Goal: Task Accomplishment & Management: Complete application form

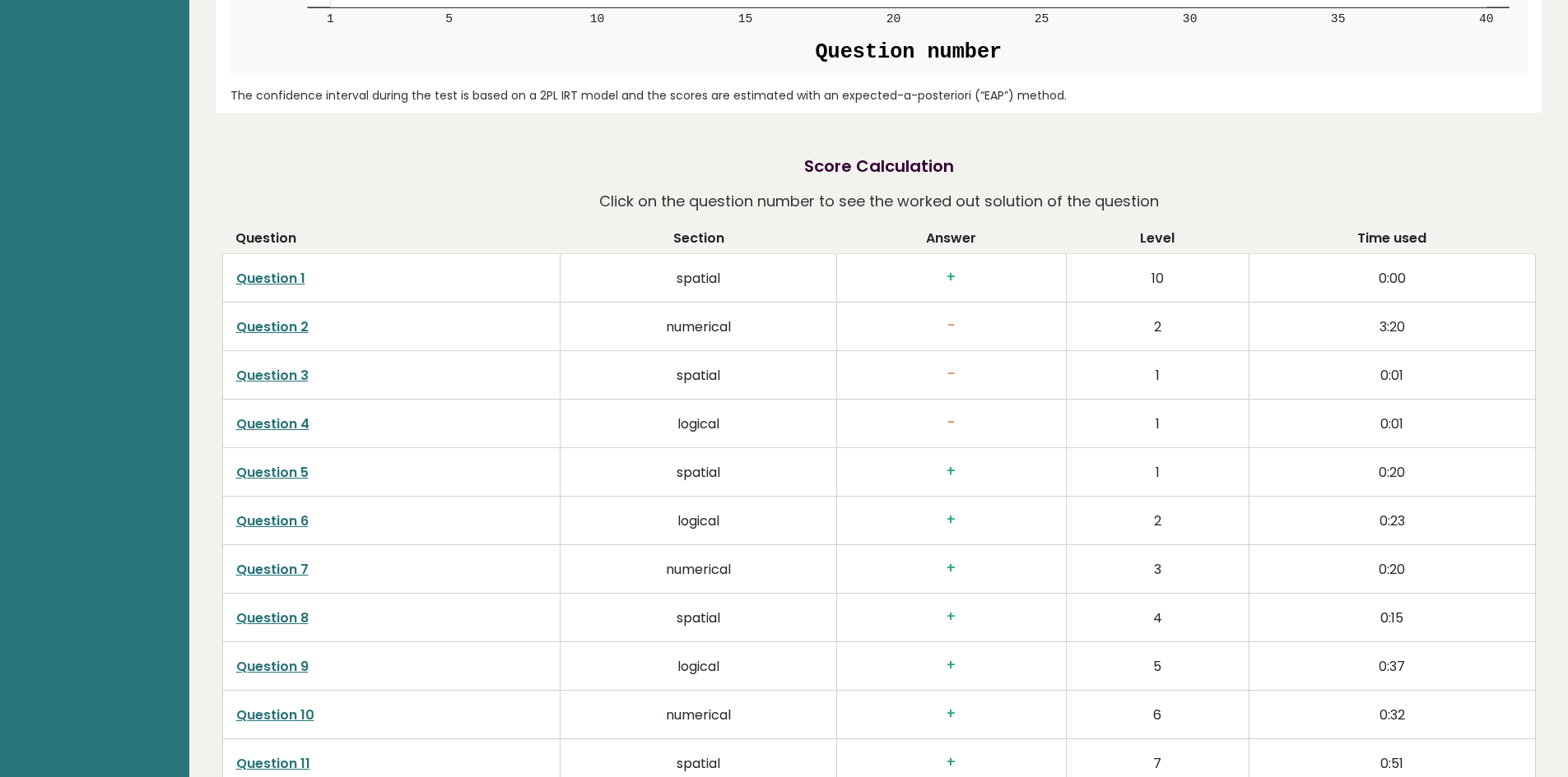
scroll to position [2632, 0]
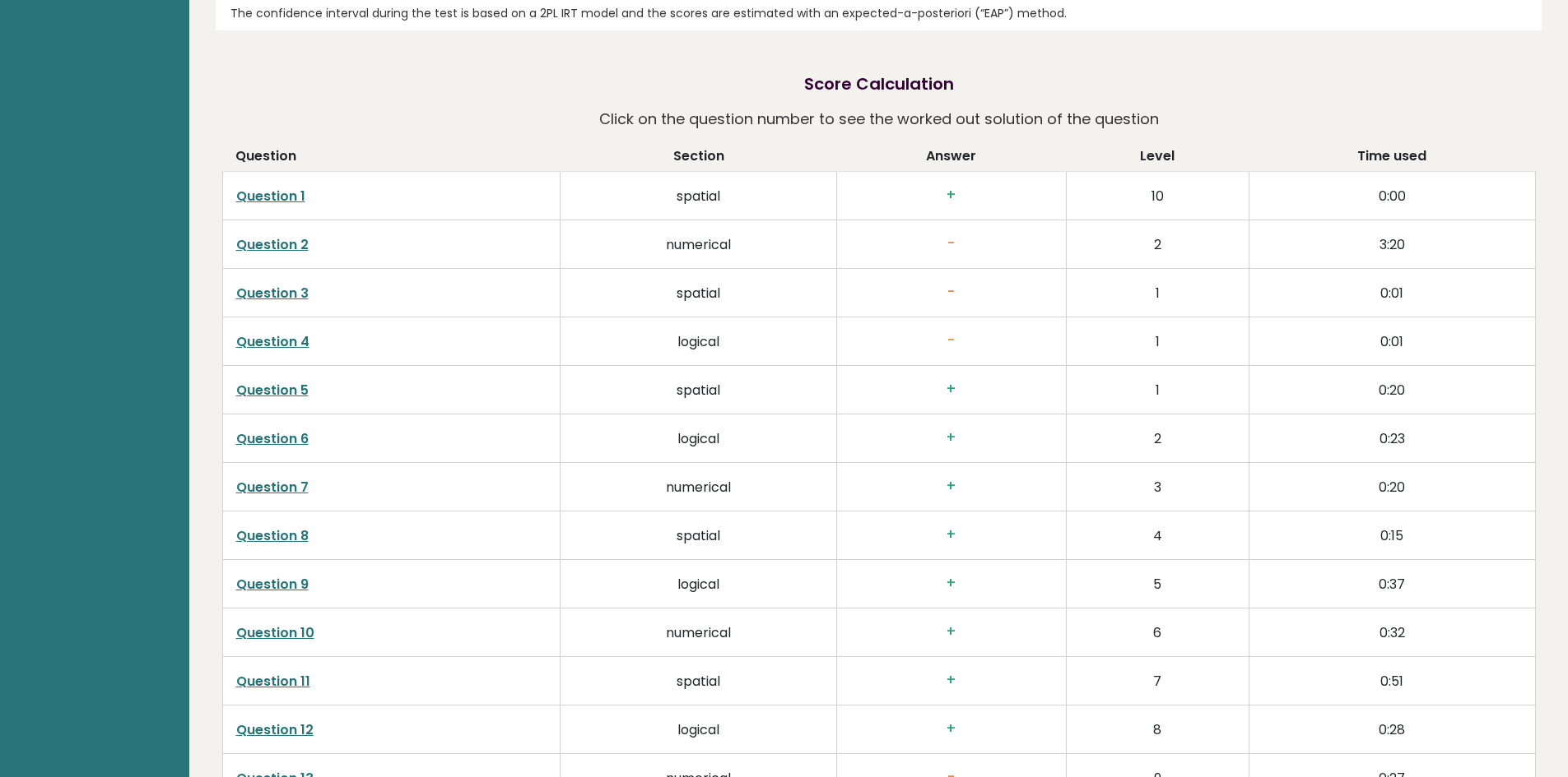
click at [278, 187] on link "Question 1" at bounding box center [271, 196] width 69 height 19
click at [273, 235] on link "Question 2" at bounding box center [272, 244] width 73 height 19
click at [255, 283] on link "Question 3" at bounding box center [272, 293] width 73 height 19
click at [285, 333] on link "Question 4" at bounding box center [272, 342] width 73 height 19
click at [247, 333] on link "Question 4" at bounding box center [272, 342] width 73 height 19
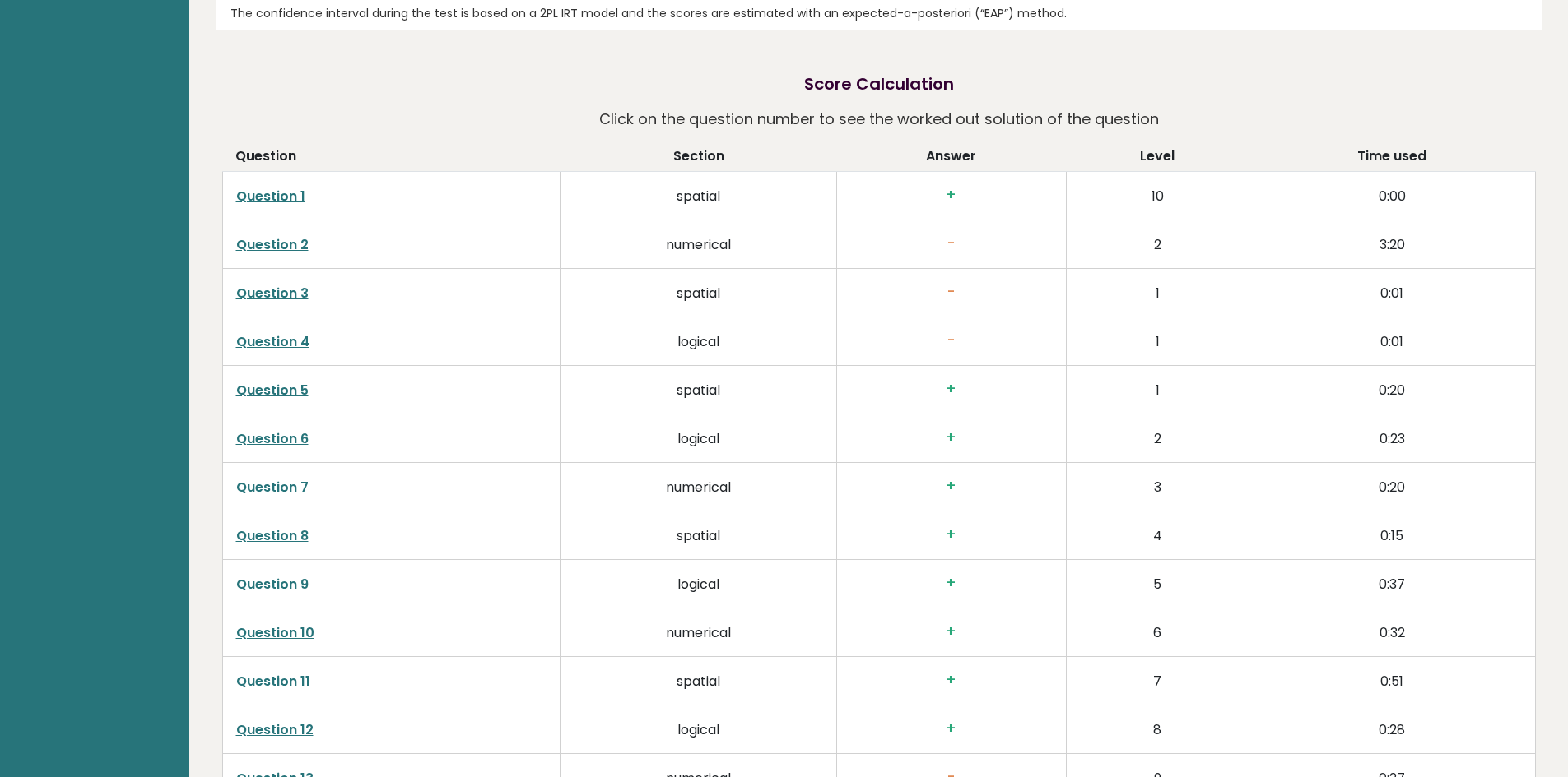
click at [261, 381] on link "Question 5" at bounding box center [272, 390] width 73 height 19
click at [267, 769] on link "Question 13" at bounding box center [274, 778] width 77 height 19
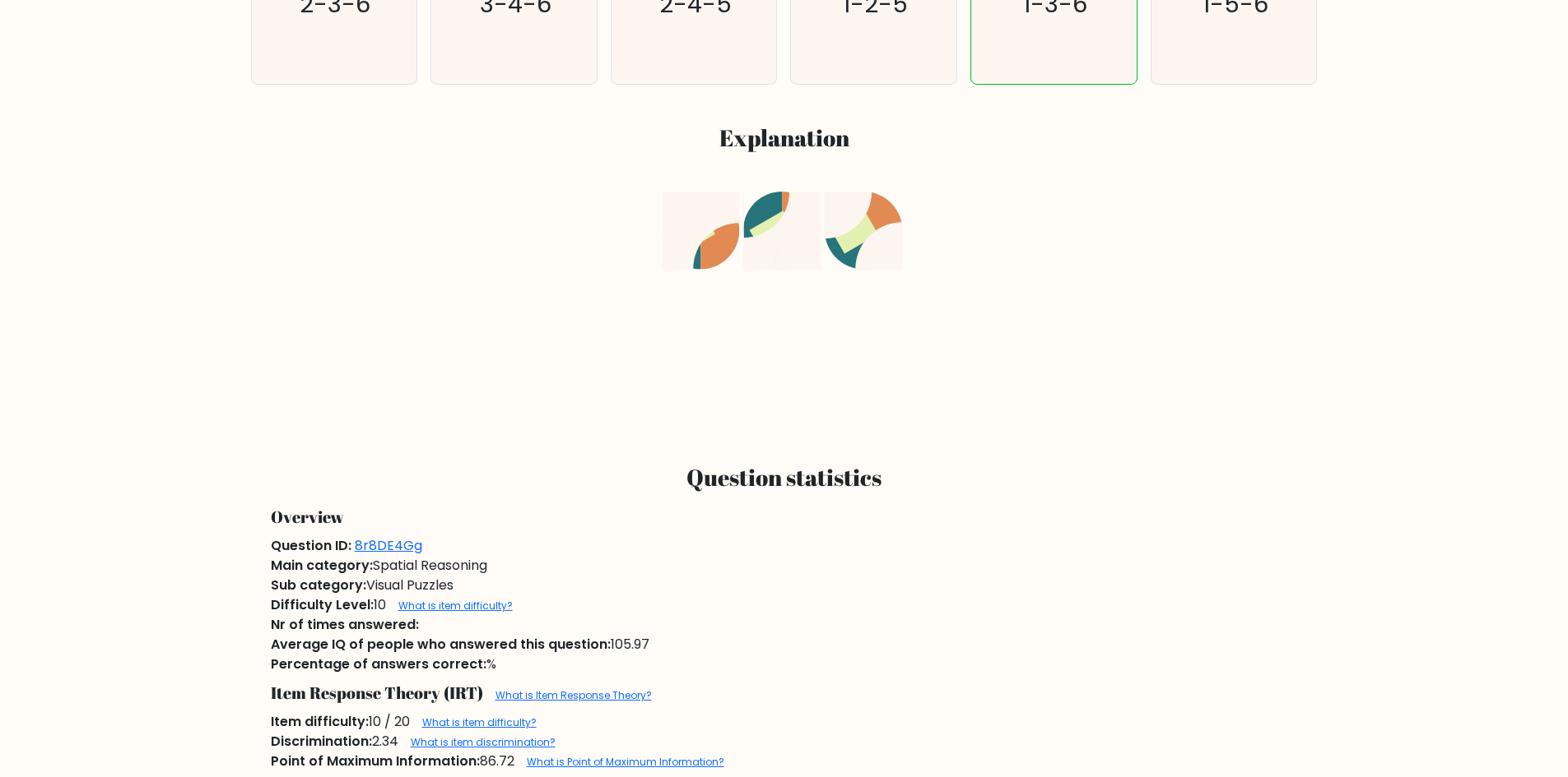
scroll to position [741, 0]
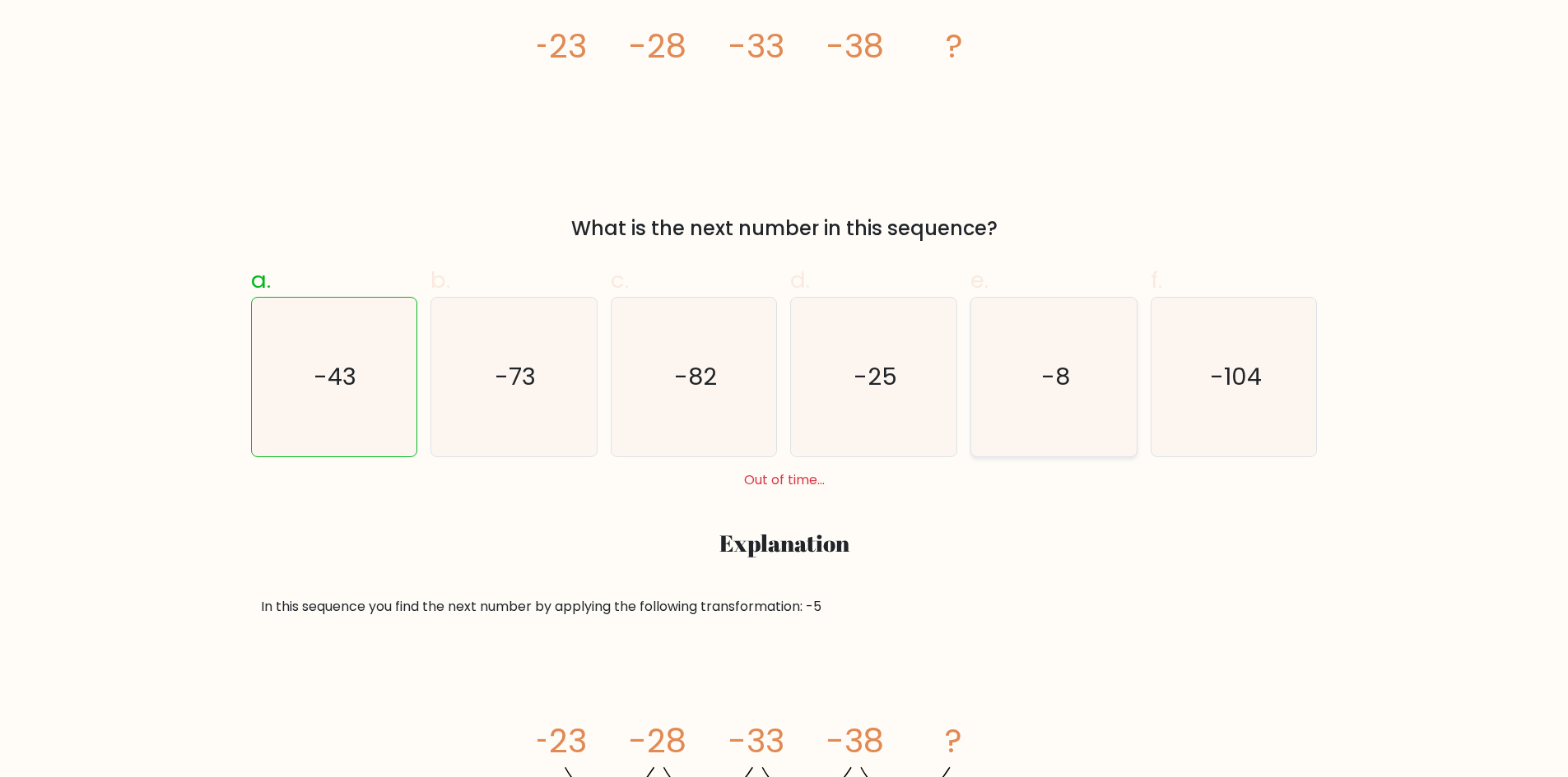
scroll to position [412, 0]
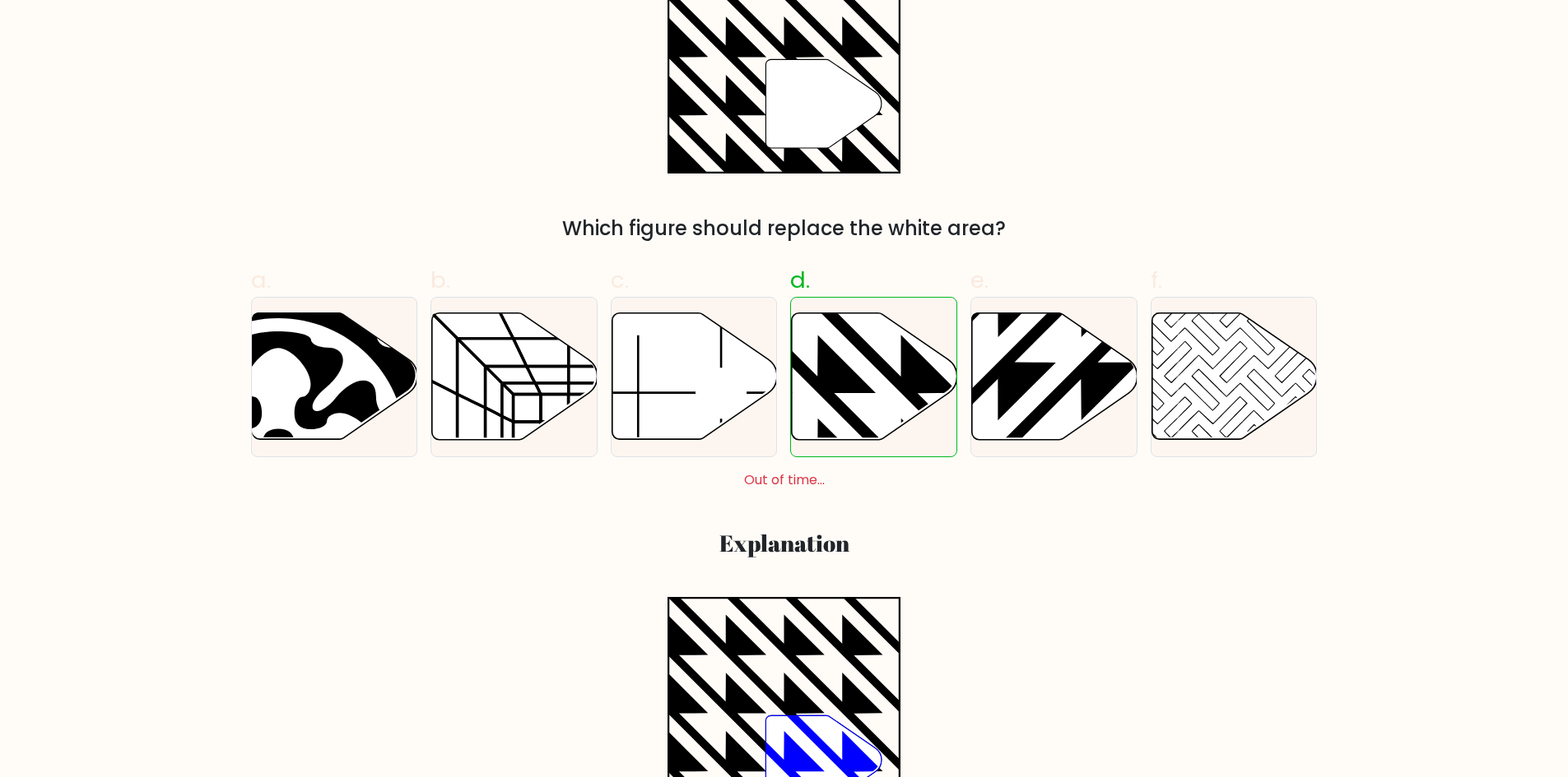
scroll to position [329, 0]
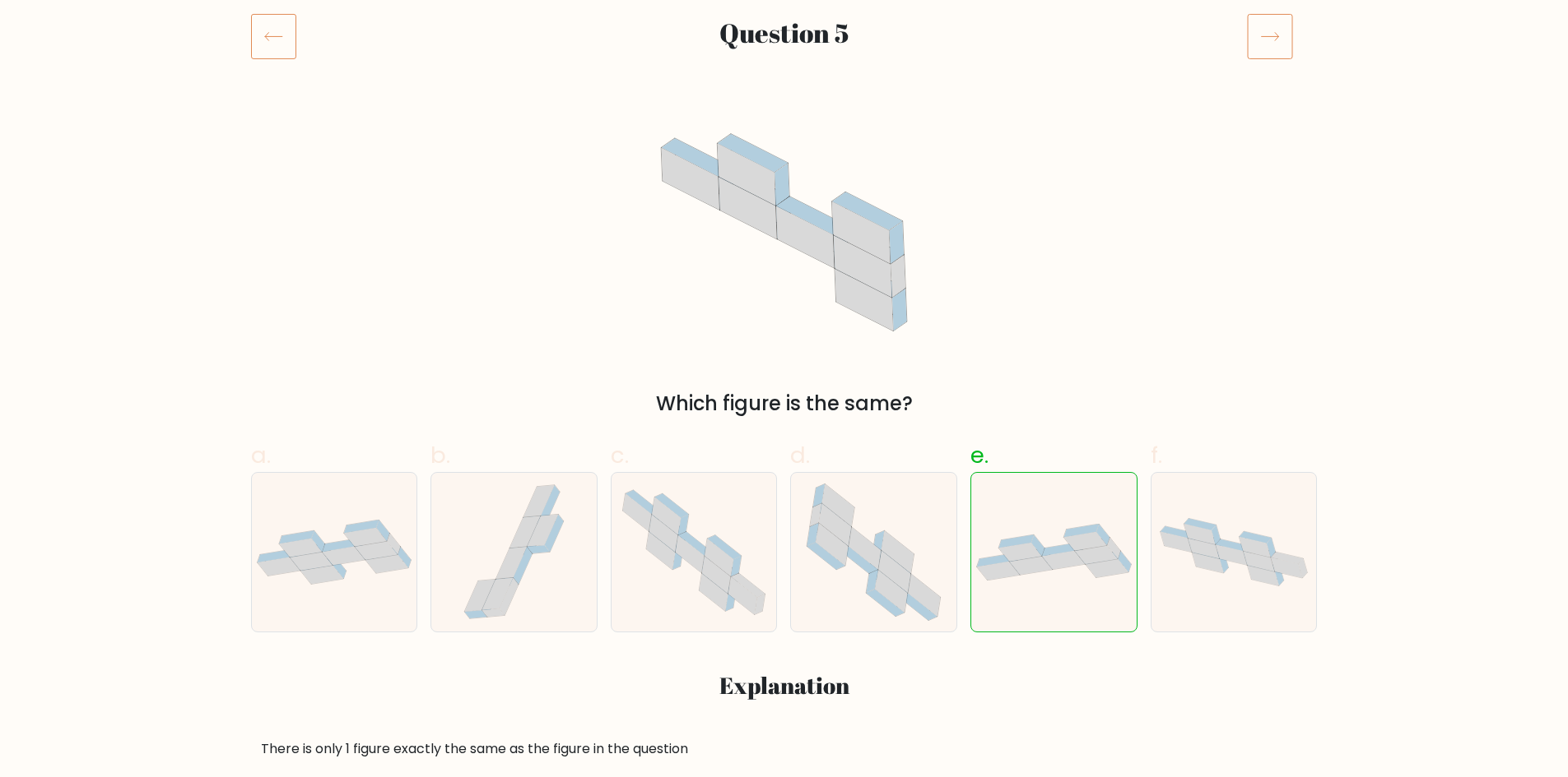
scroll to position [247, 0]
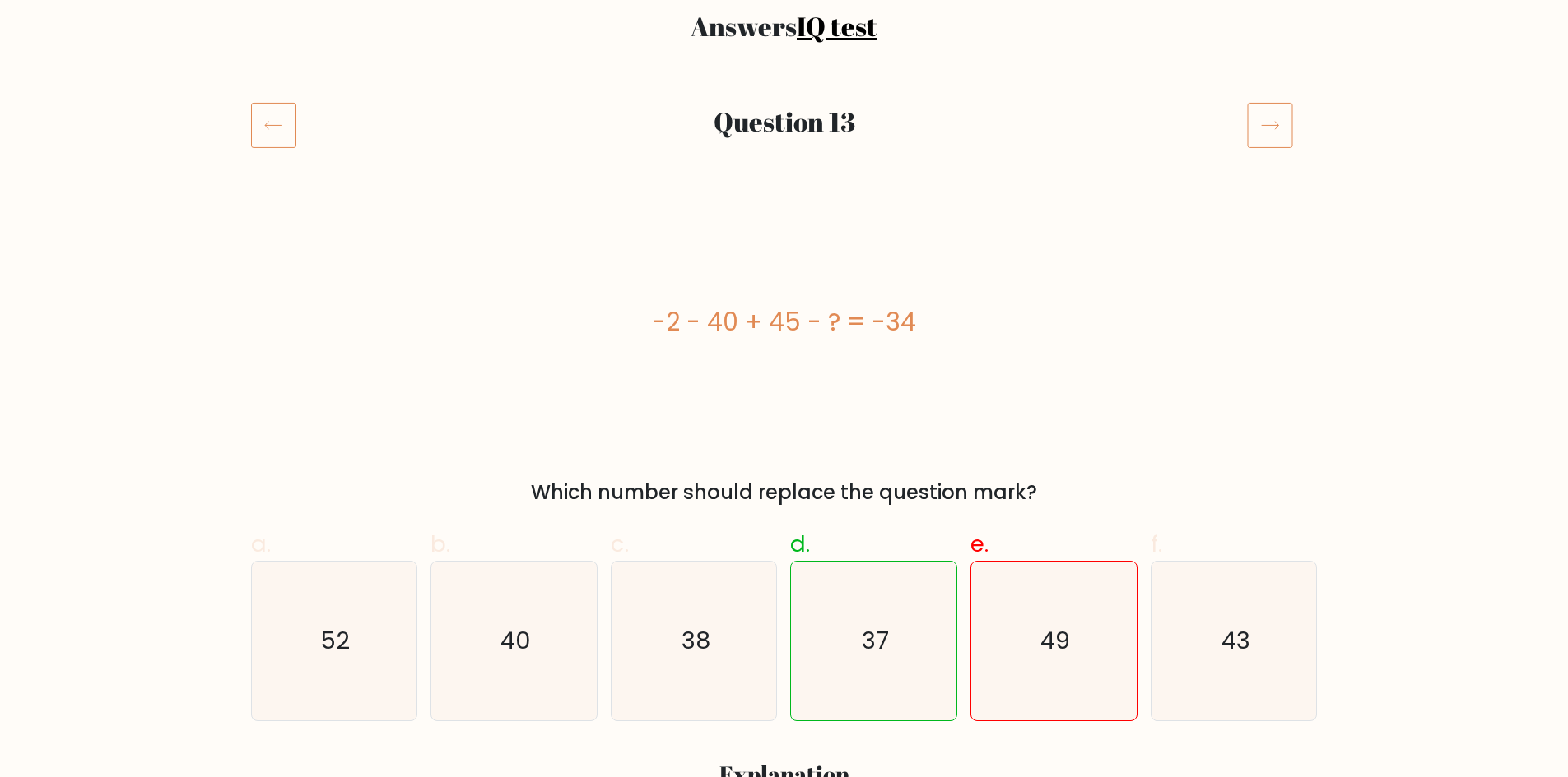
scroll to position [165, 0]
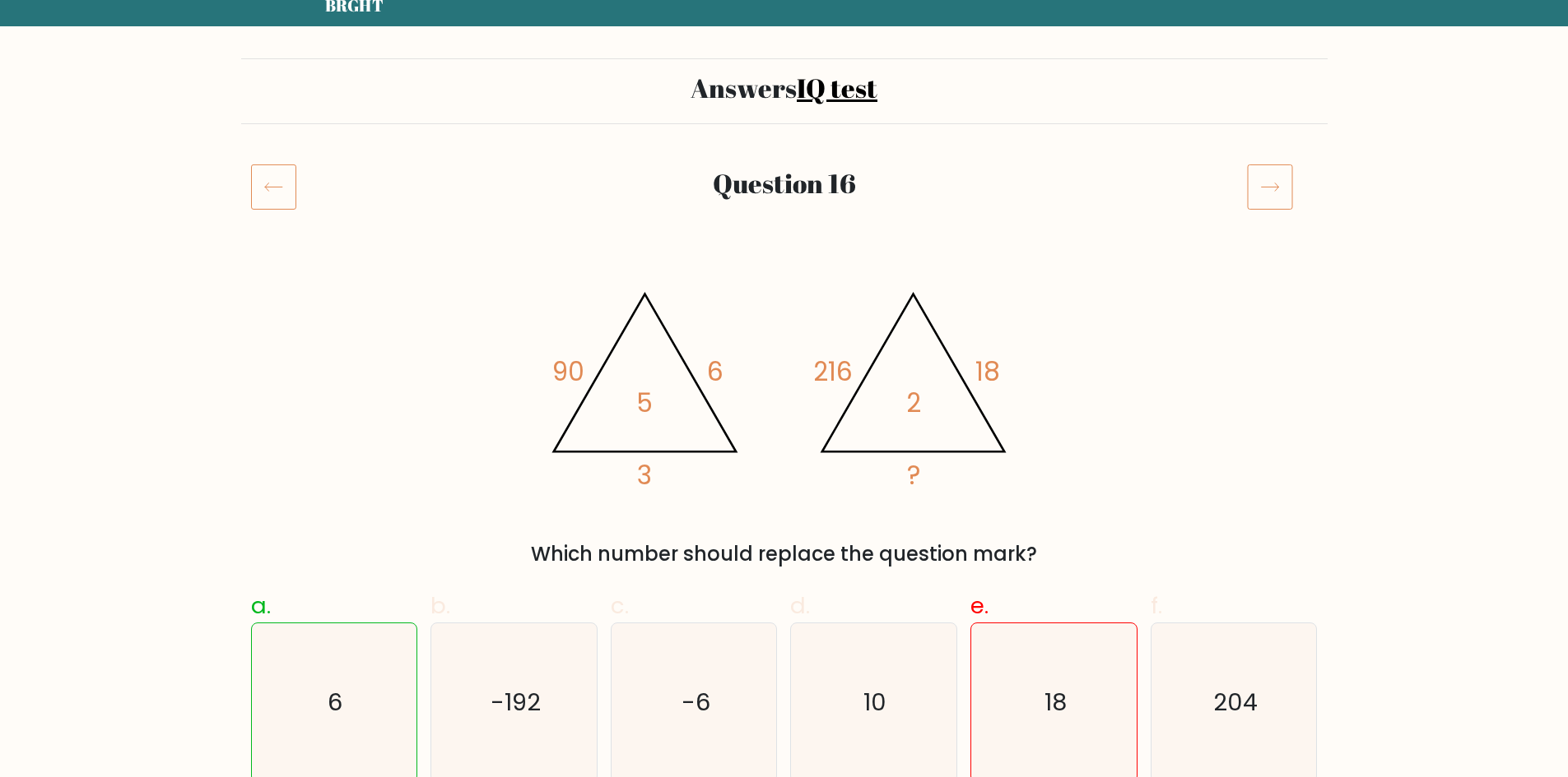
scroll to position [165, 0]
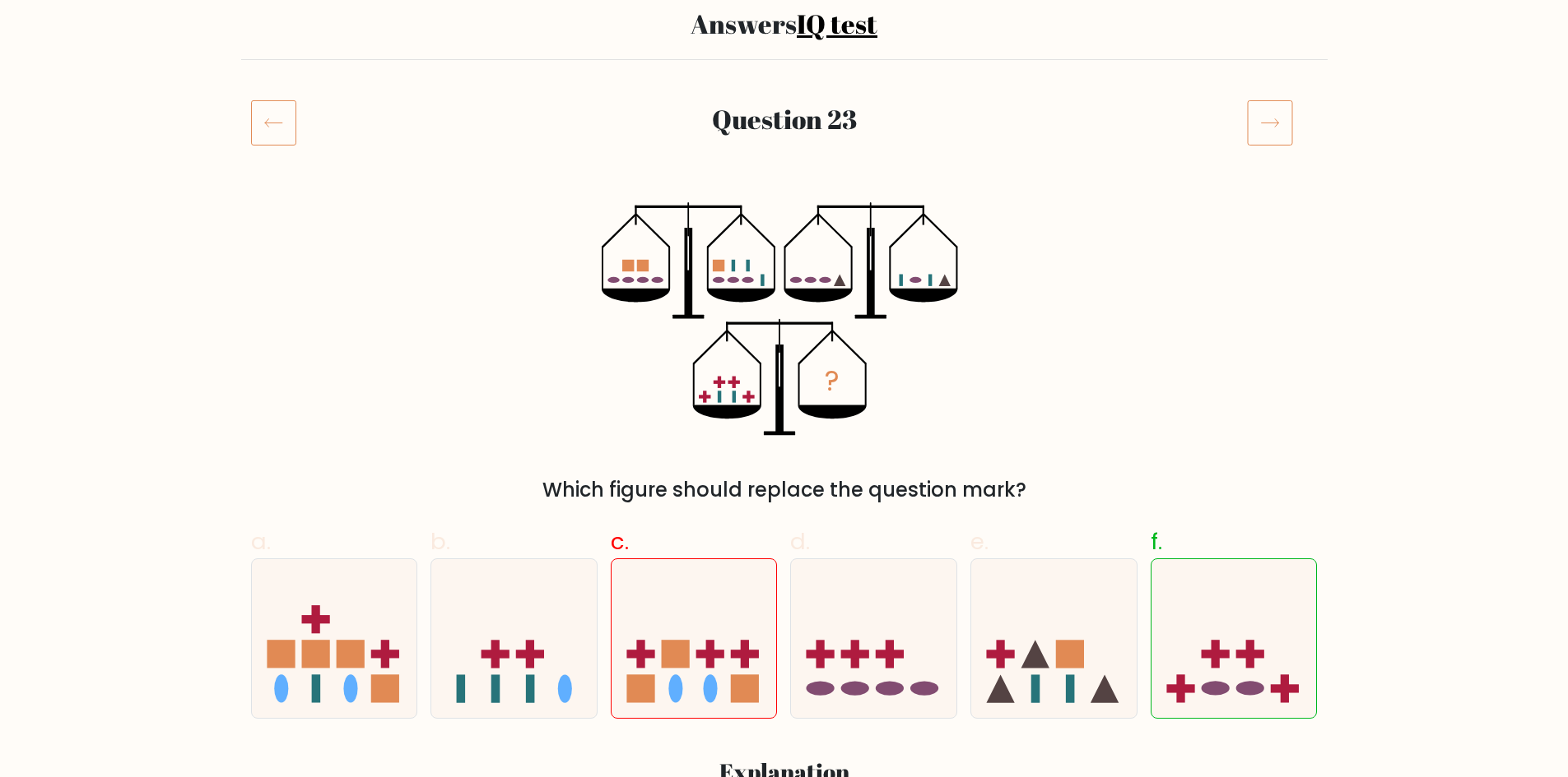
scroll to position [132, 0]
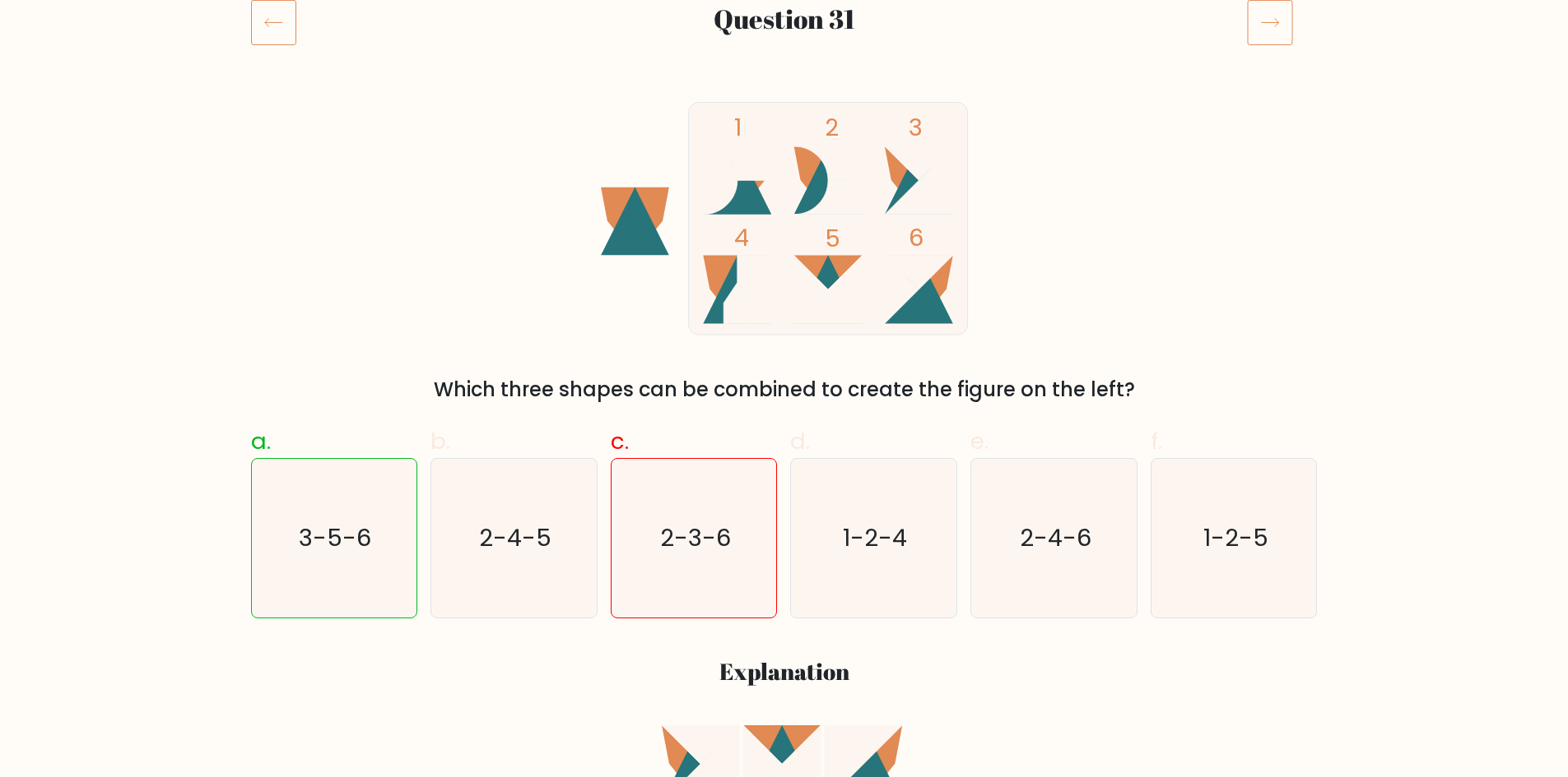
scroll to position [230, 0]
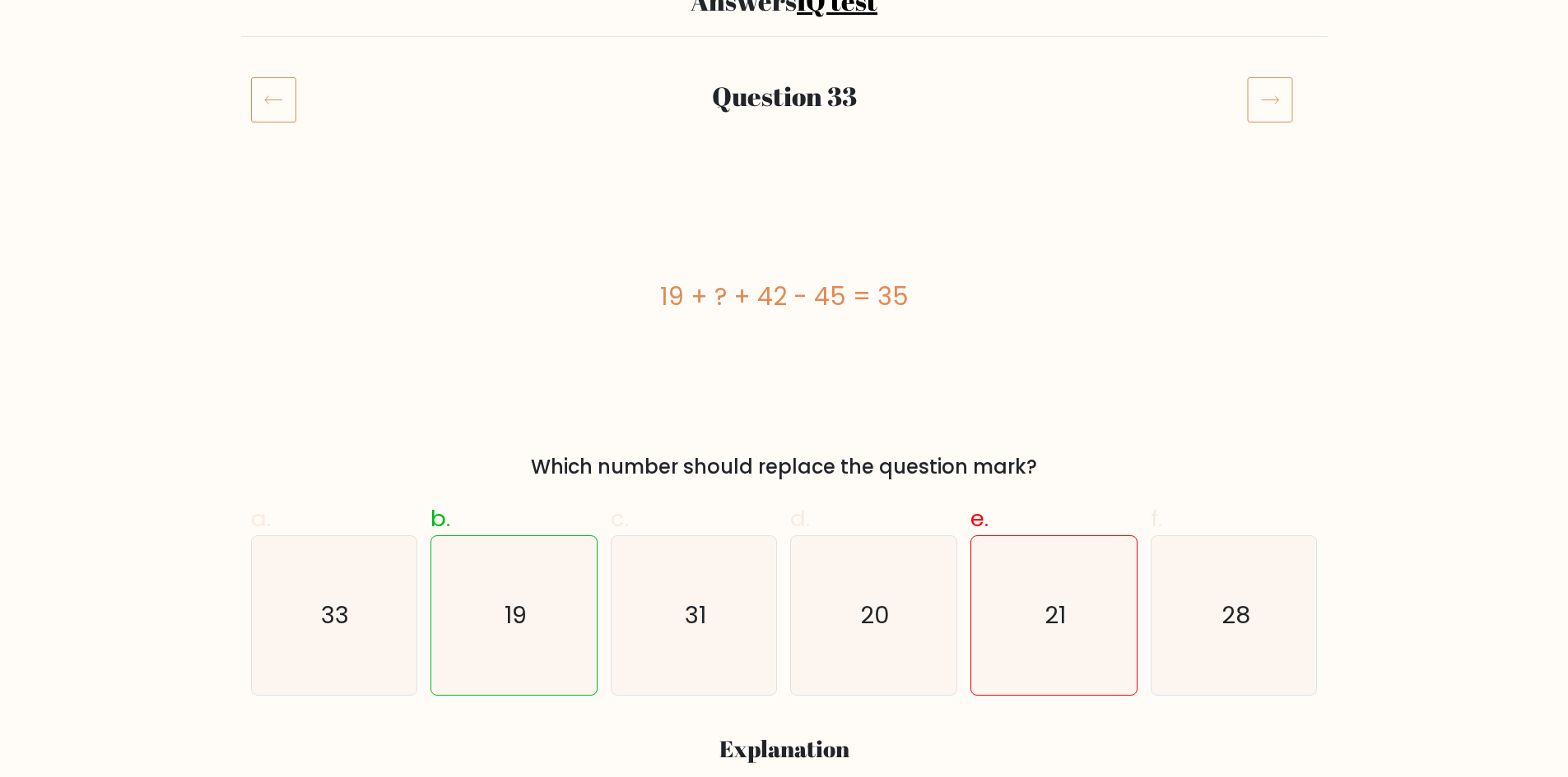
scroll to position [165, 0]
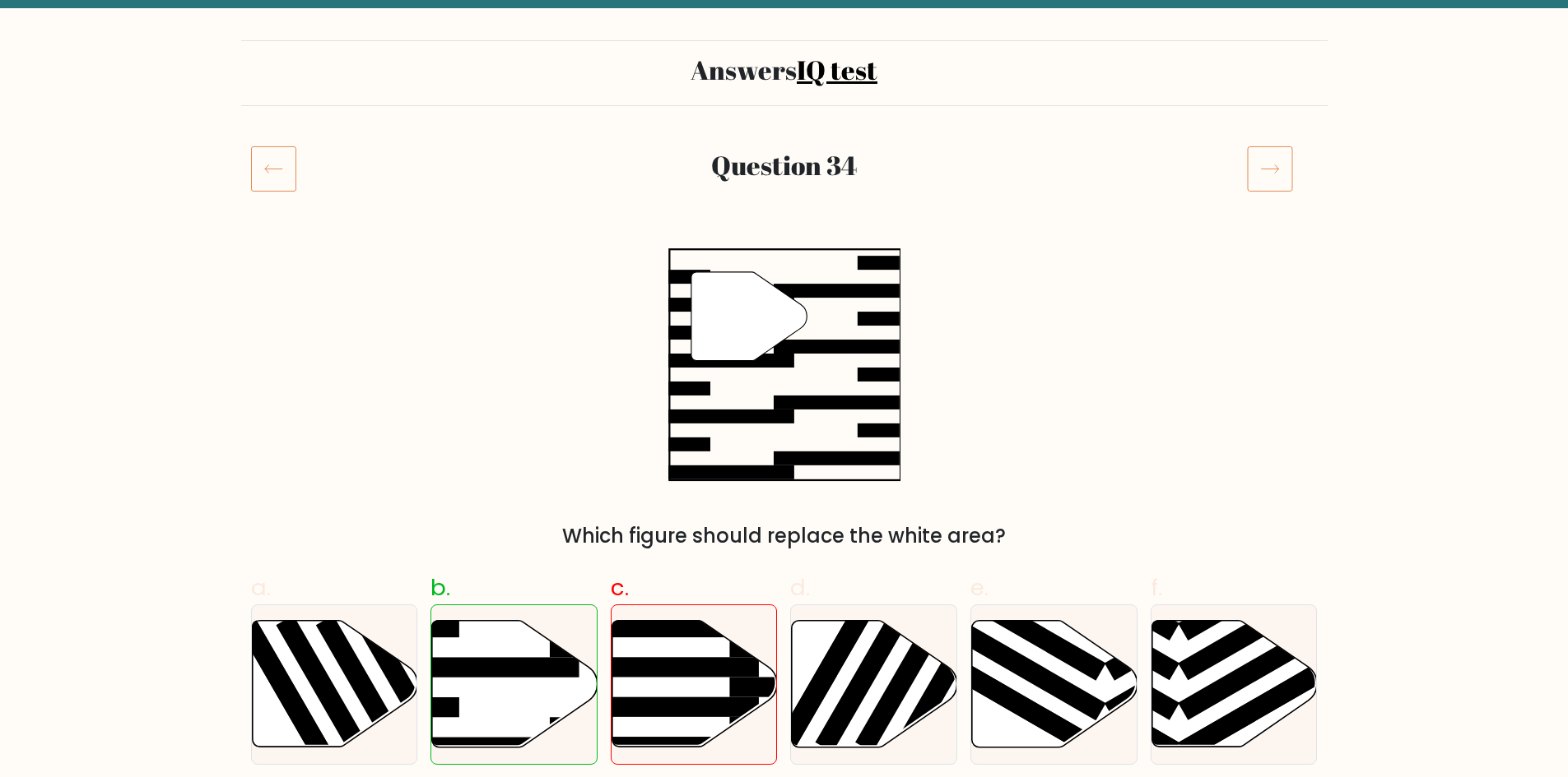
scroll to position [132, 0]
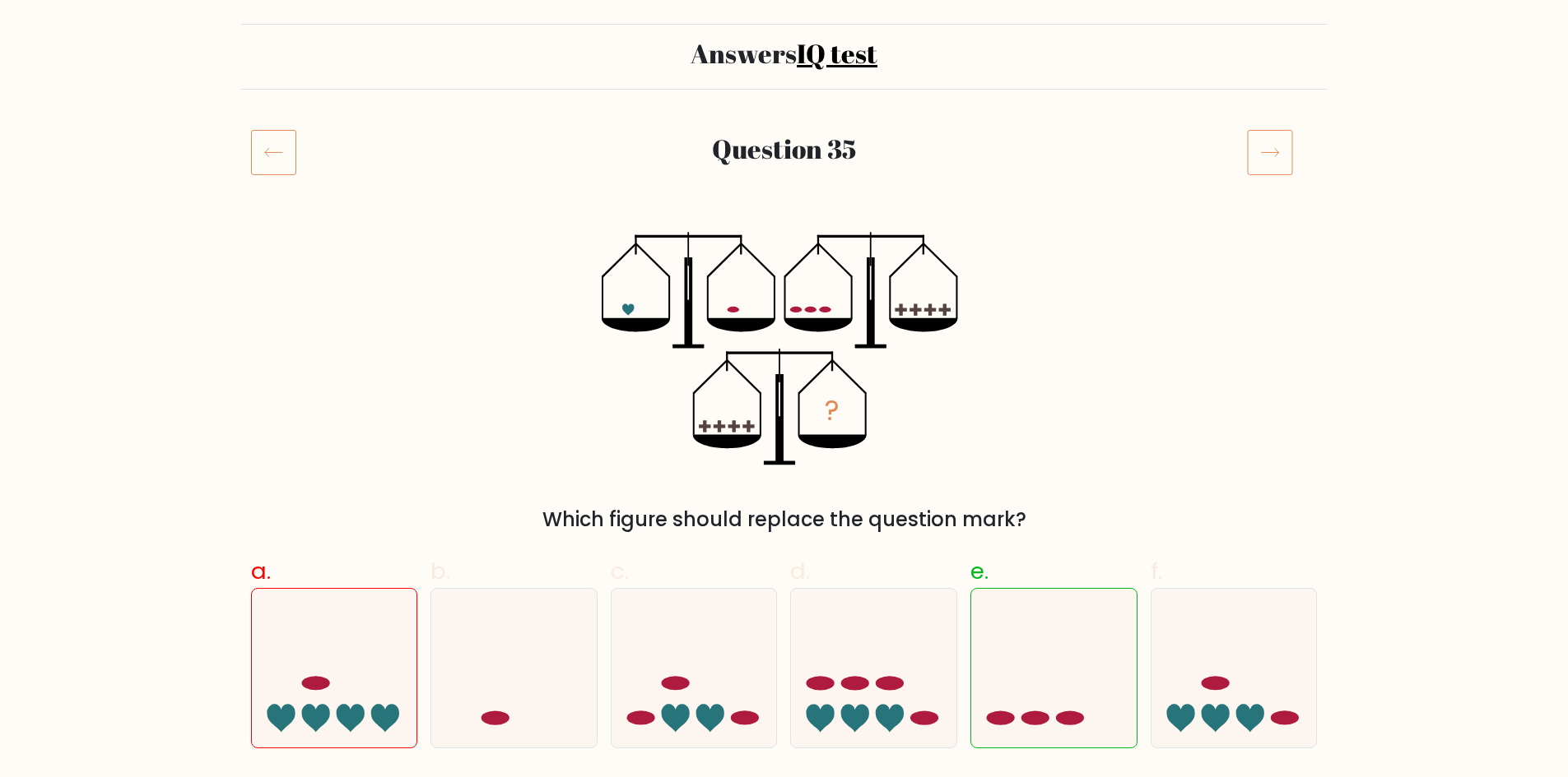
scroll to position [132, 0]
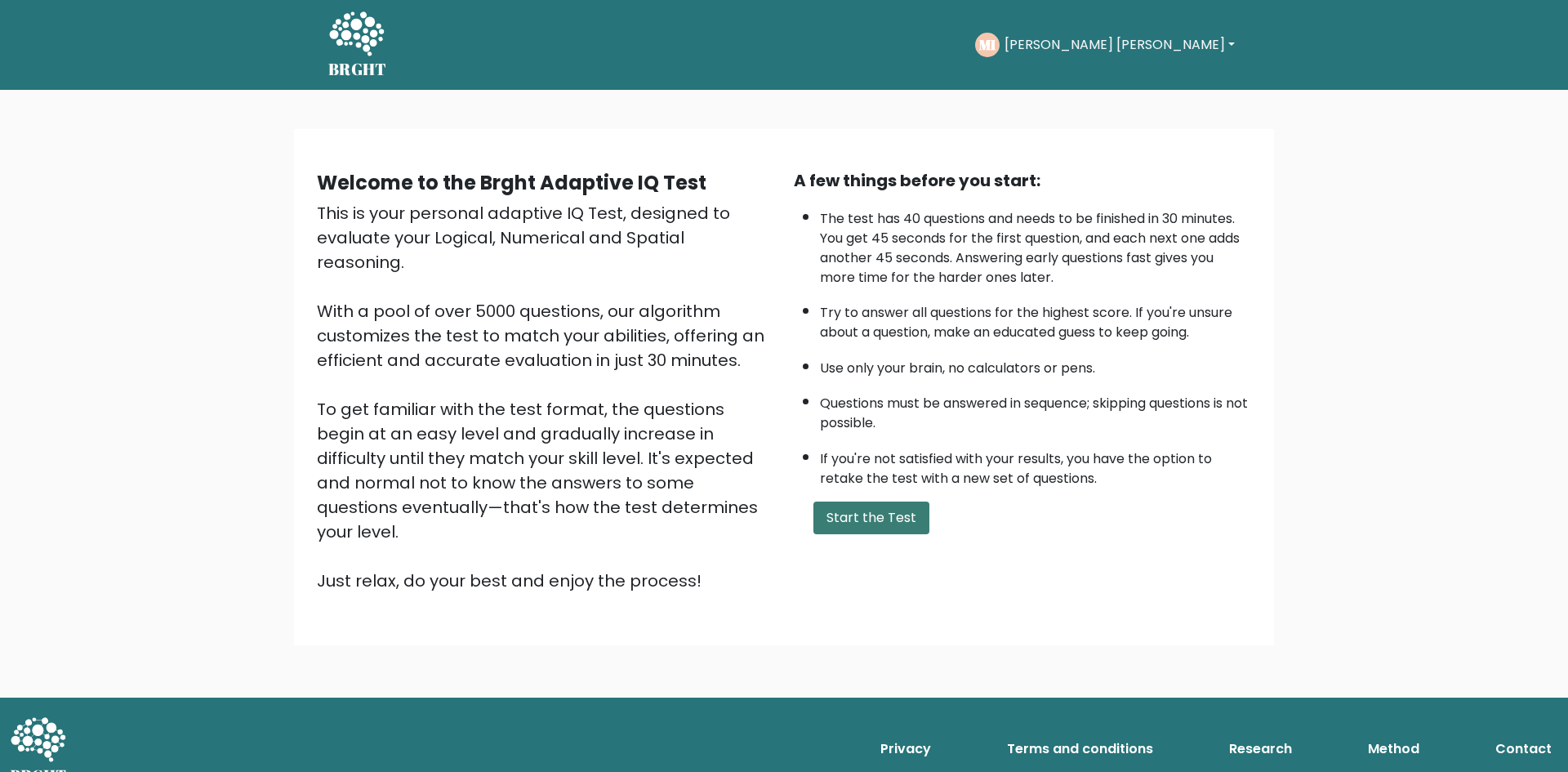
click at [883, 516] on button "Start the Test" at bounding box center [871, 517] width 116 height 32
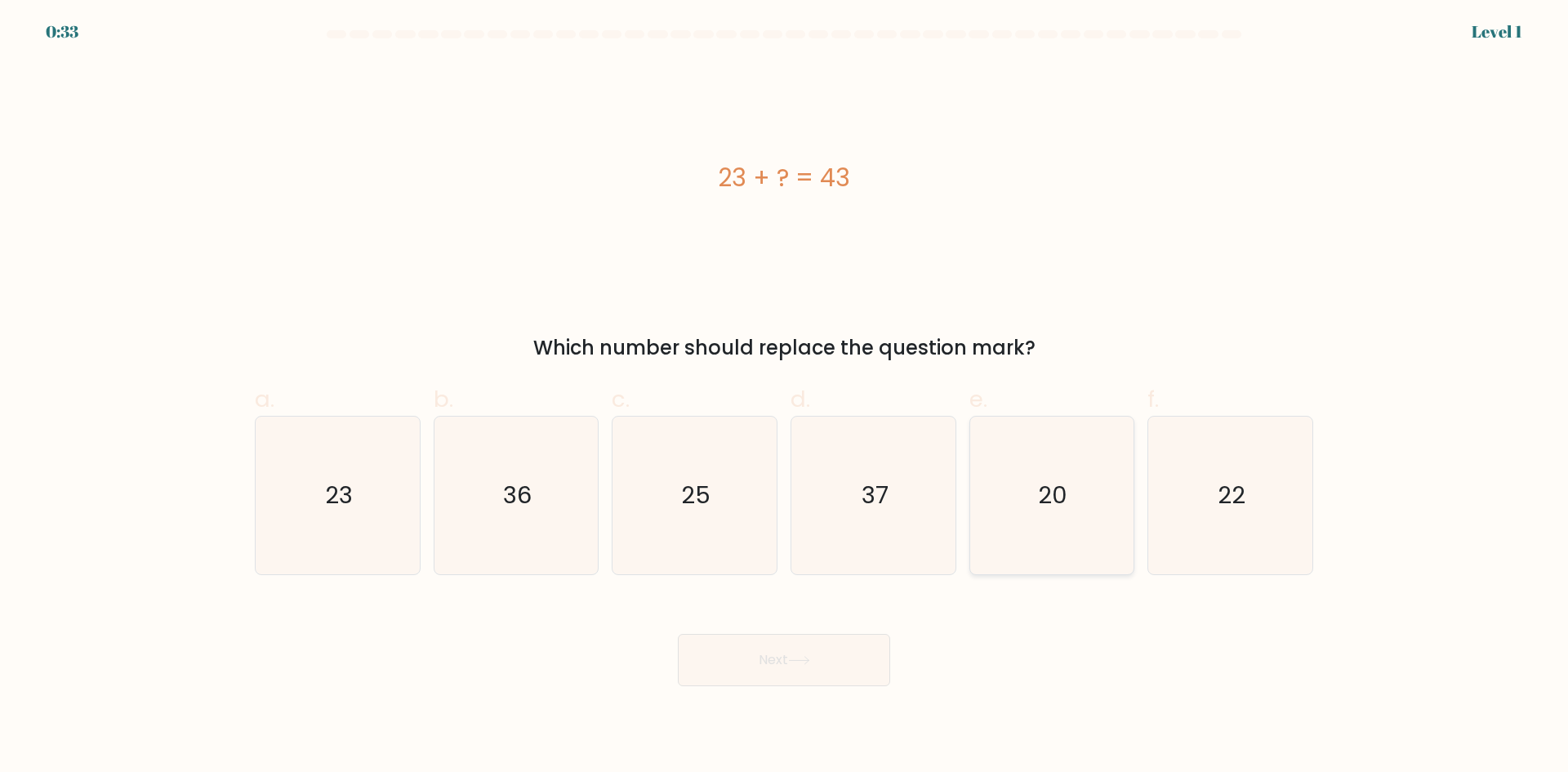
click at [1041, 520] on icon "20" at bounding box center [1051, 495] width 158 height 158
click at [785, 397] on input "e. 20" at bounding box center [784, 392] width 1 height 11
radio input "true"
click at [772, 676] on button "Next" at bounding box center [784, 660] width 212 height 53
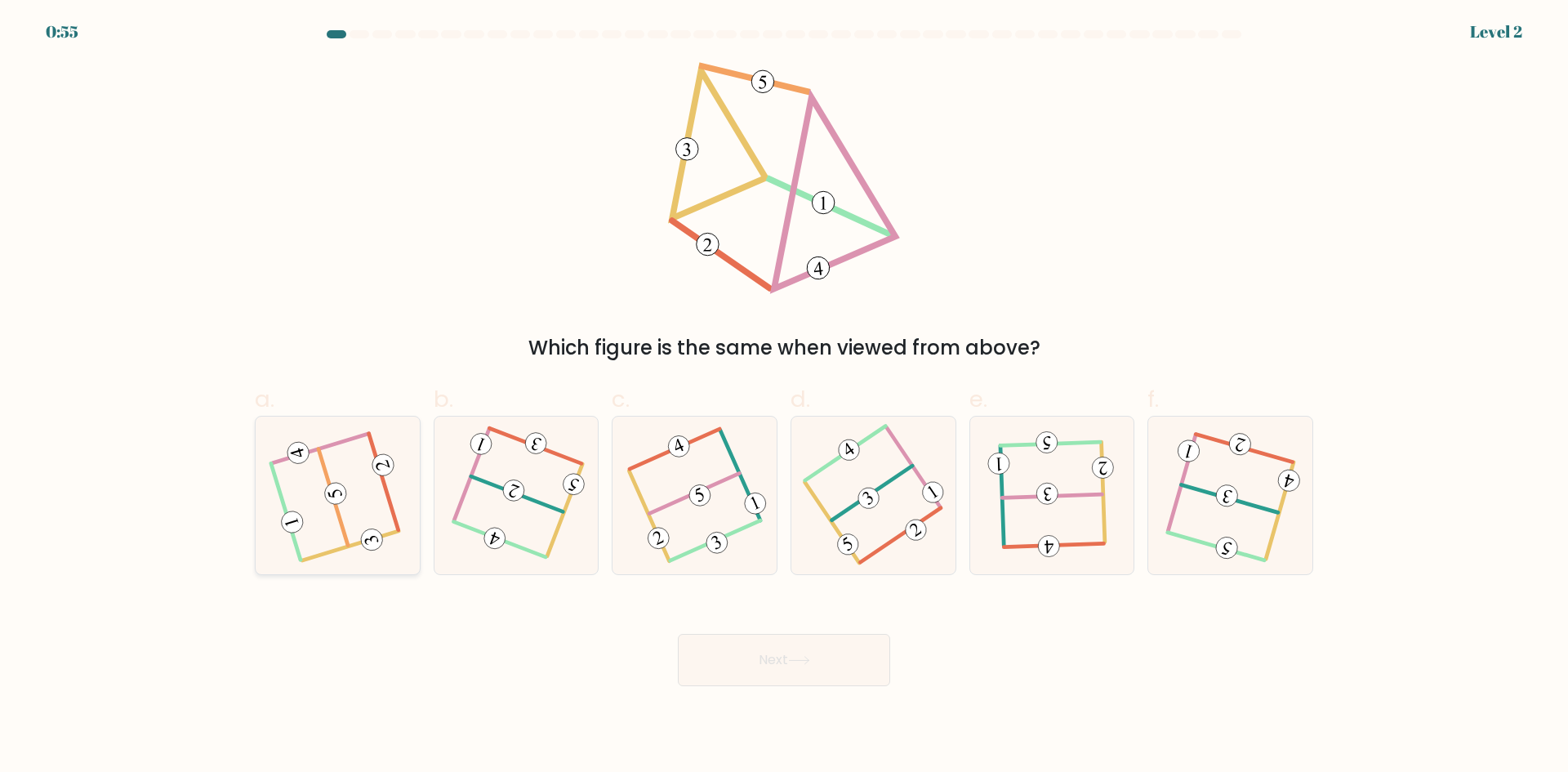
click at [315, 487] on icon at bounding box center [337, 495] width 126 height 126
click at [784, 397] on input "a." at bounding box center [784, 392] width 1 height 11
radio input "true"
click at [783, 666] on button "Next" at bounding box center [784, 660] width 212 height 53
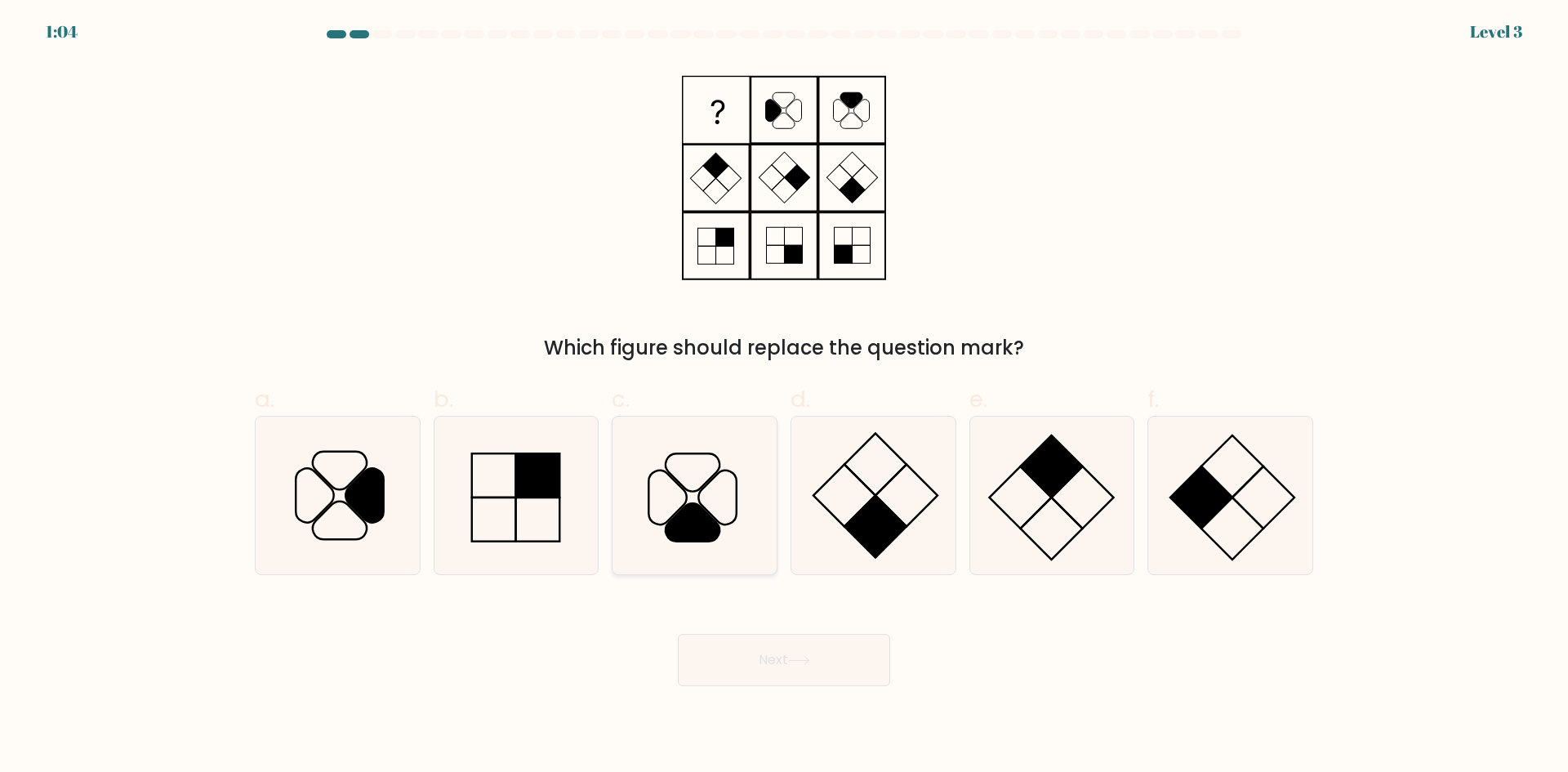
click at [725, 513] on icon at bounding box center [694, 495] width 158 height 158
click at [784, 397] on input "c." at bounding box center [784, 392] width 1 height 11
radio input "true"
click at [798, 657] on icon at bounding box center [799, 661] width 22 height 9
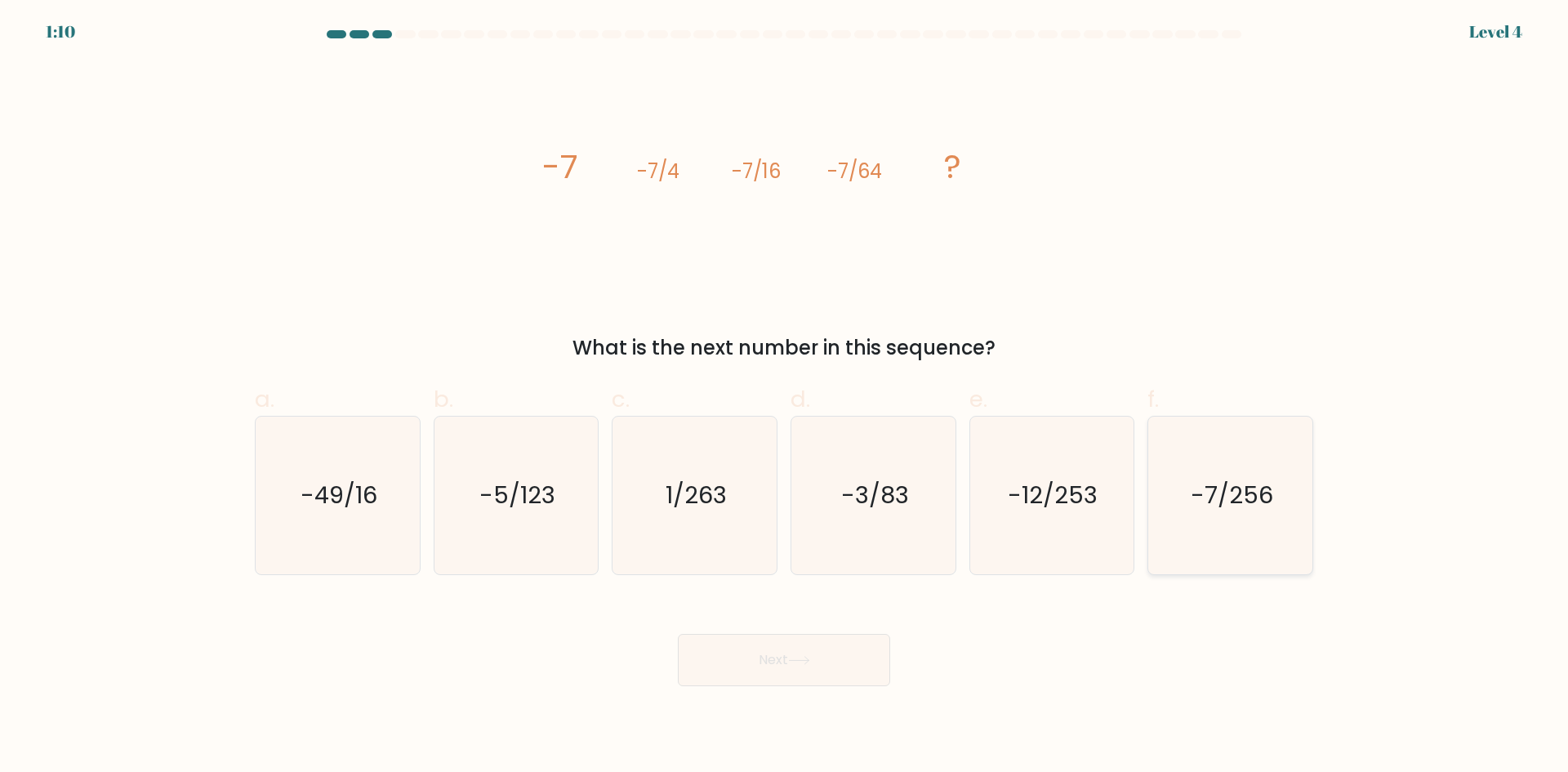
click at [1275, 501] on icon "-7/256" at bounding box center [1230, 495] width 158 height 158
click at [785, 397] on input "f. -7/256" at bounding box center [784, 392] width 1 height 11
radio input "true"
click at [800, 654] on button "Next" at bounding box center [784, 660] width 212 height 53
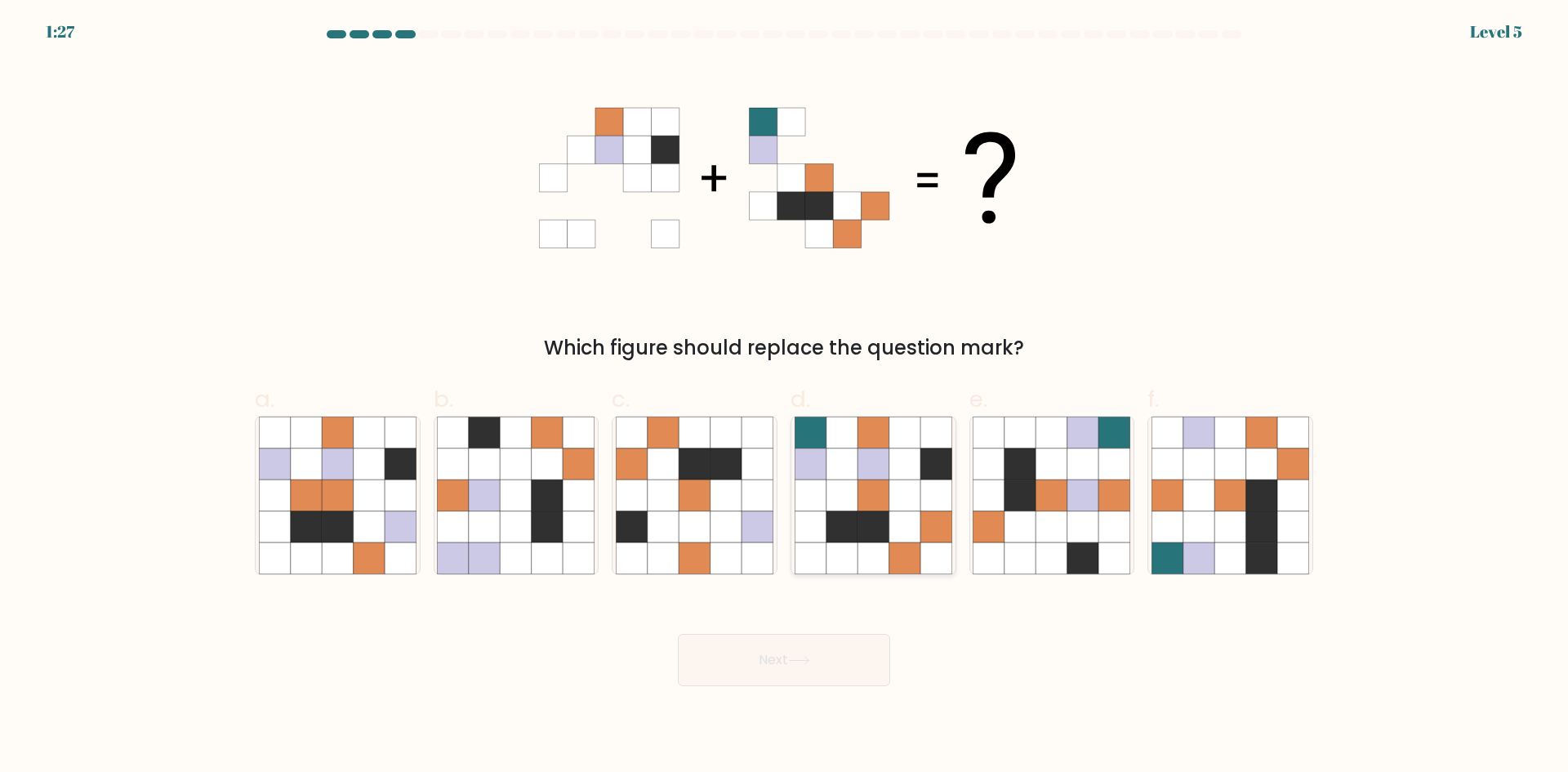
click at [885, 480] on icon at bounding box center [873, 496] width 31 height 31
click at [785, 397] on input "d." at bounding box center [784, 392] width 1 height 11
radio input "true"
click at [841, 655] on button "Next" at bounding box center [784, 660] width 212 height 53
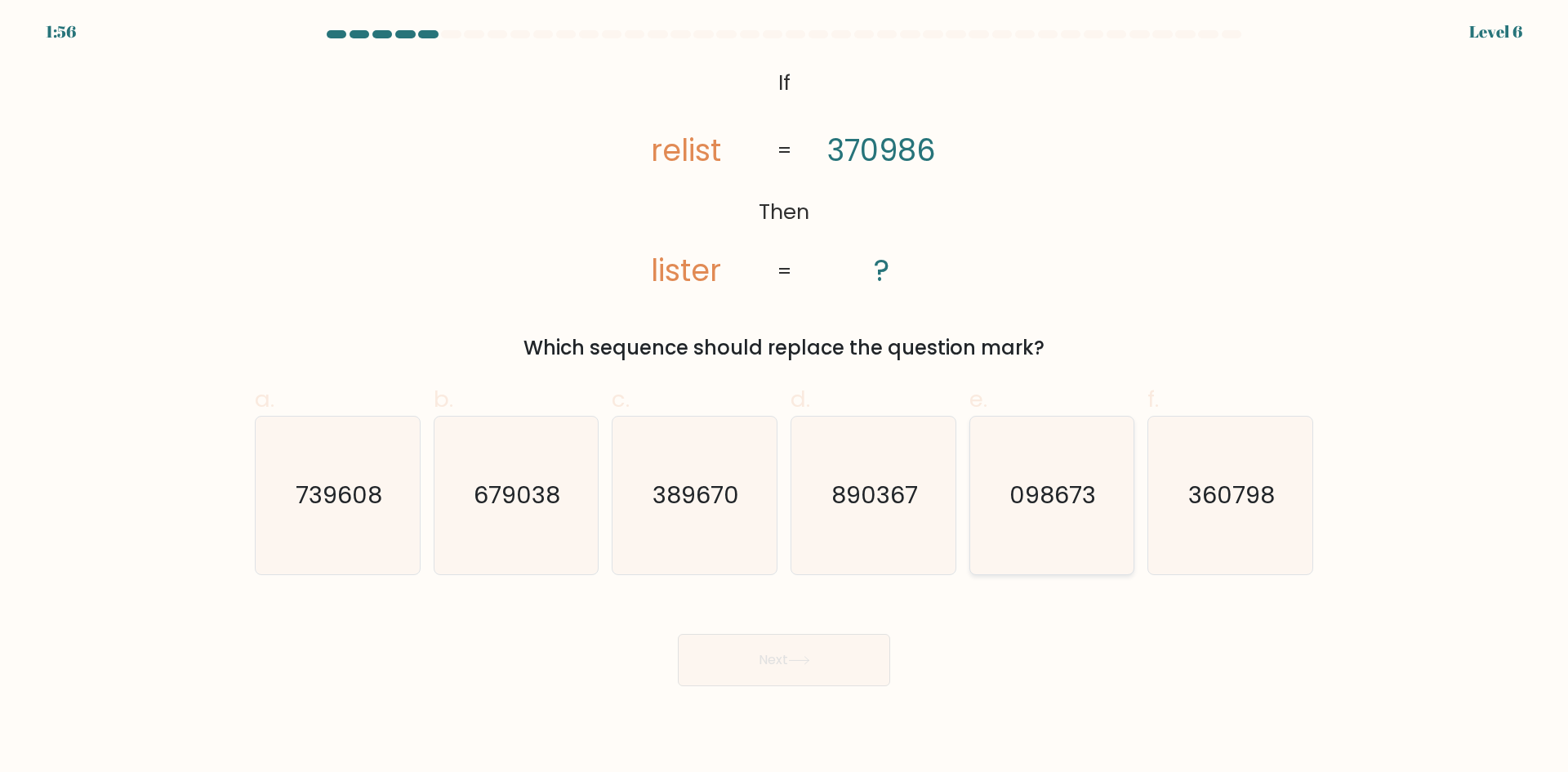
click at [1026, 514] on icon "098673" at bounding box center [1051, 495] width 158 height 158
click at [785, 397] on input "e. 098673" at bounding box center [784, 392] width 1 height 11
radio input "true"
click at [792, 650] on button "Next" at bounding box center [784, 660] width 212 height 53
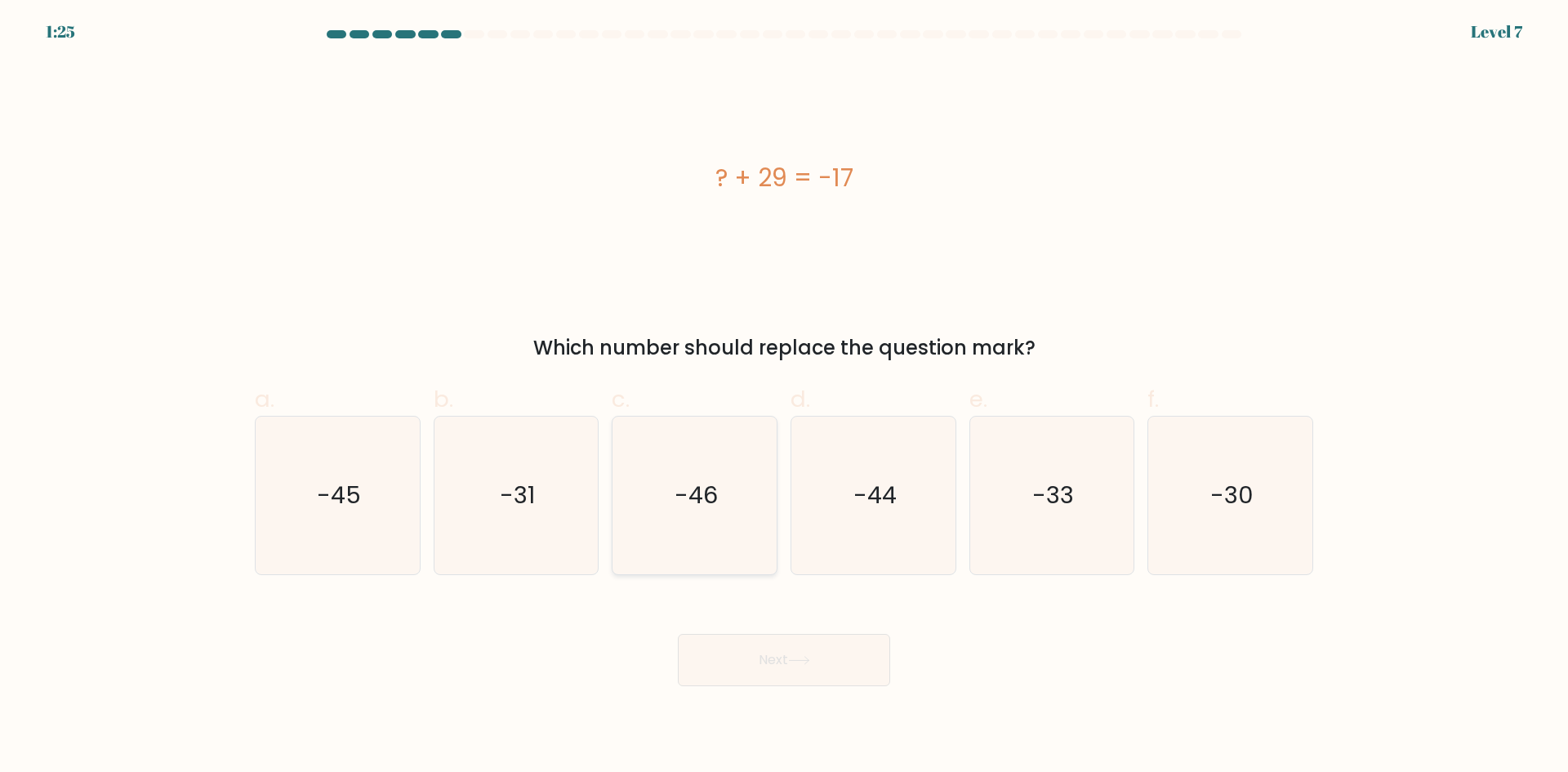
click at [704, 547] on icon "-46" at bounding box center [694, 495] width 158 height 158
click at [784, 397] on input "c. -46" at bounding box center [784, 392] width 1 height 11
radio input "true"
click at [736, 665] on button "Next" at bounding box center [784, 660] width 212 height 53
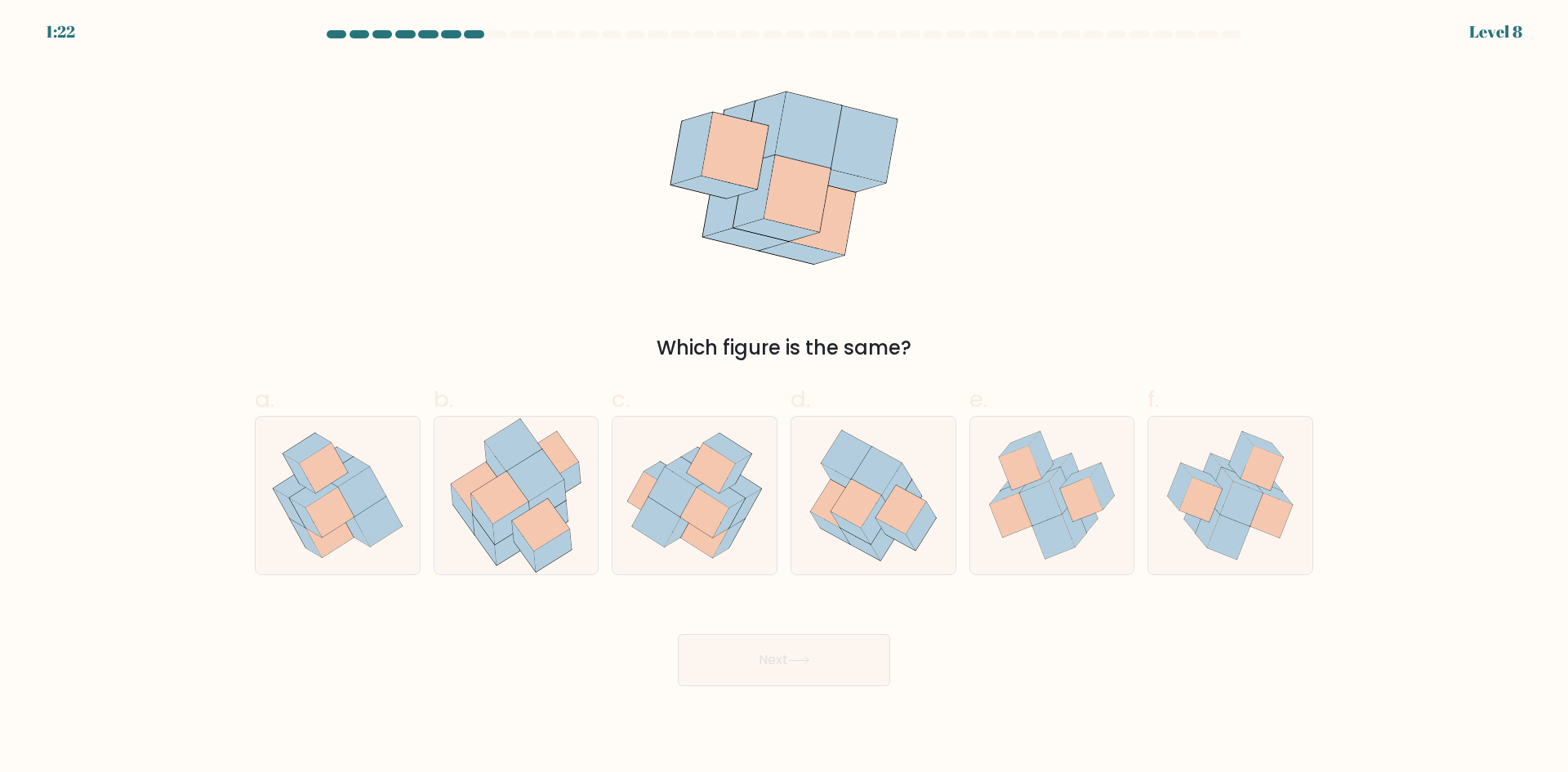
click at [752, 653] on button "Next" at bounding box center [784, 660] width 212 height 53
click at [509, 678] on div "Next" at bounding box center [784, 640] width 1078 height 91
click at [297, 529] on icon at bounding box center [305, 538] width 32 height 39
click at [784, 397] on input "a." at bounding box center [784, 392] width 1 height 11
radio input "true"
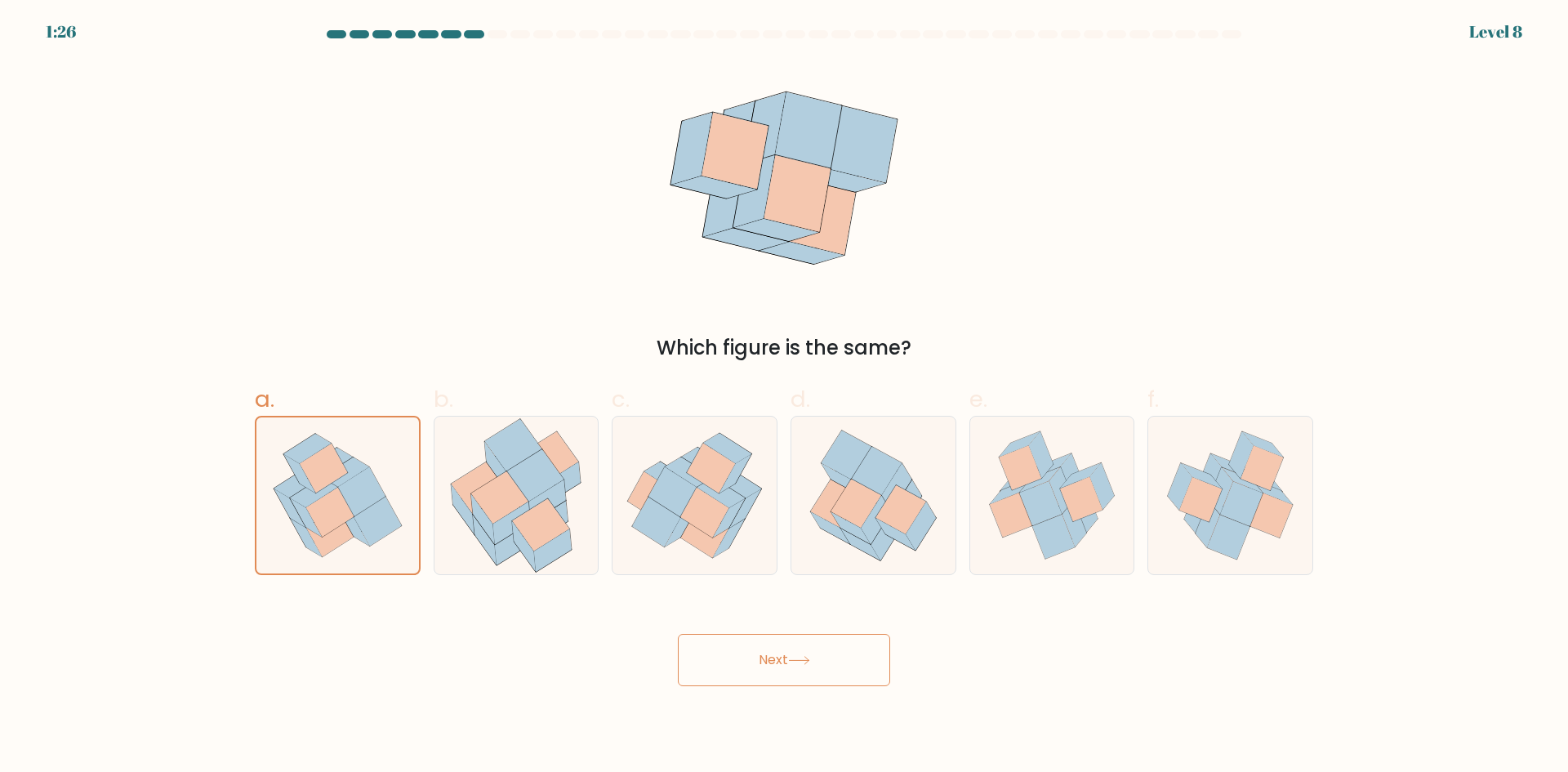
click at [805, 665] on button "Next" at bounding box center [784, 660] width 212 height 53
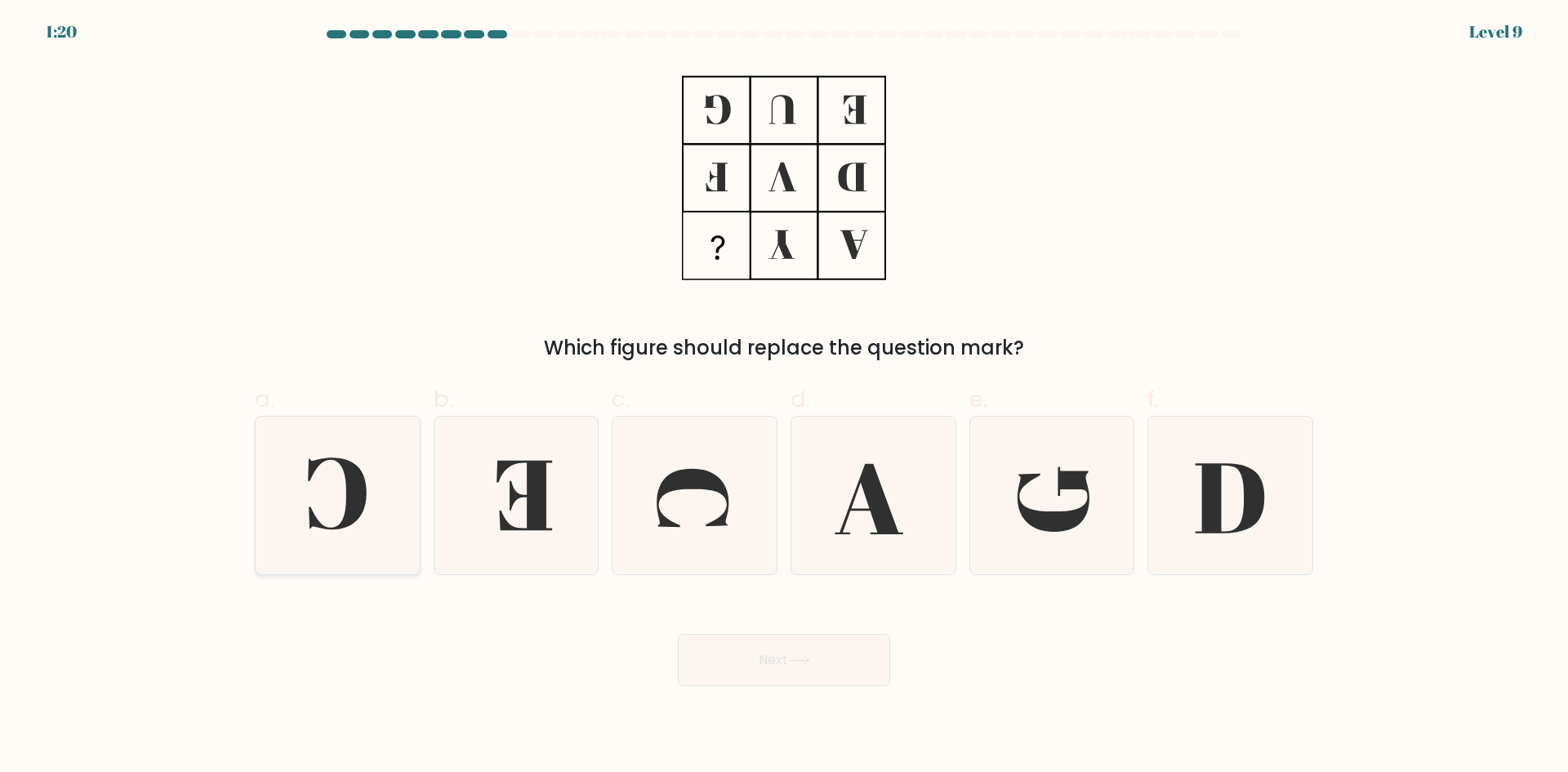
click at [377, 557] on icon at bounding box center [338, 495] width 158 height 158
click at [784, 397] on input "a." at bounding box center [784, 392] width 1 height 11
radio input "true"
click at [787, 643] on button "Next" at bounding box center [784, 660] width 212 height 53
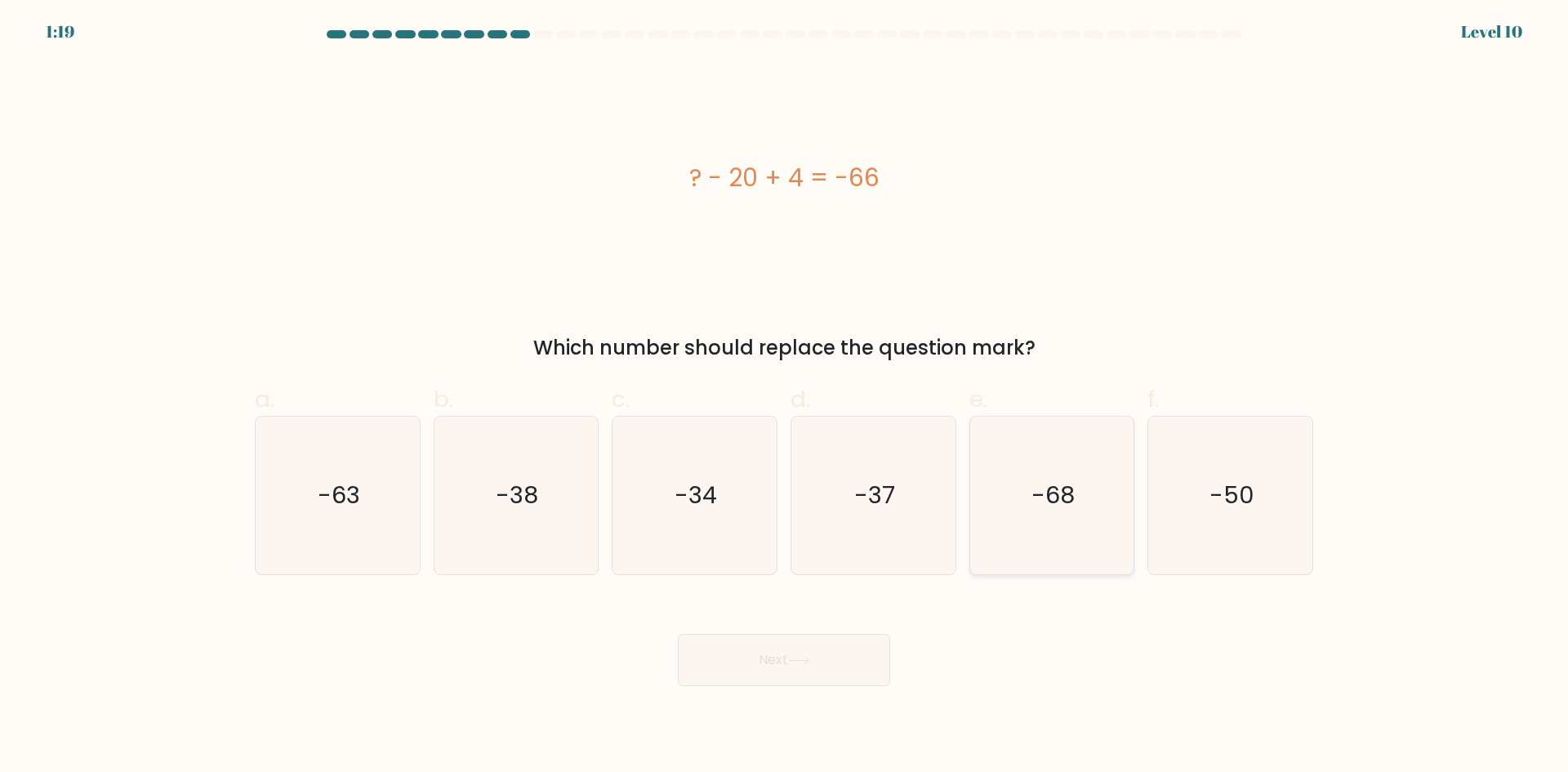
click at [1083, 540] on icon "-68" at bounding box center [1051, 495] width 158 height 158
click at [785, 397] on input "e. -68" at bounding box center [784, 392] width 1 height 11
radio input "true"
click at [1278, 474] on icon "-50" at bounding box center [1230, 495] width 158 height 158
click at [785, 397] on input "f. -50" at bounding box center [784, 392] width 1 height 11
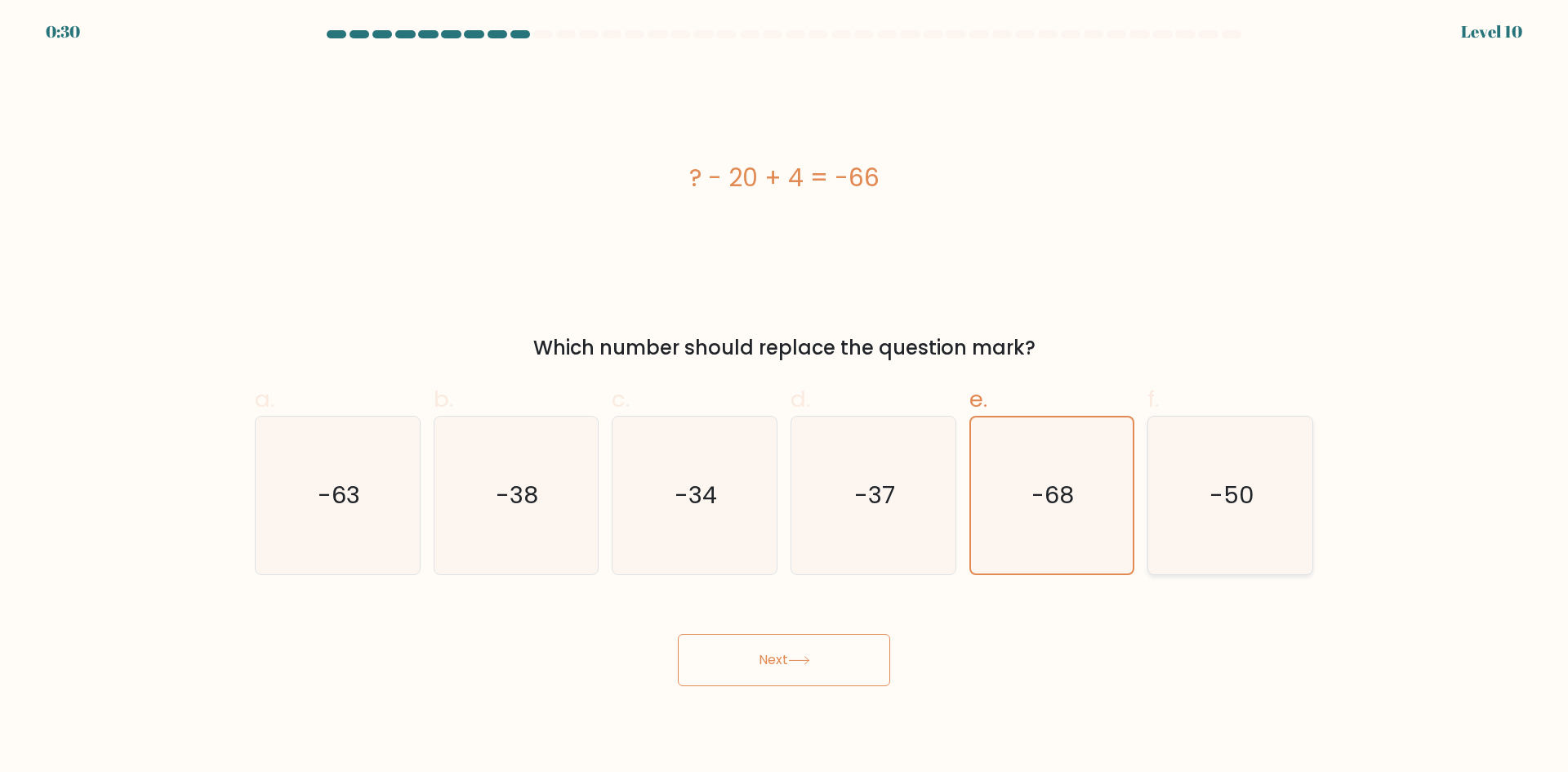
radio input "true"
click at [787, 657] on button "Next" at bounding box center [784, 660] width 212 height 53
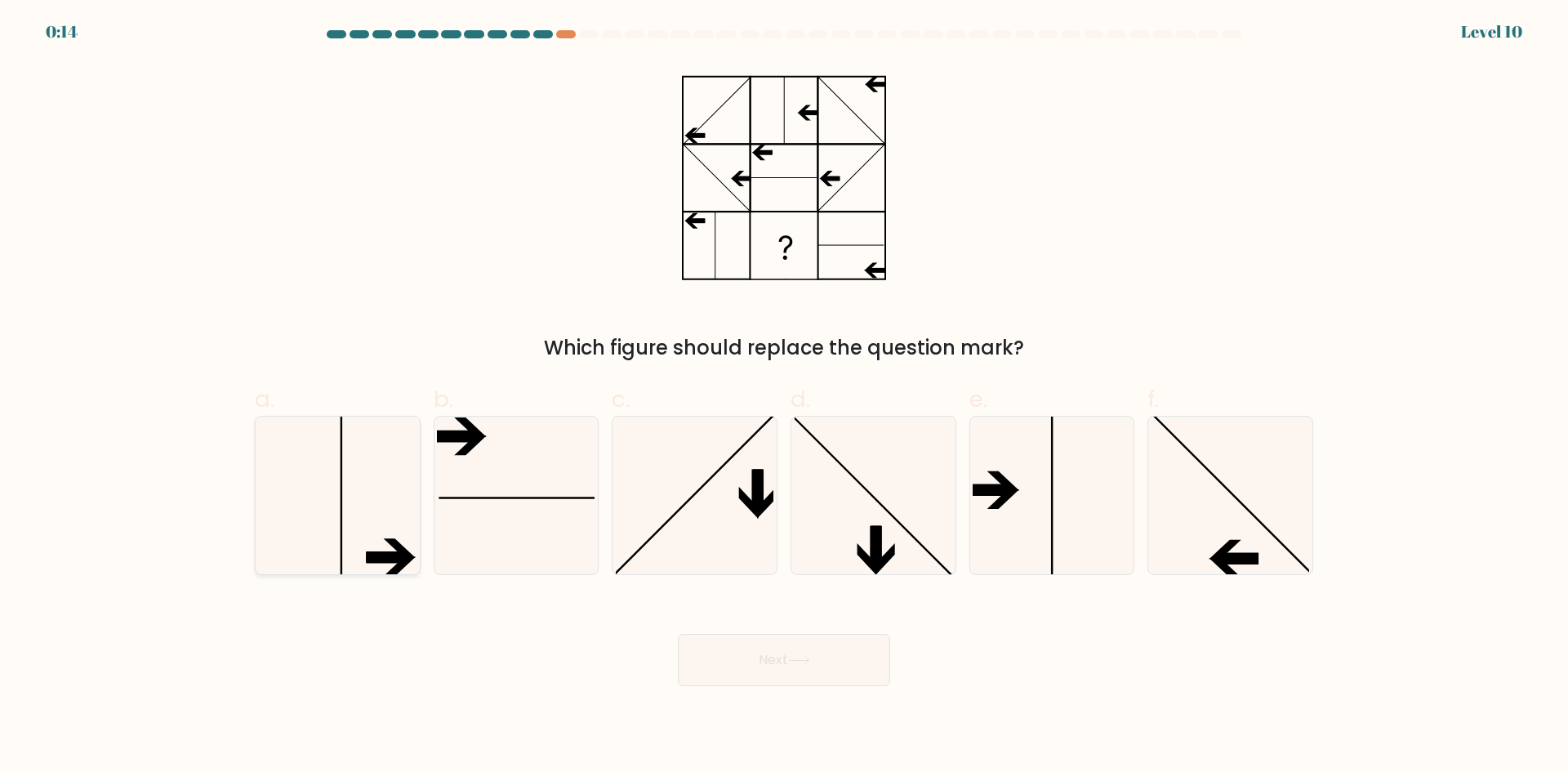
click at [361, 511] on icon at bounding box center [338, 495] width 158 height 158
click at [784, 397] on input "a." at bounding box center [784, 392] width 1 height 11
radio input "true"
click at [831, 650] on button "Next" at bounding box center [784, 660] width 212 height 53
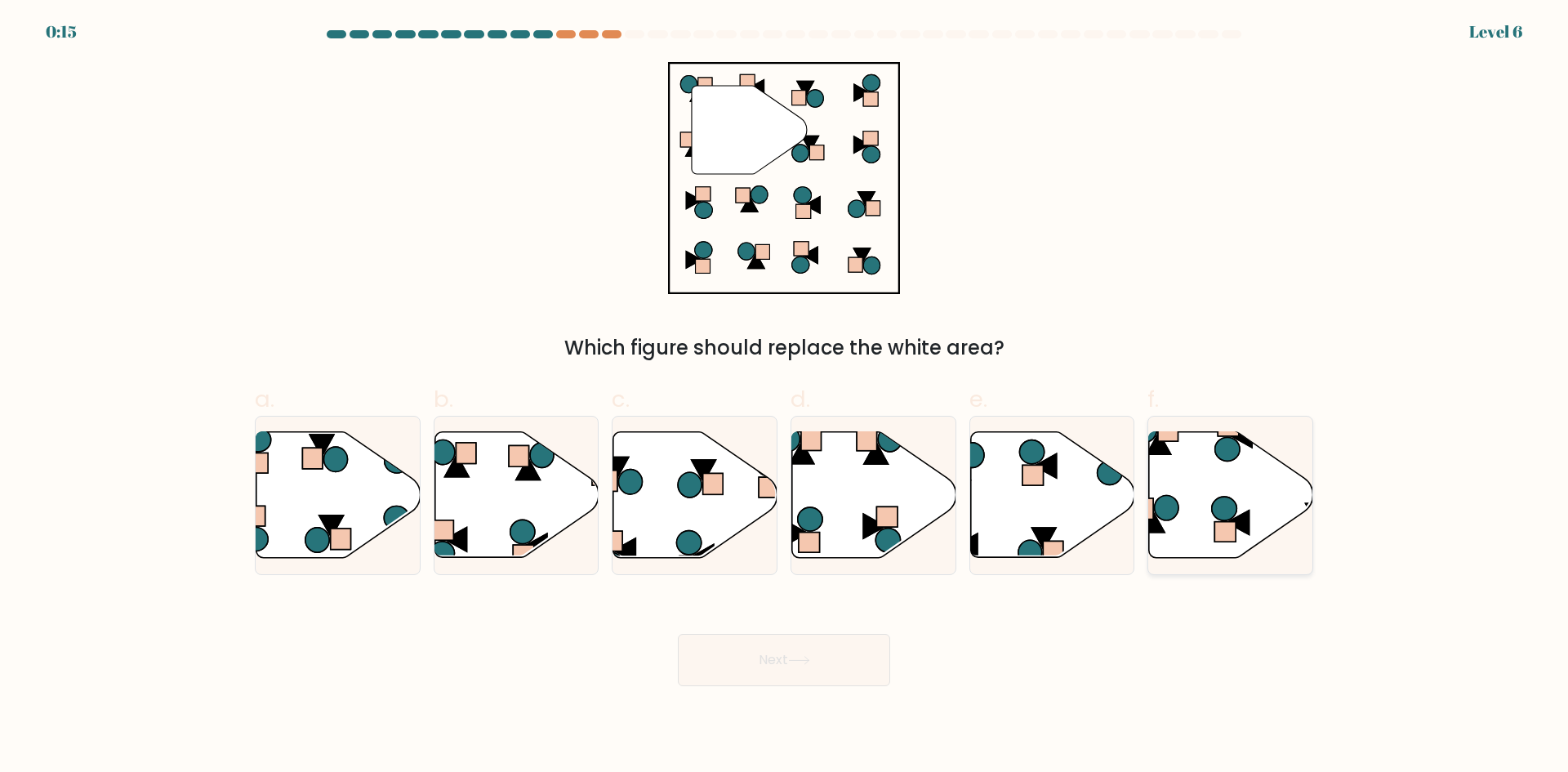
click at [1221, 474] on icon at bounding box center [1231, 495] width 164 height 126
click at [785, 397] on input "f." at bounding box center [784, 392] width 1 height 11
radio input "true"
click at [804, 672] on button "Next" at bounding box center [784, 660] width 212 height 53
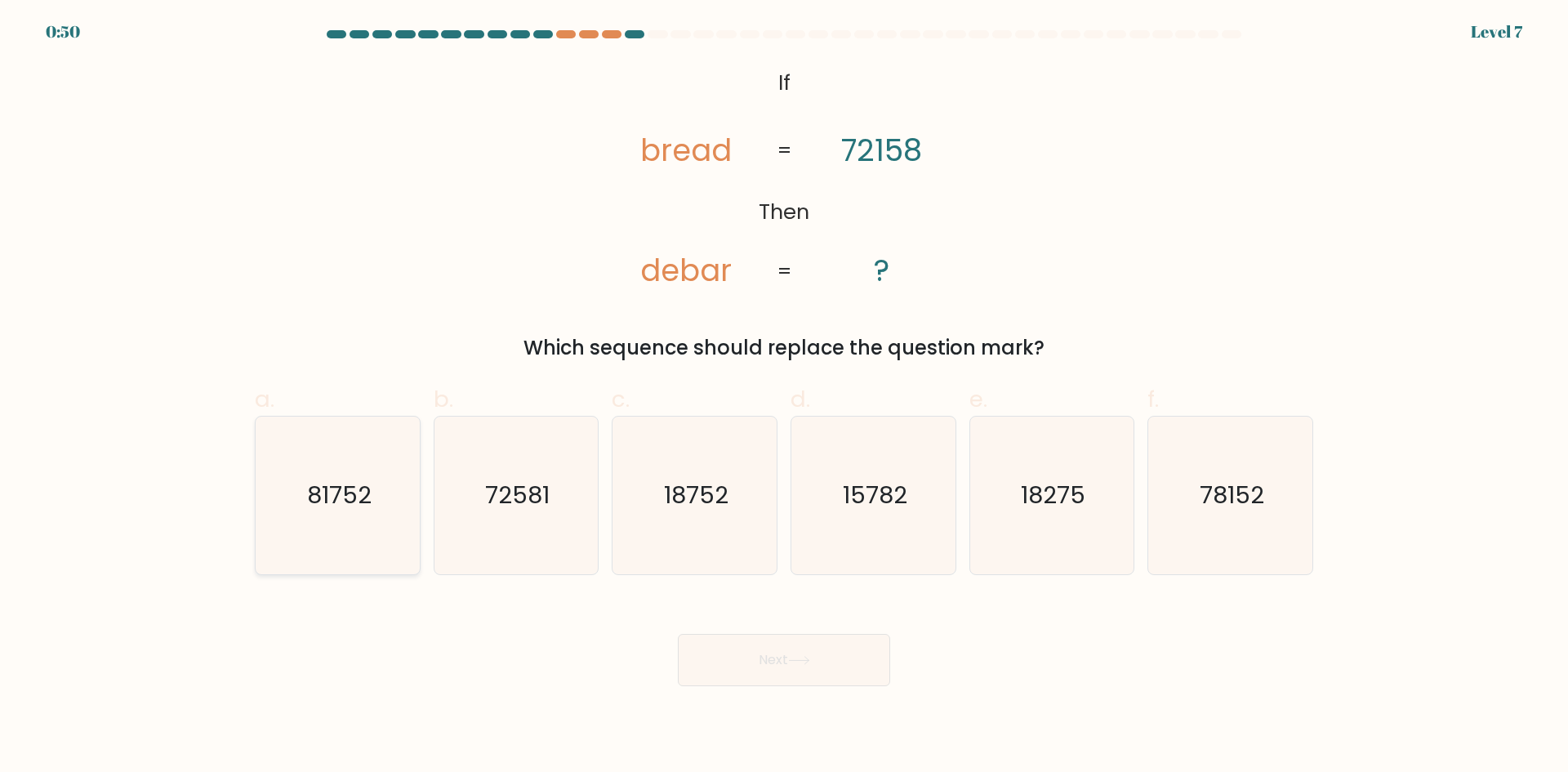
click at [328, 529] on icon "81752" at bounding box center [338, 495] width 158 height 158
click at [784, 397] on input "a. 81752" at bounding box center [784, 392] width 1 height 11
radio input "true"
click at [692, 646] on button "Next" at bounding box center [784, 660] width 212 height 53
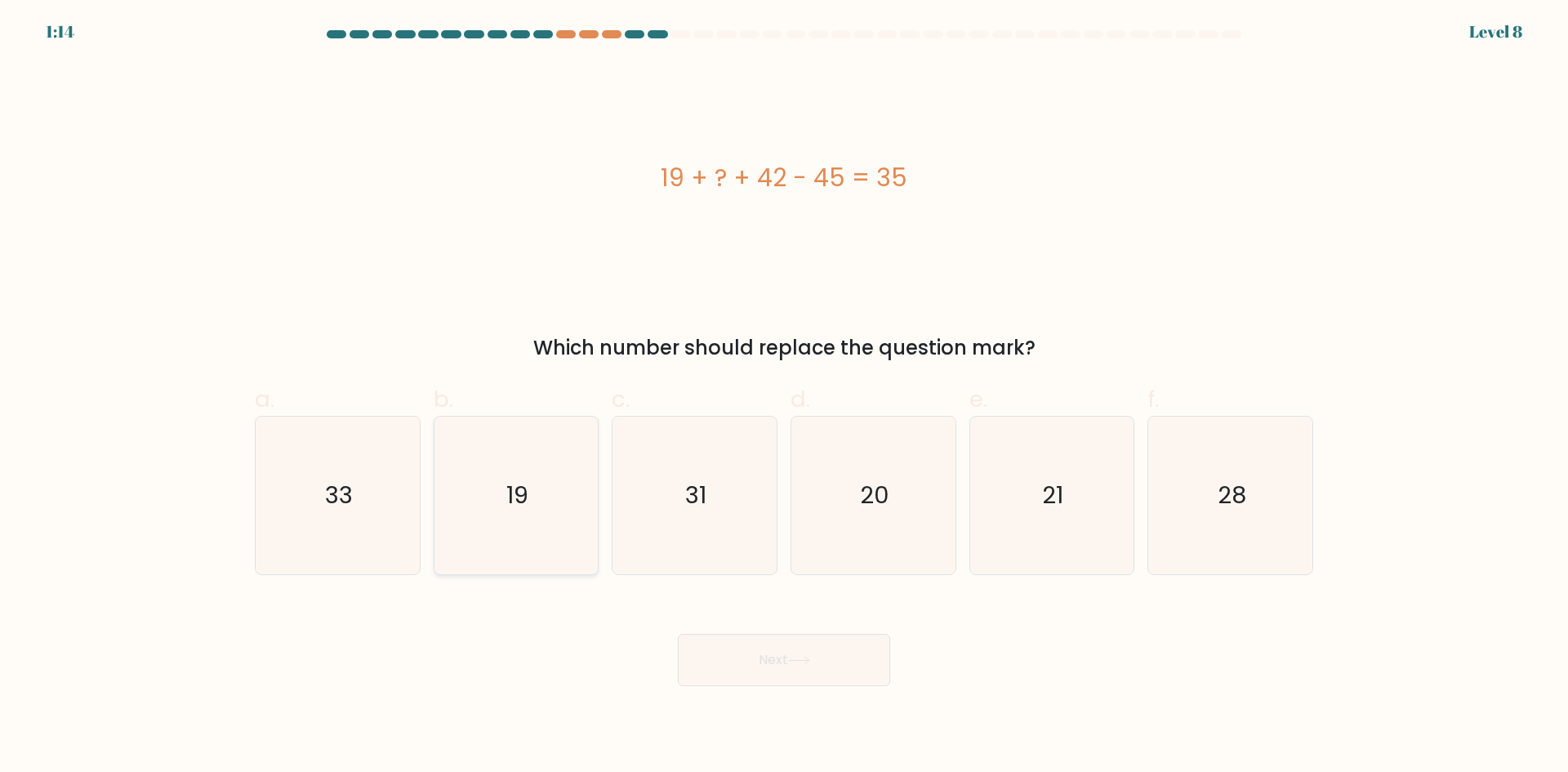
click at [565, 446] on icon "19" at bounding box center [515, 495] width 158 height 158
click at [784, 397] on input "b. 19" at bounding box center [784, 392] width 1 height 11
radio input "true"
click at [757, 675] on button "Next" at bounding box center [784, 660] width 212 height 53
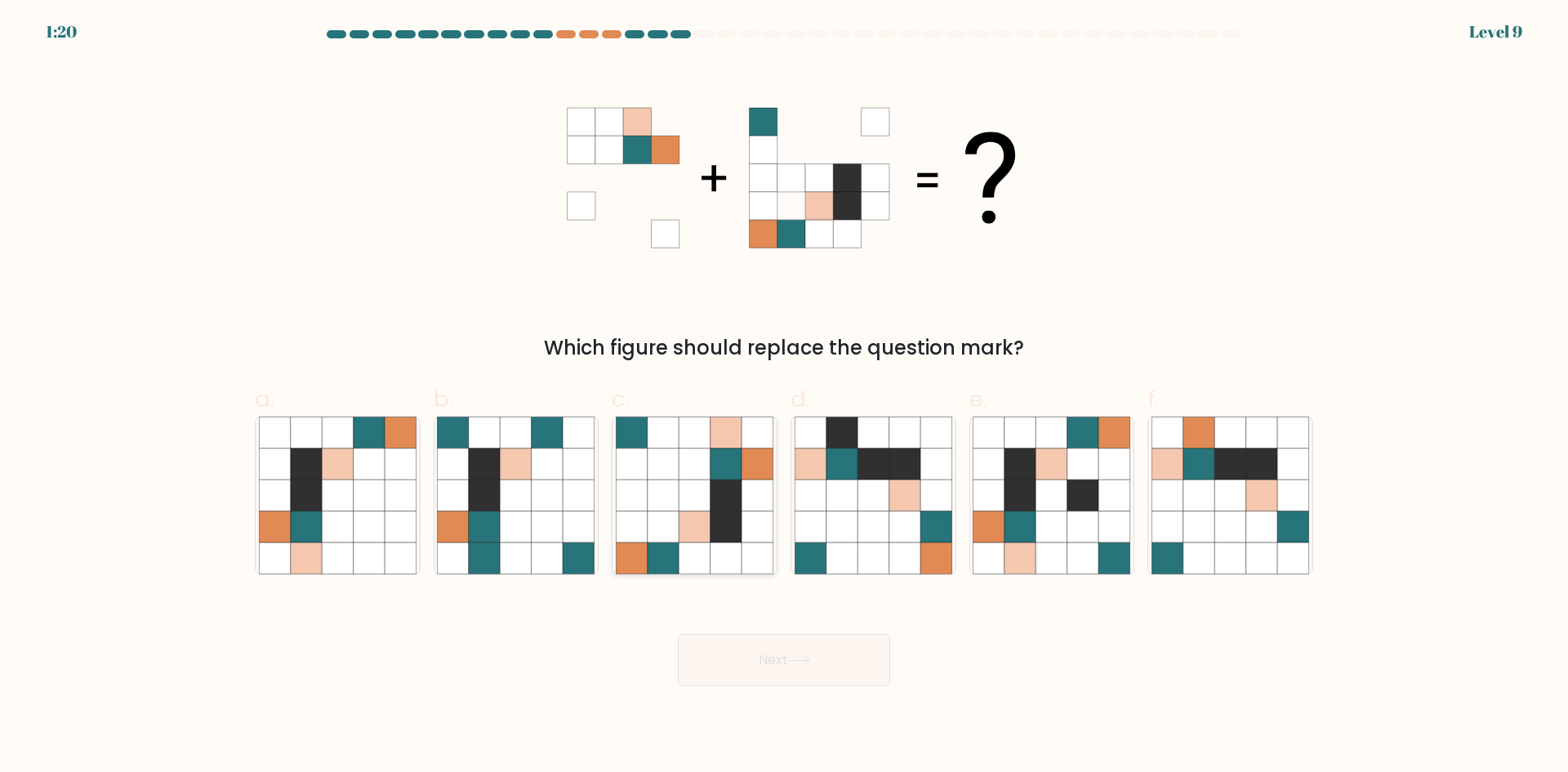
click at [683, 493] on icon at bounding box center [694, 496] width 31 height 31
click at [784, 397] on input "c." at bounding box center [784, 392] width 1 height 11
radio input "true"
click at [768, 666] on button "Next" at bounding box center [784, 660] width 212 height 53
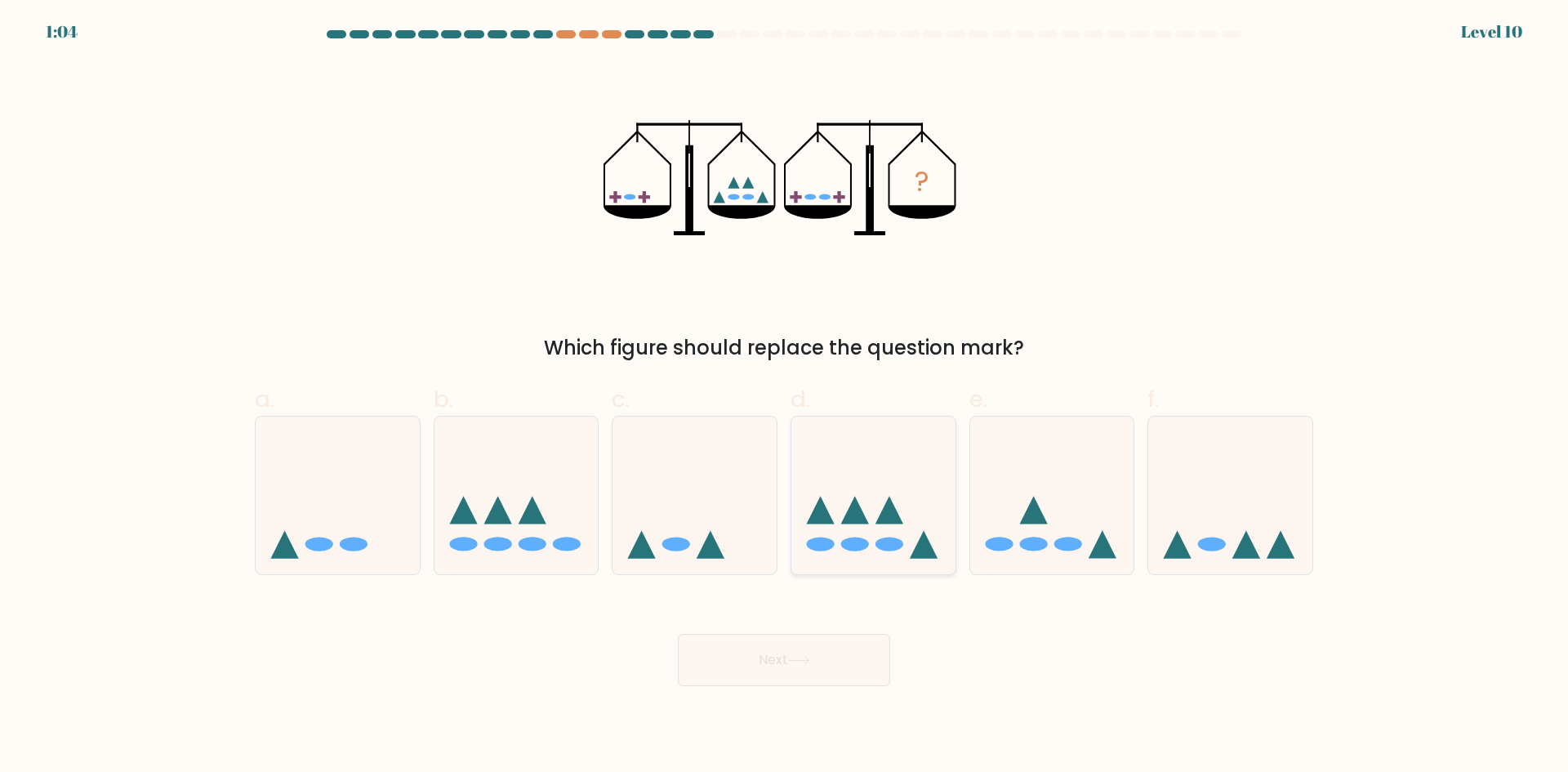
click at [901, 533] on icon at bounding box center [874, 495] width 164 height 136
click at [785, 397] on input "d." at bounding box center [784, 392] width 1 height 11
radio input "true"
click at [831, 674] on button "Next" at bounding box center [784, 660] width 212 height 53
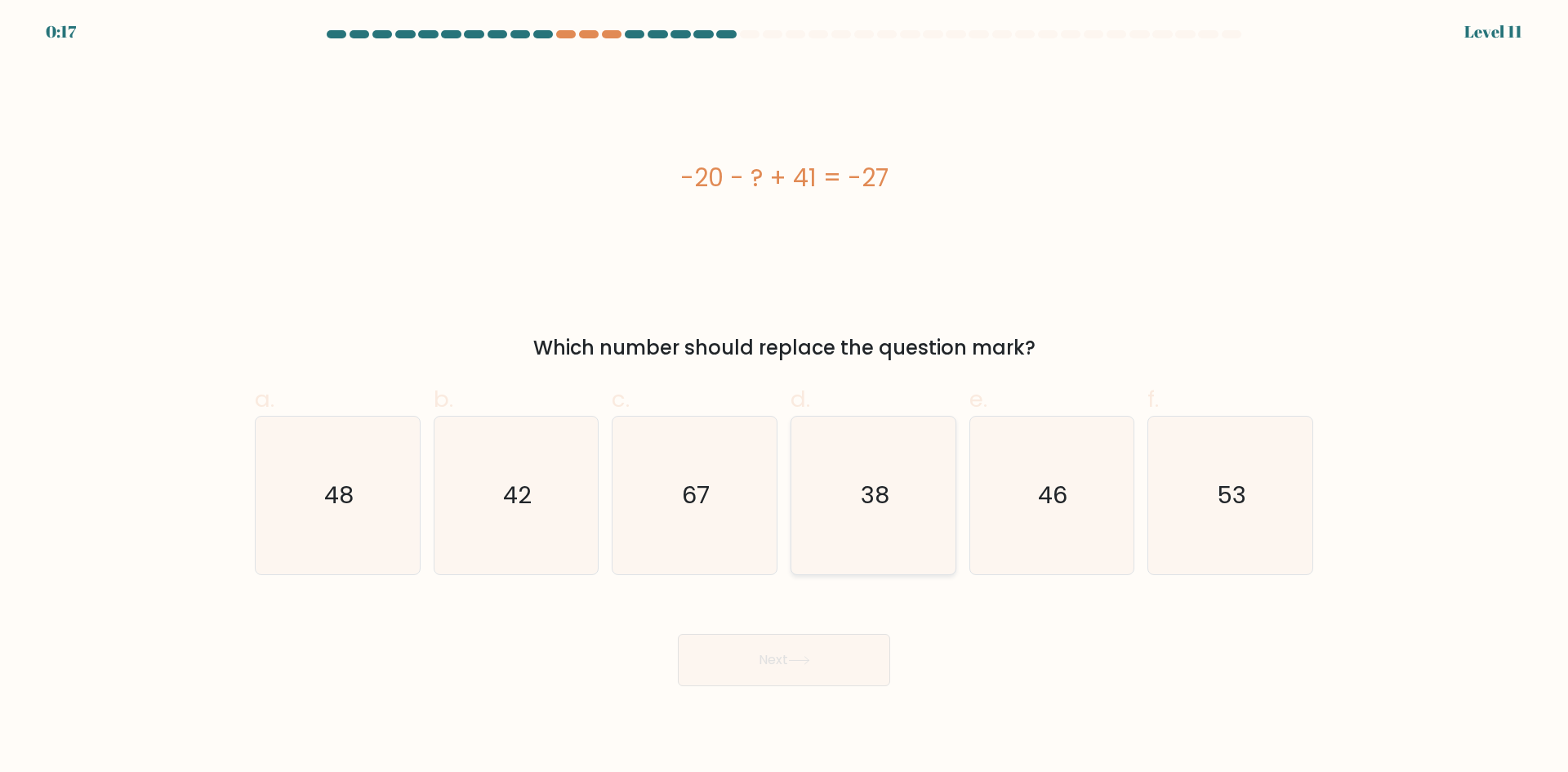
click at [835, 445] on icon "38" at bounding box center [873, 495] width 158 height 158
click at [785, 397] on input "d. 38" at bounding box center [784, 392] width 1 height 11
radio input "true"
click at [322, 494] on icon "48" at bounding box center [338, 495] width 158 height 158
click at [784, 397] on input "a. 48" at bounding box center [784, 392] width 1 height 11
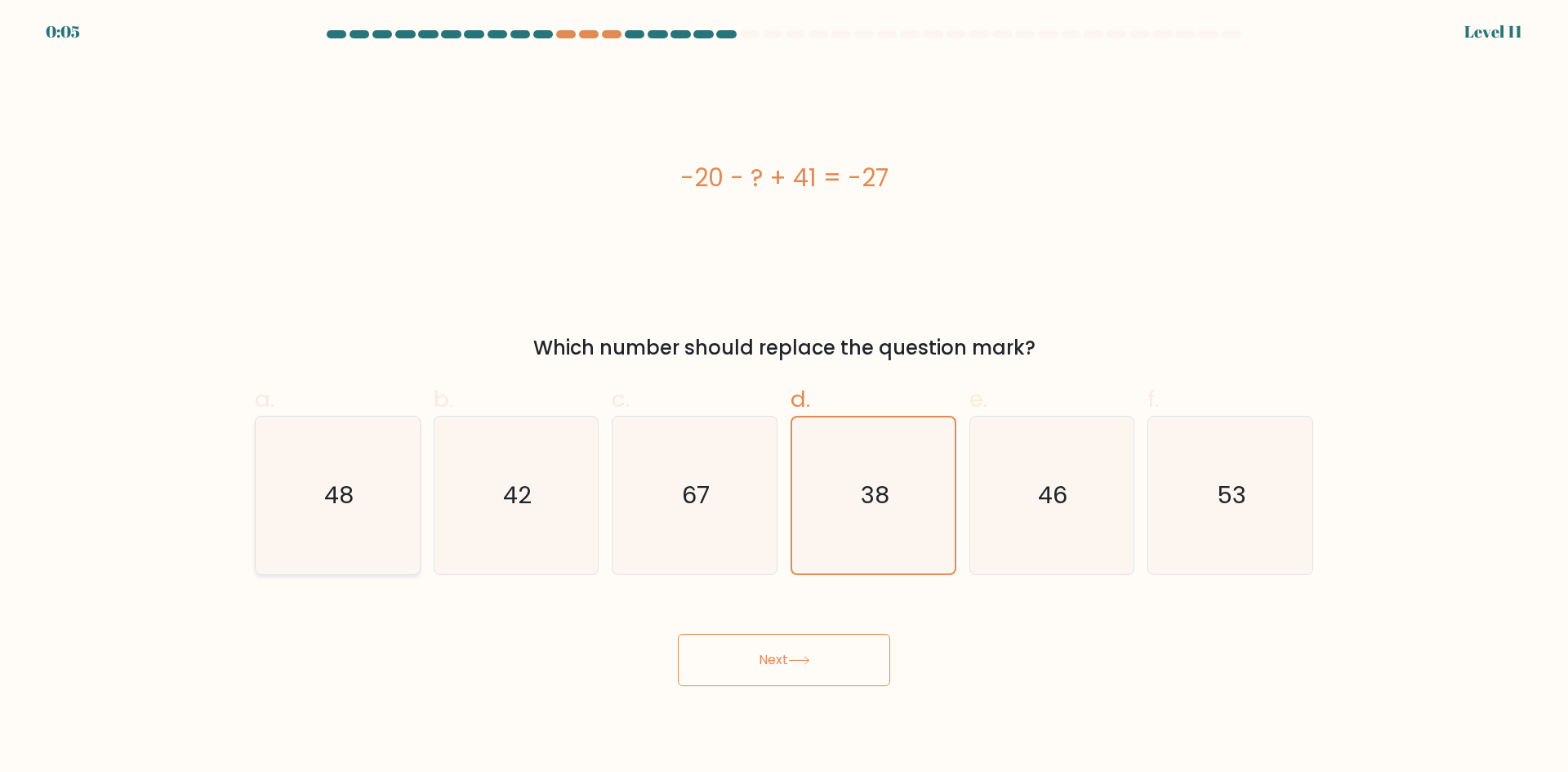
radio input "true"
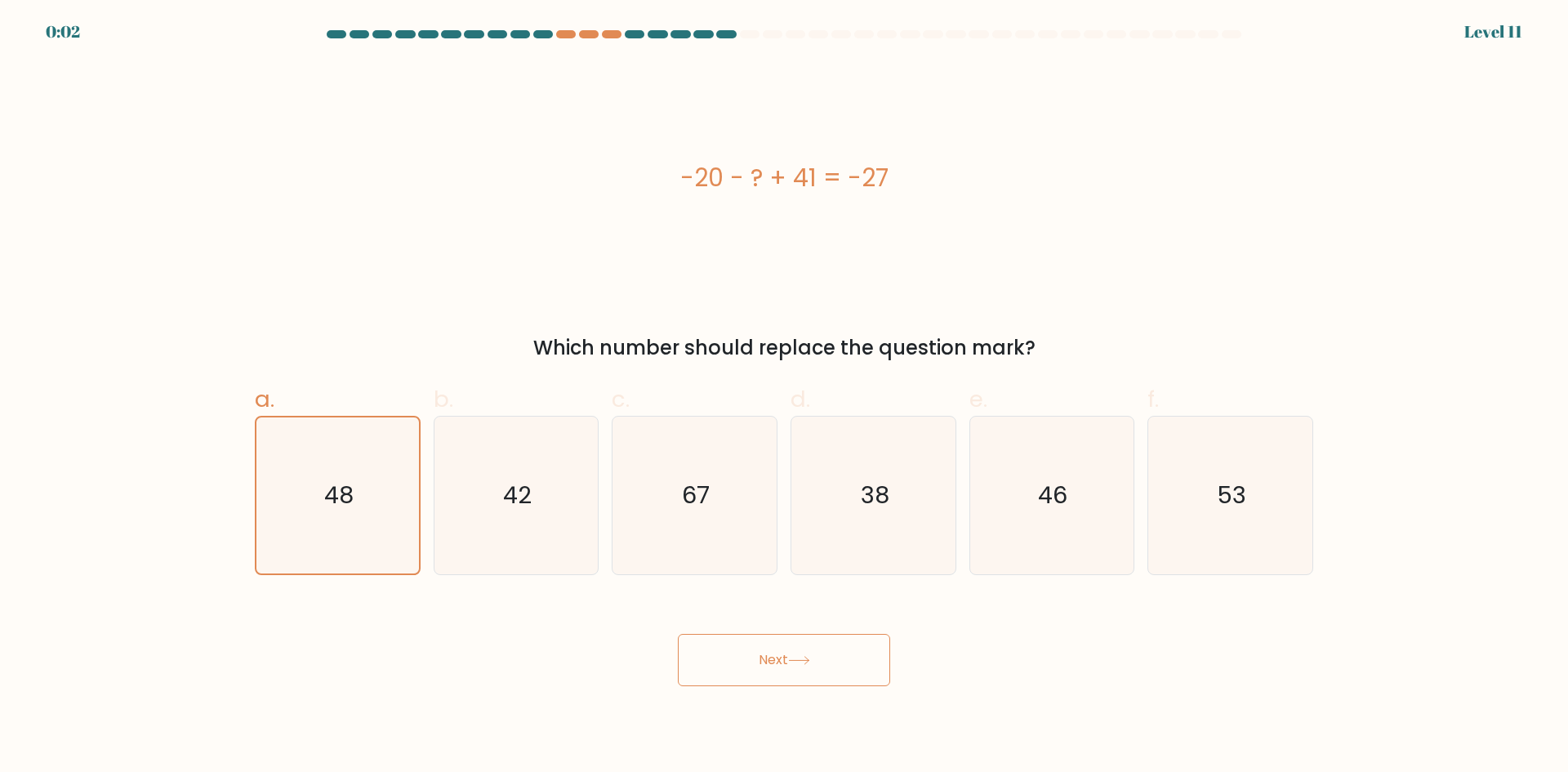
click at [813, 666] on button "Next" at bounding box center [784, 660] width 212 height 53
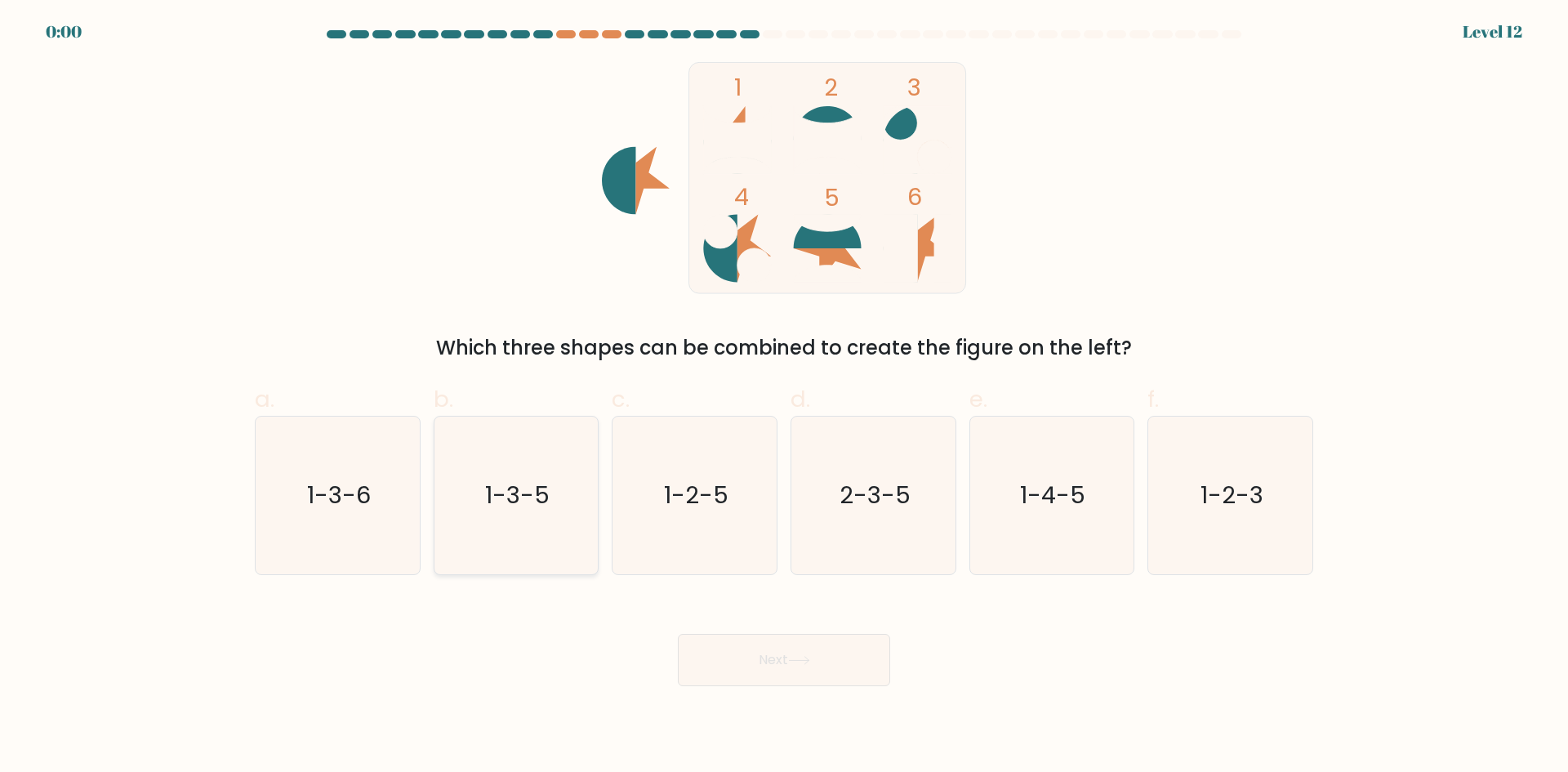
click at [524, 494] on text "1-3-5" at bounding box center [518, 495] width 65 height 32
click at [784, 397] on input "b. 1-3-5" at bounding box center [784, 392] width 1 height 11
radio input "true"
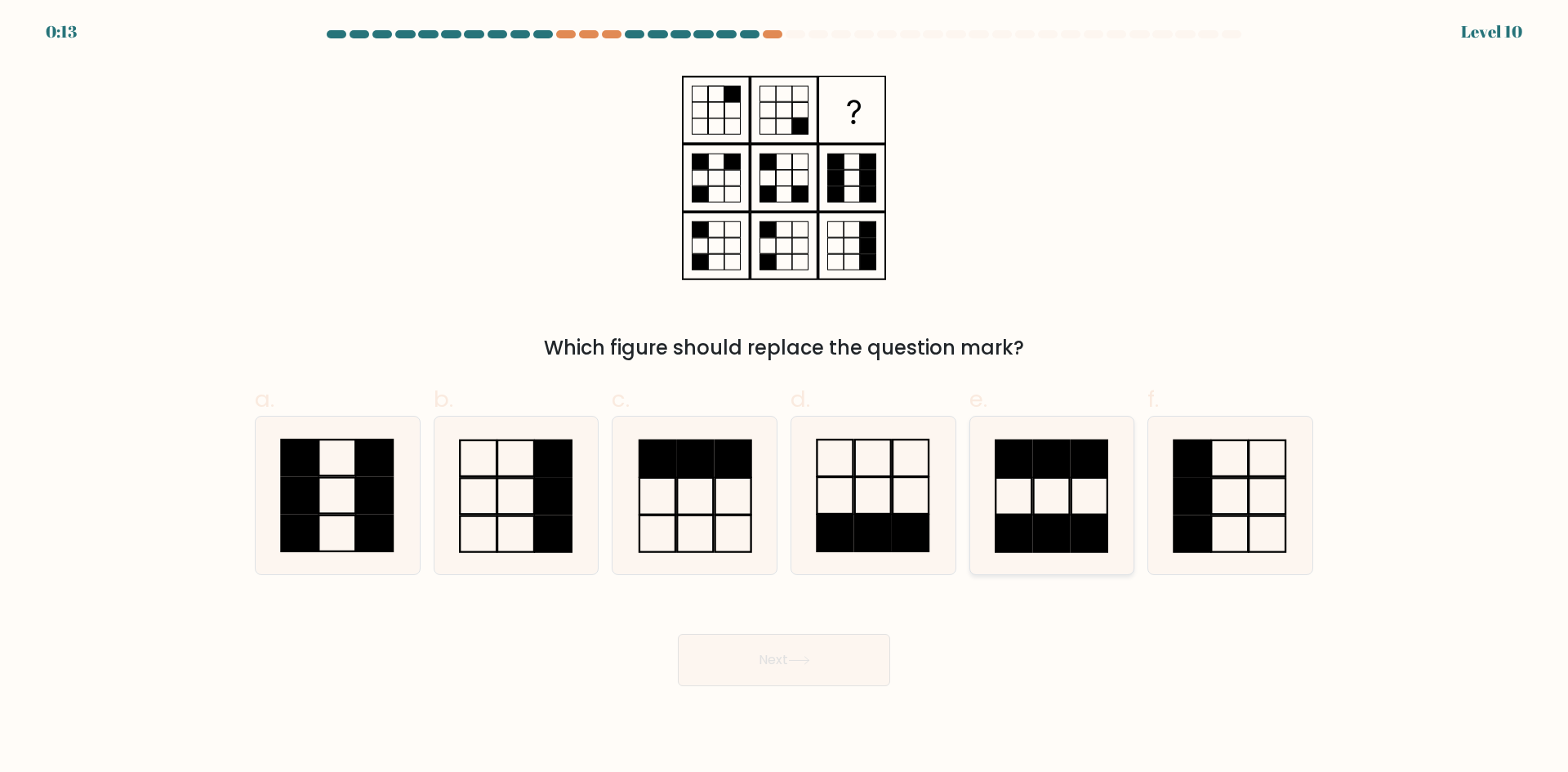
click at [1055, 495] on icon at bounding box center [1051, 495] width 158 height 158
click at [785, 397] on input "e." at bounding box center [784, 392] width 1 height 11
radio input "true"
click at [792, 660] on button "Next" at bounding box center [784, 660] width 212 height 53
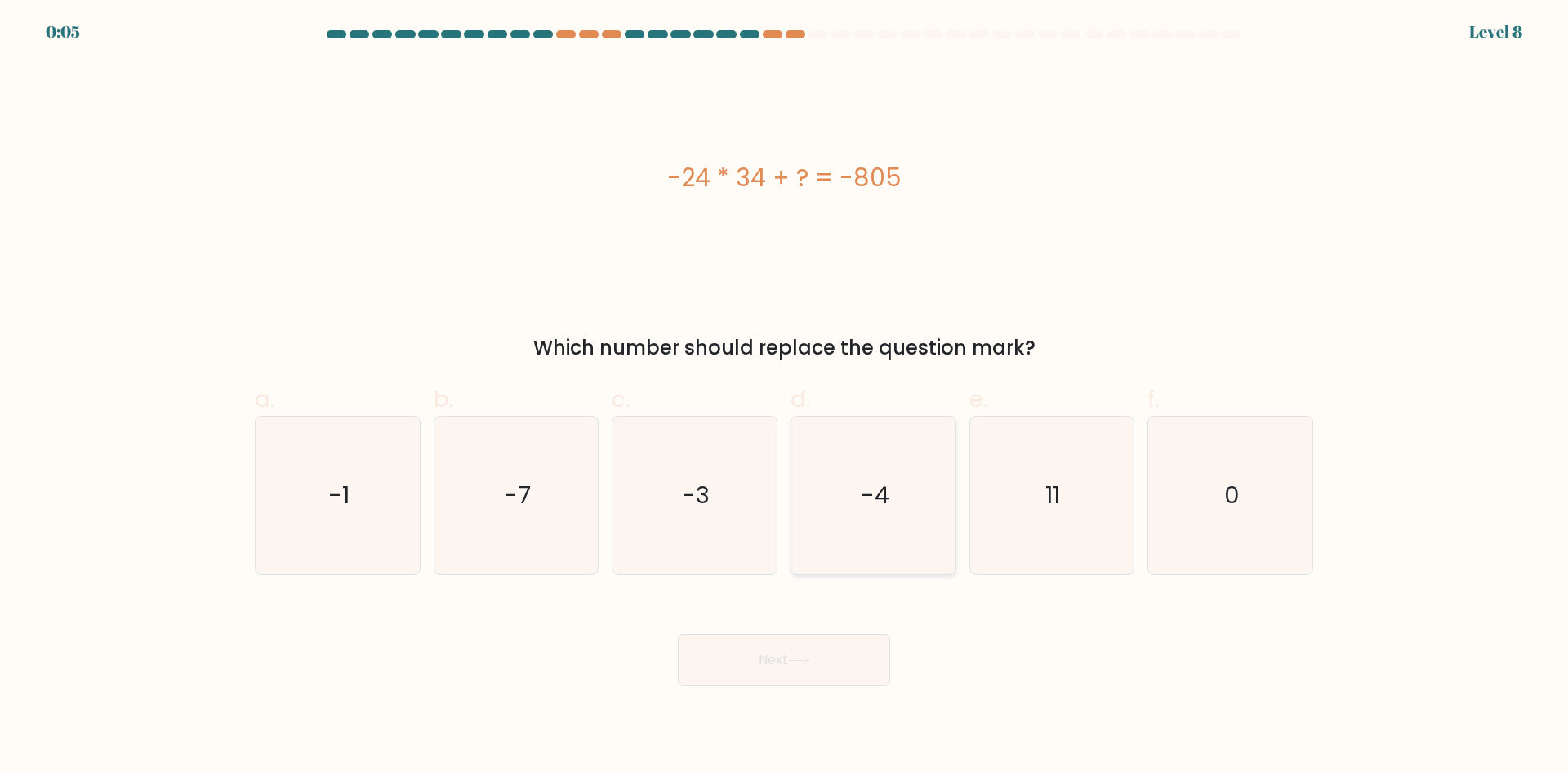
click at [892, 529] on icon "-4" at bounding box center [873, 495] width 158 height 158
click at [785, 397] on input "d. -4" at bounding box center [784, 392] width 1 height 11
radio input "true"
click at [810, 657] on icon at bounding box center [799, 661] width 22 height 9
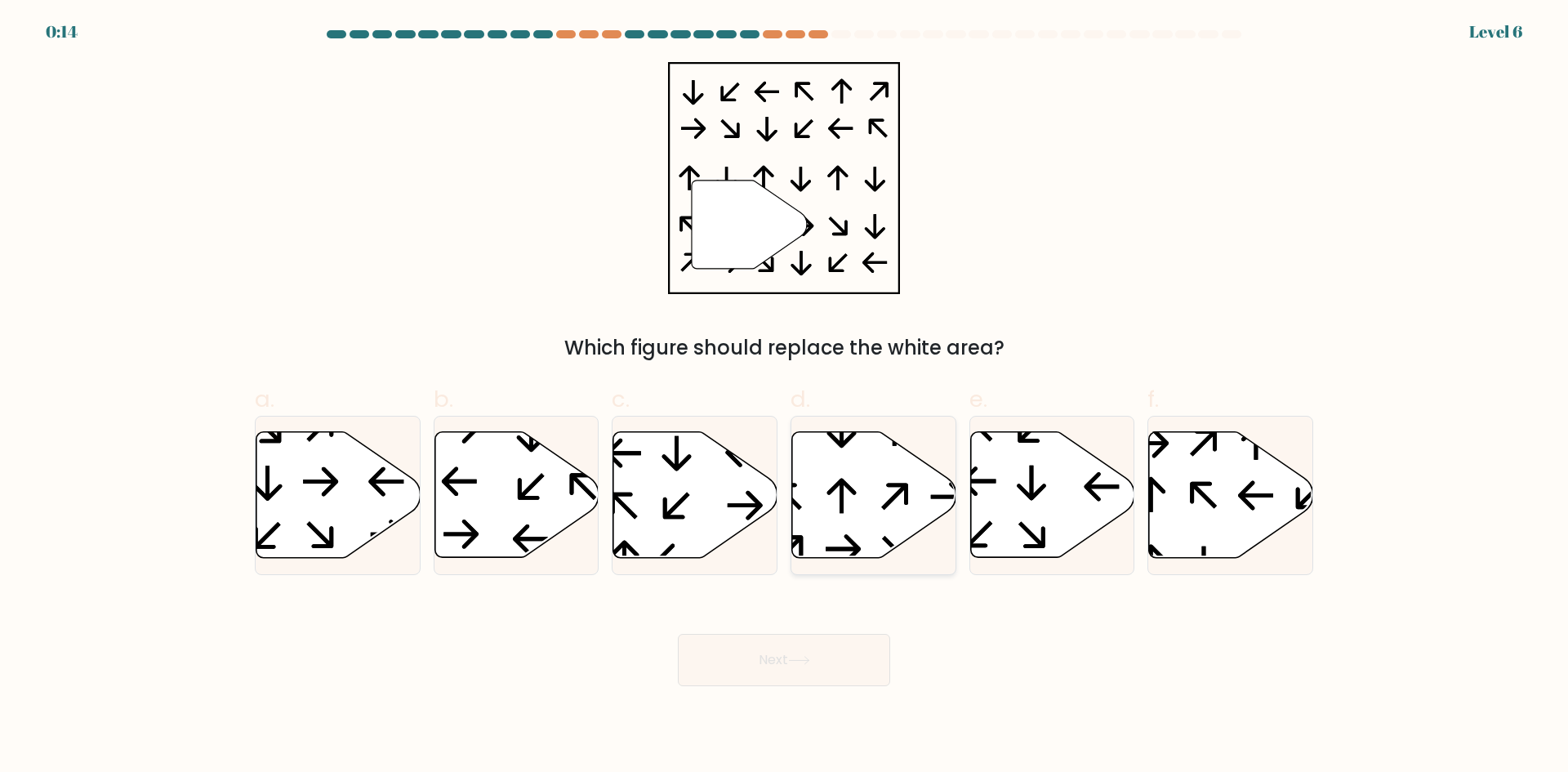
click at [881, 478] on icon at bounding box center [874, 495] width 164 height 126
click at [785, 397] on input "d." at bounding box center [784, 392] width 1 height 11
radio input "true"
click at [796, 674] on button "Next" at bounding box center [784, 660] width 212 height 53
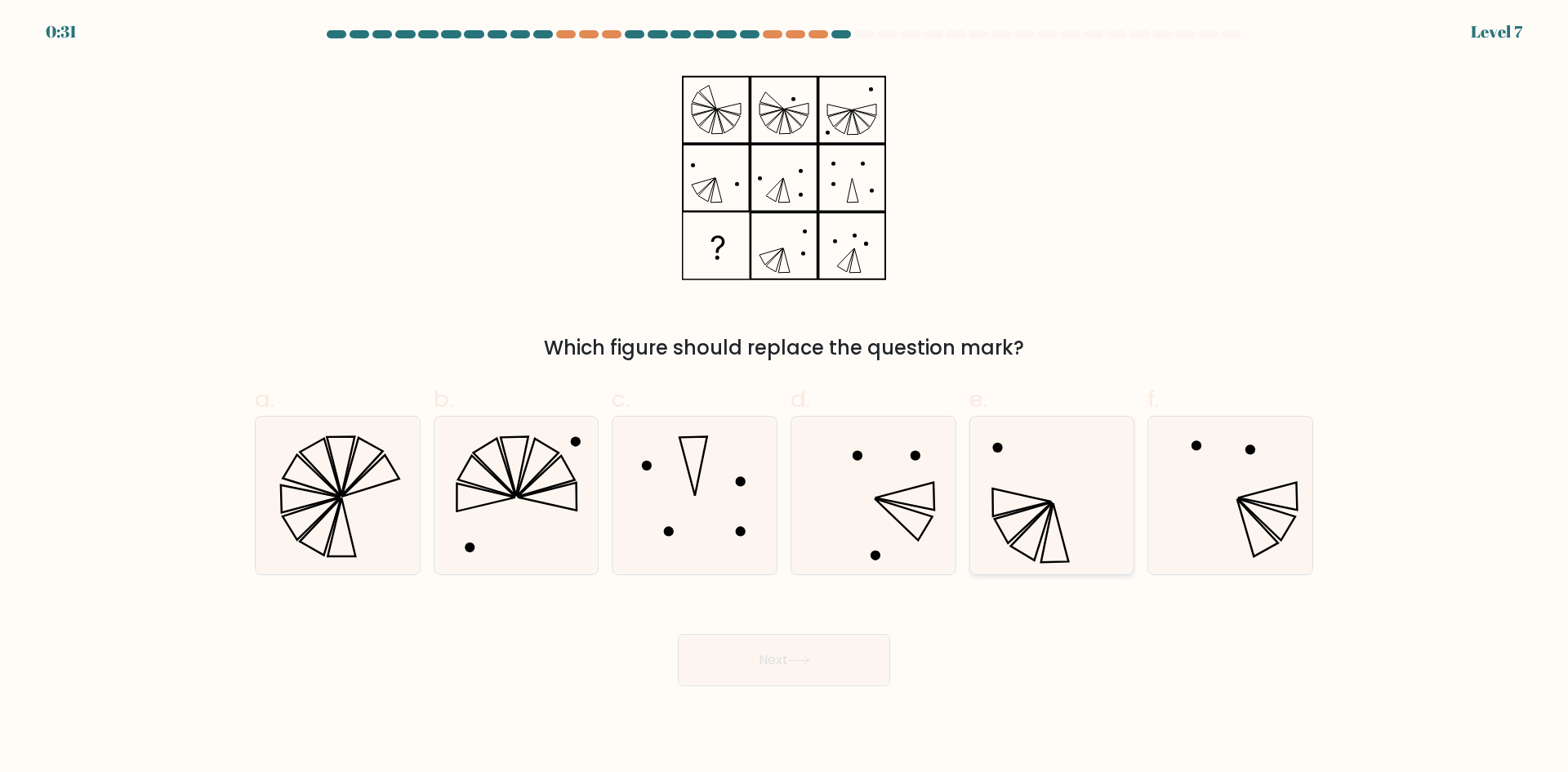
click at [1058, 519] on icon at bounding box center [1055, 533] width 28 height 59
click at [785, 397] on input "e." at bounding box center [784, 392] width 1 height 11
radio input "true"
click at [821, 659] on button "Next" at bounding box center [784, 660] width 212 height 53
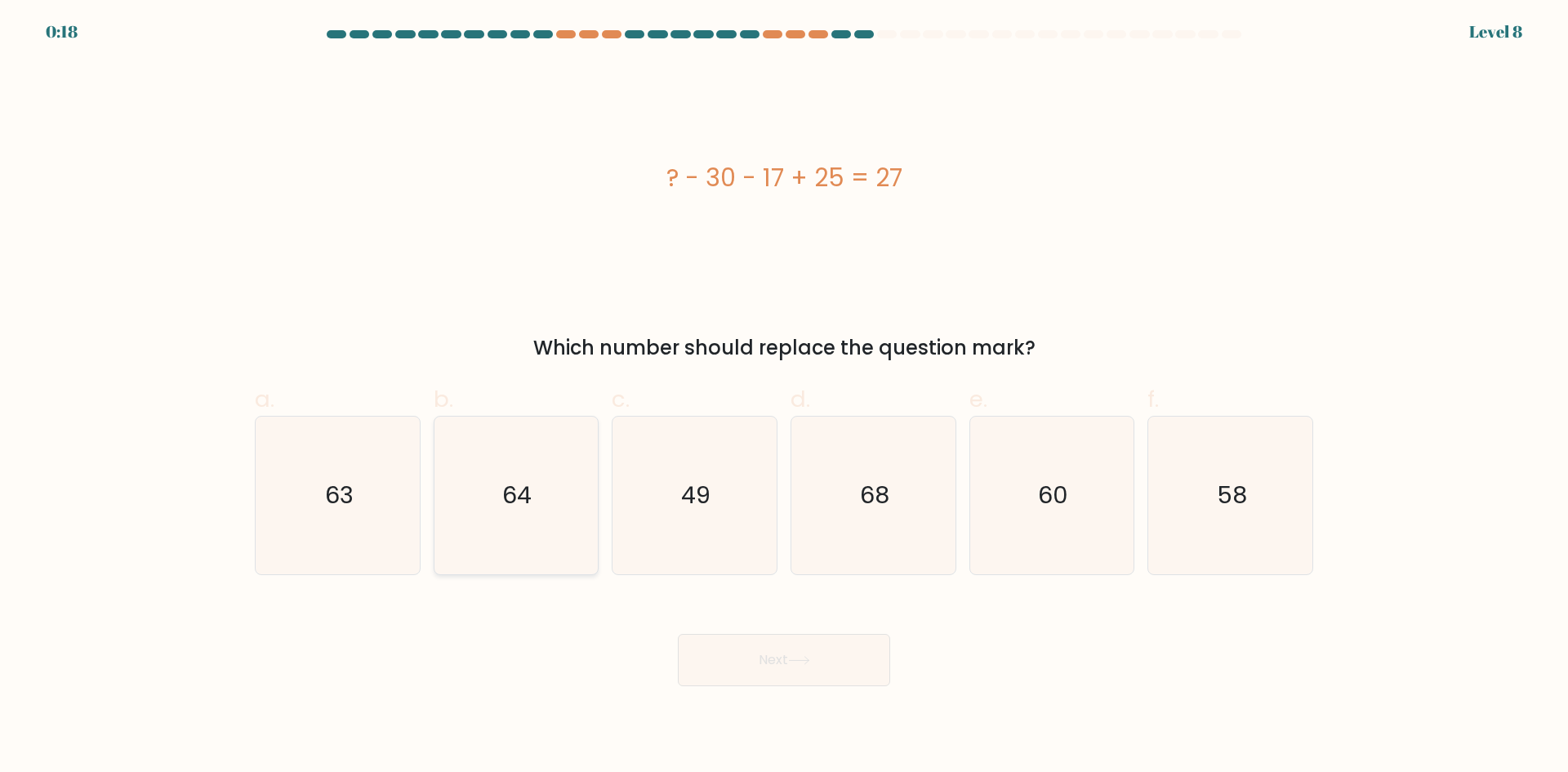
click at [536, 479] on icon "64" at bounding box center [515, 495] width 158 height 158
click at [784, 397] on input "b. 64" at bounding box center [784, 392] width 1 height 11
radio input "true"
click at [377, 510] on icon "63" at bounding box center [338, 495] width 158 height 158
click at [784, 397] on input "a. 63" at bounding box center [784, 392] width 1 height 11
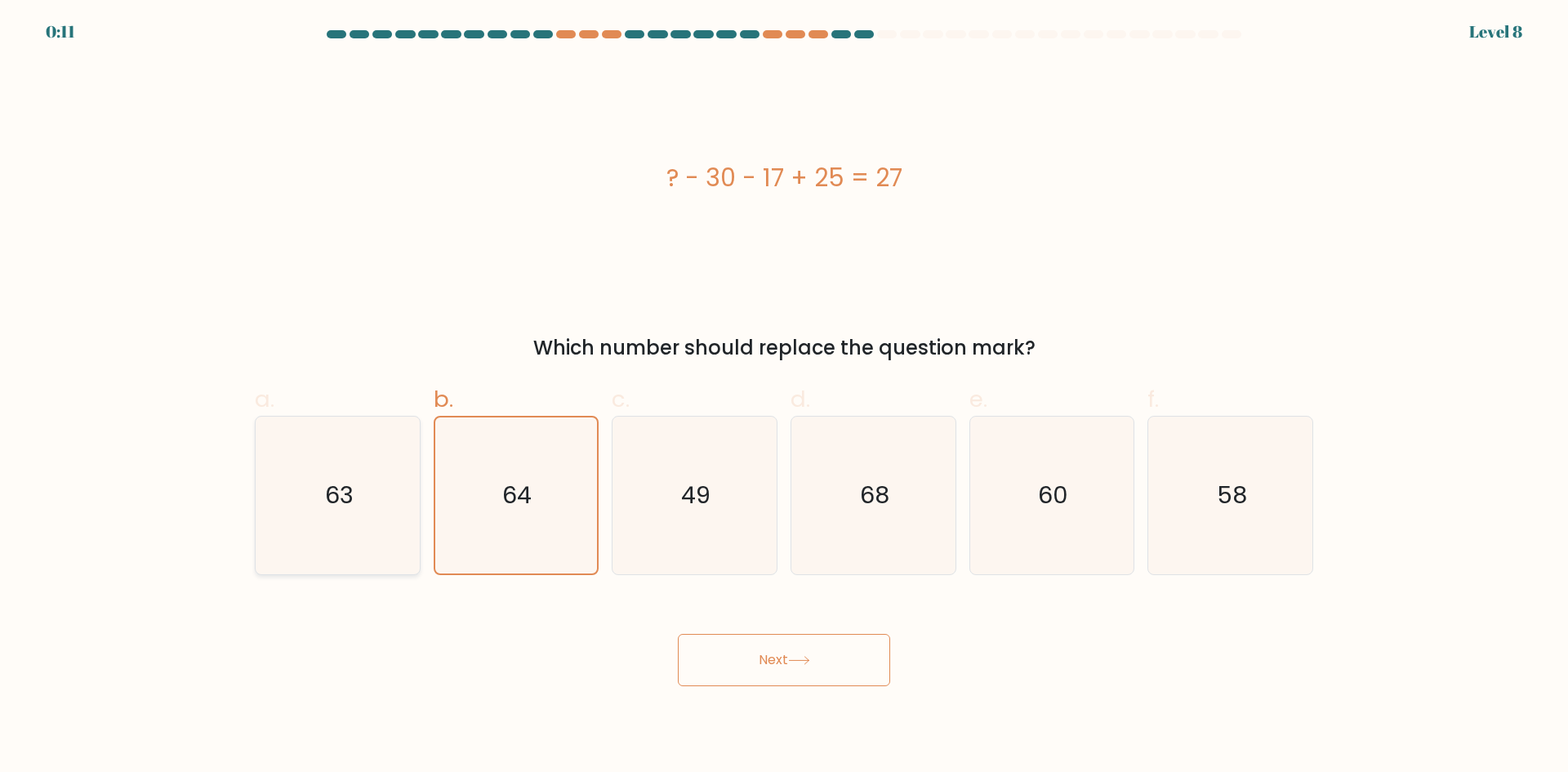
radio input "true"
click at [748, 662] on button "Next" at bounding box center [784, 660] width 212 height 53
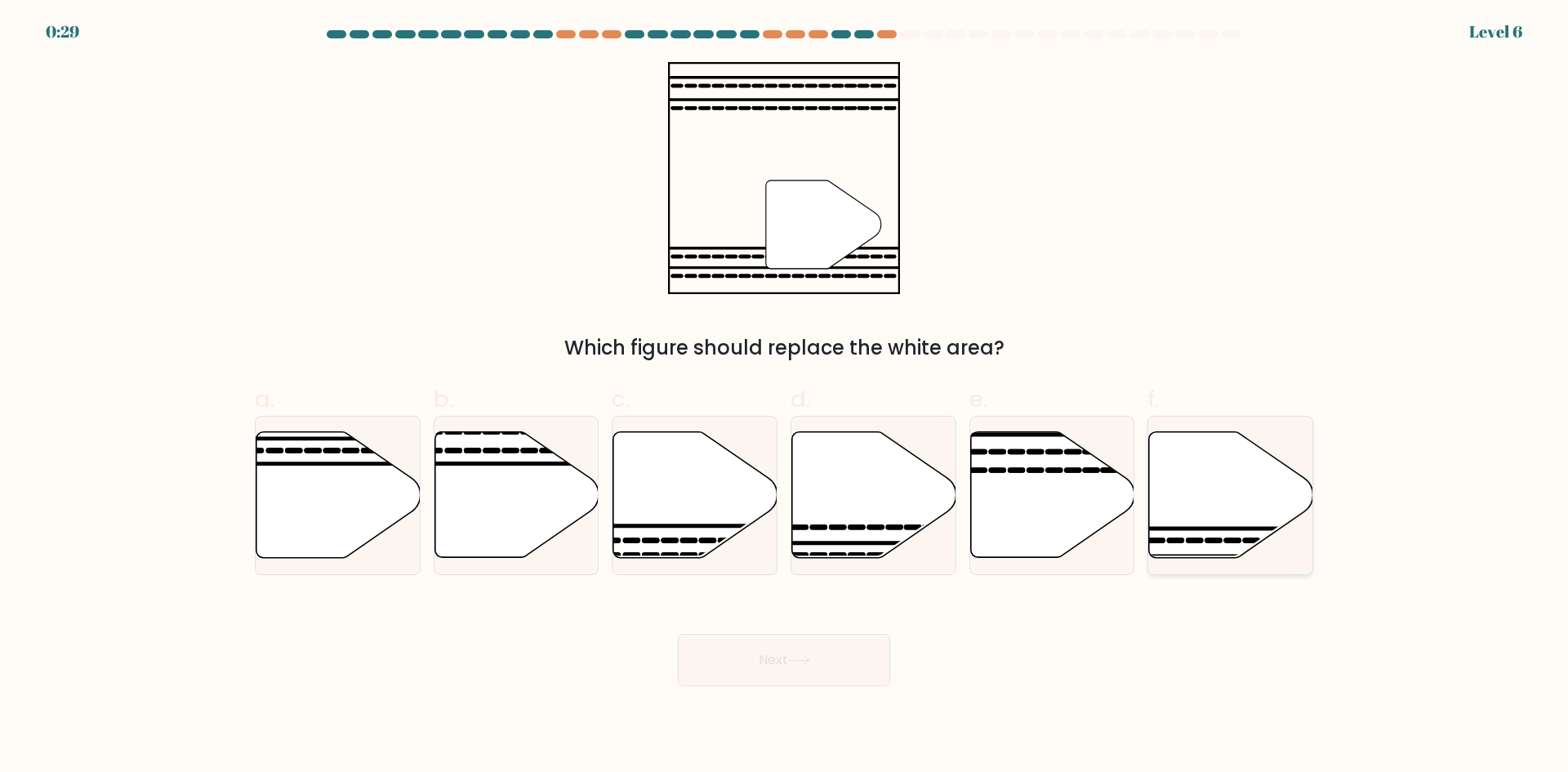
click at [1201, 476] on icon at bounding box center [1231, 495] width 164 height 126
click at [785, 397] on input "f." at bounding box center [784, 392] width 1 height 11
radio input "true"
click at [827, 658] on button "Next" at bounding box center [784, 660] width 212 height 53
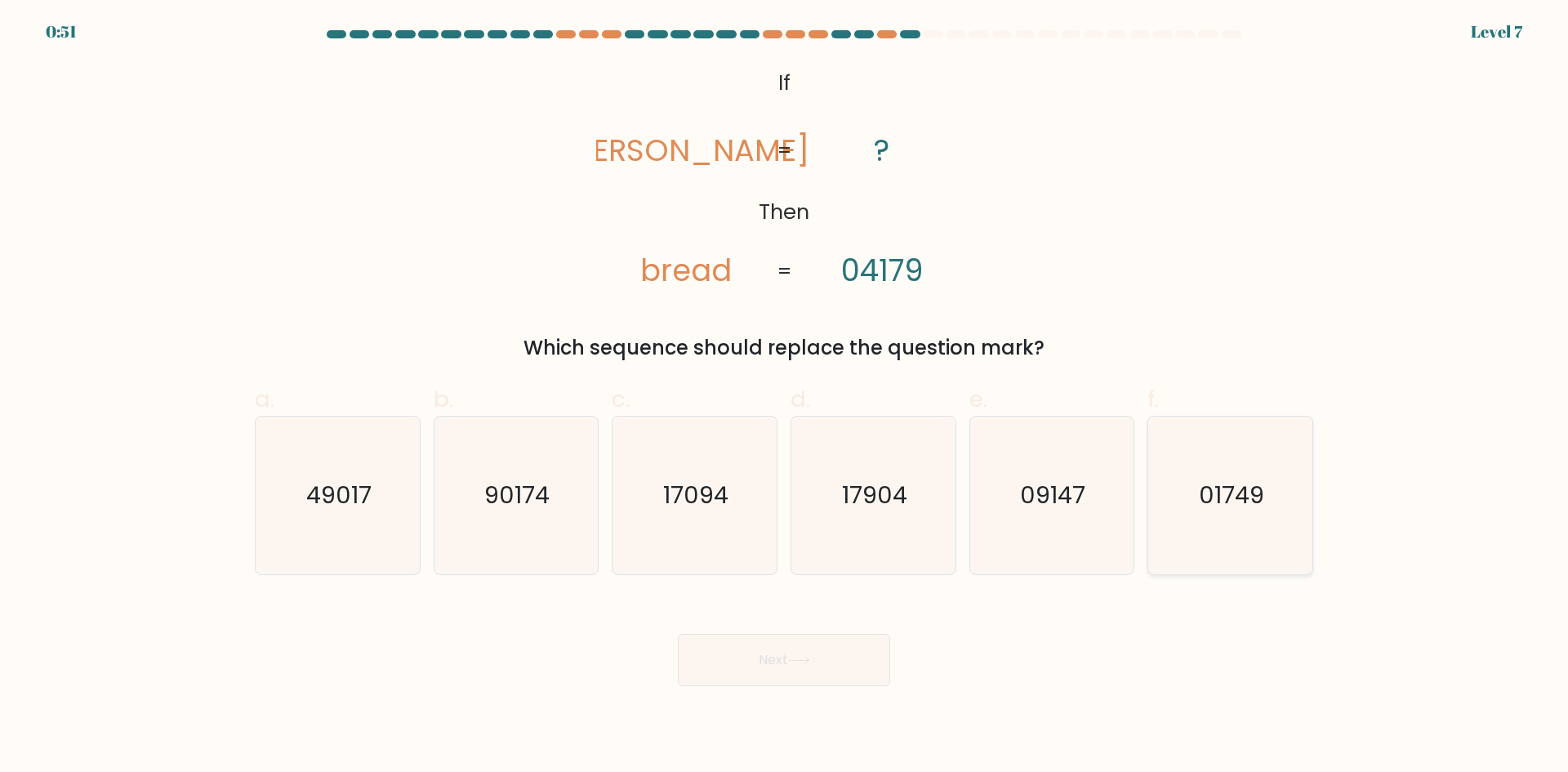
click at [1215, 480] on text "01749" at bounding box center [1232, 495] width 66 height 32
click at [785, 397] on input "f. 01749" at bounding box center [784, 392] width 1 height 11
radio input "true"
click at [823, 669] on button "Next" at bounding box center [784, 660] width 212 height 53
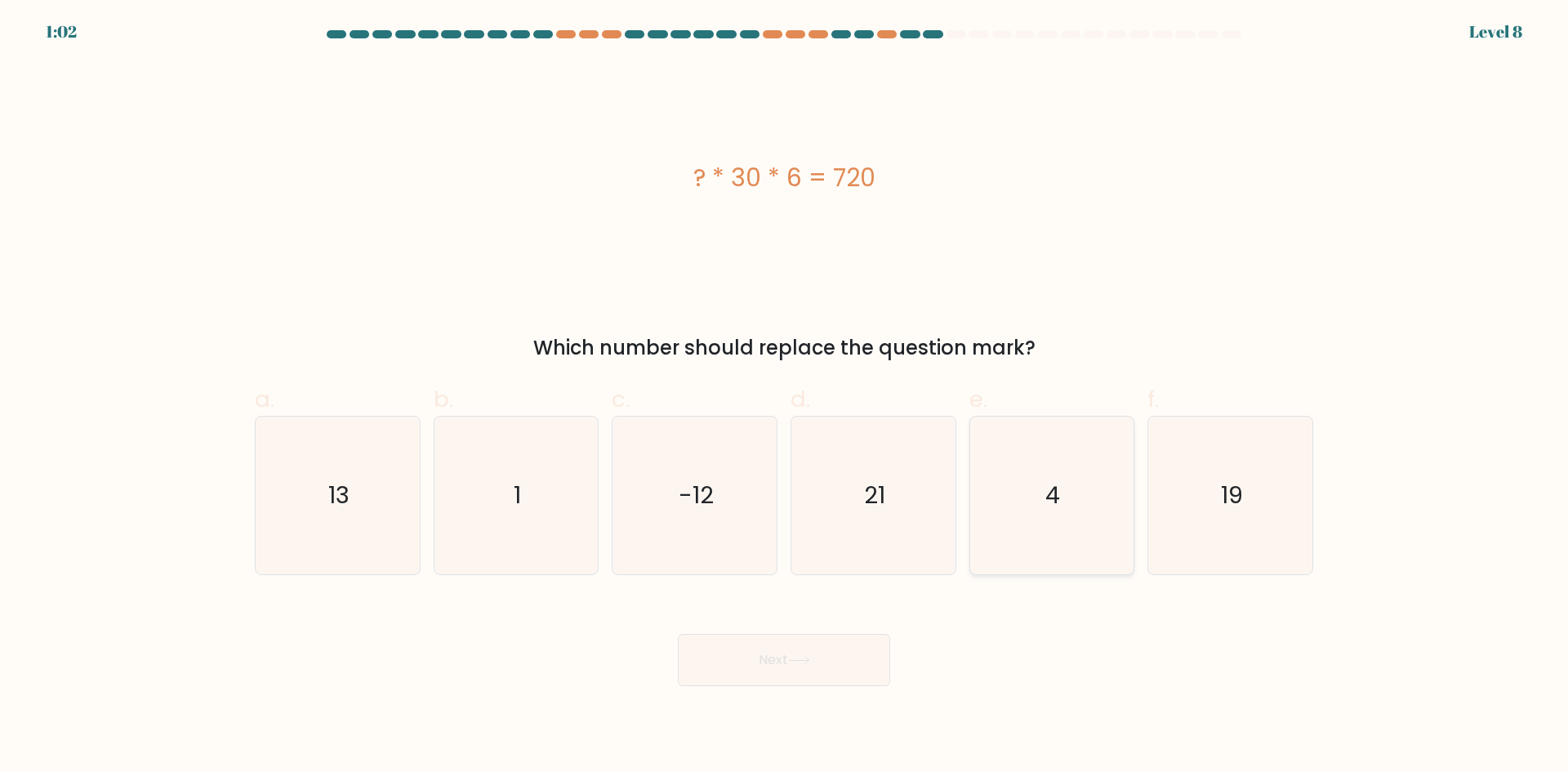
click at [1083, 462] on icon "4" at bounding box center [1051, 495] width 158 height 158
click at [785, 397] on input "e. 4" at bounding box center [784, 392] width 1 height 11
radio input "true"
click at [818, 650] on button "Next" at bounding box center [784, 660] width 212 height 53
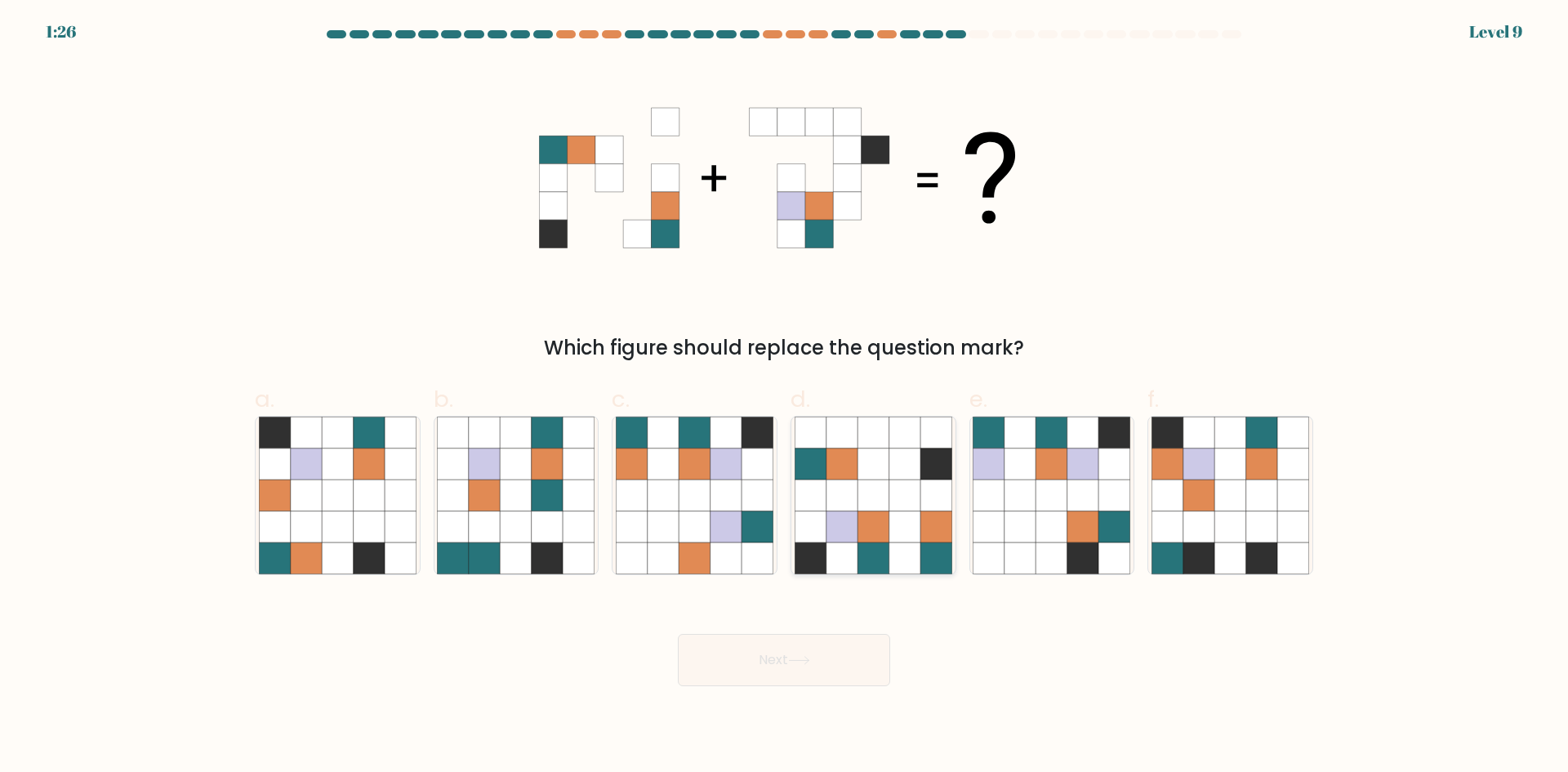
click at [941, 558] on icon at bounding box center [936, 559] width 31 height 31
click at [785, 397] on input "d." at bounding box center [784, 392] width 1 height 11
radio input "true"
click at [830, 676] on button "Next" at bounding box center [784, 660] width 212 height 53
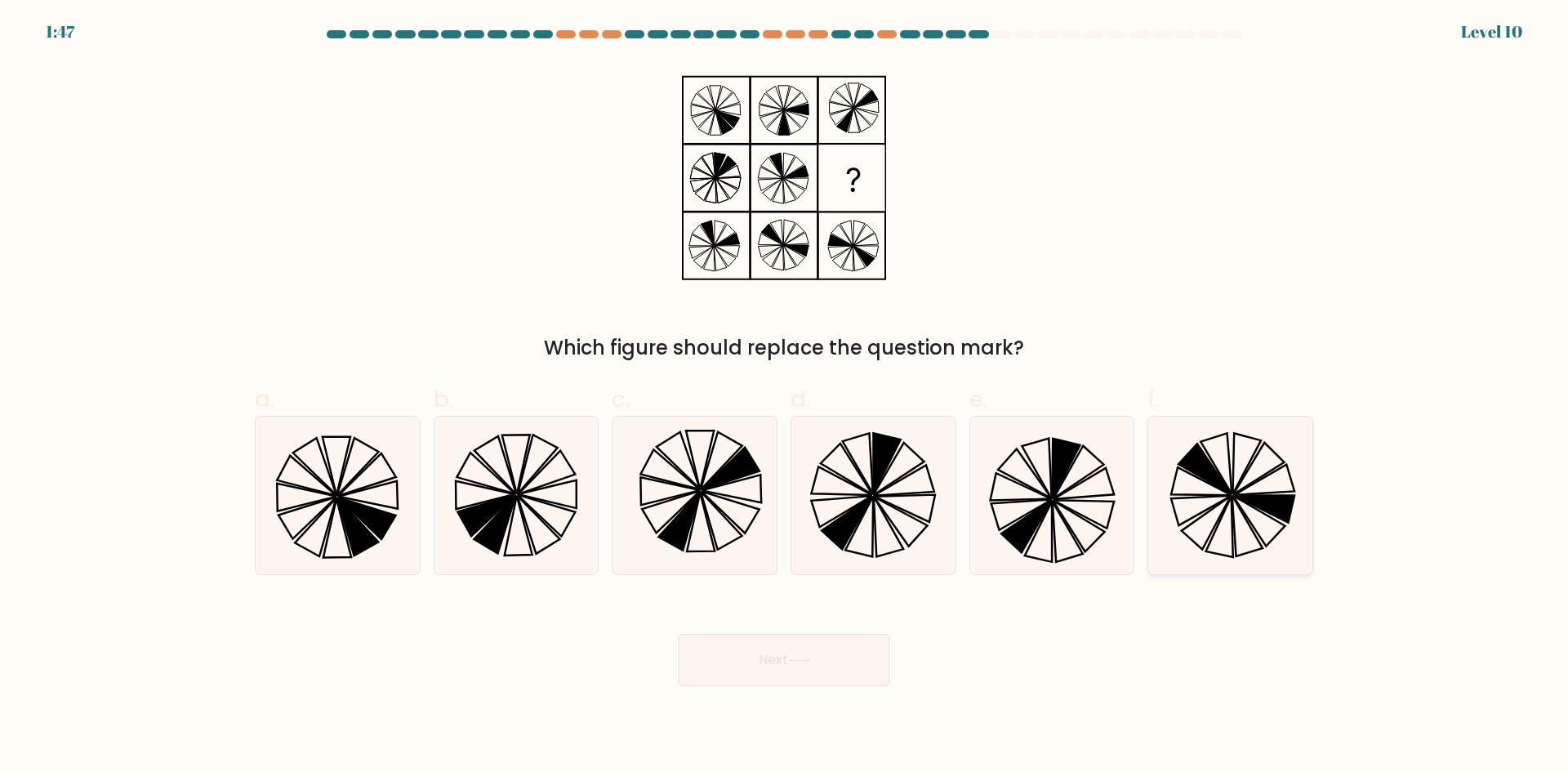
click at [1215, 542] on icon at bounding box center [1230, 495] width 158 height 158
click at [785, 397] on input "f." at bounding box center [784, 392] width 1 height 11
radio input "true"
click at [818, 654] on button "Next" at bounding box center [784, 660] width 212 height 53
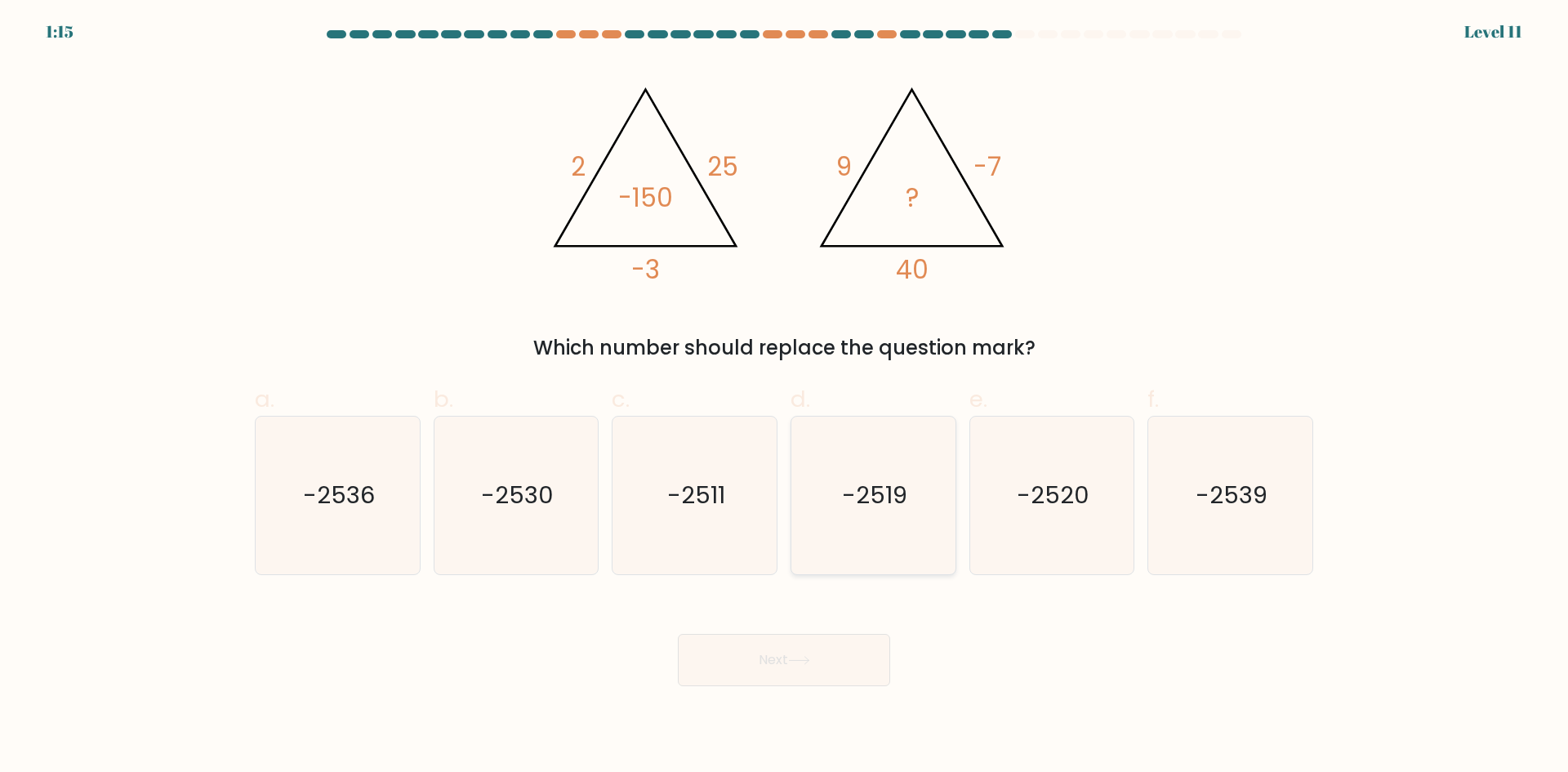
click at [856, 537] on icon "-2519" at bounding box center [873, 495] width 158 height 158
click at [785, 397] on input "d. -2519" at bounding box center [784, 392] width 1 height 11
radio input "true"
click at [366, 514] on icon "-2536" at bounding box center [338, 495] width 158 height 158
click at [784, 397] on input "a. -2536" at bounding box center [784, 392] width 1 height 11
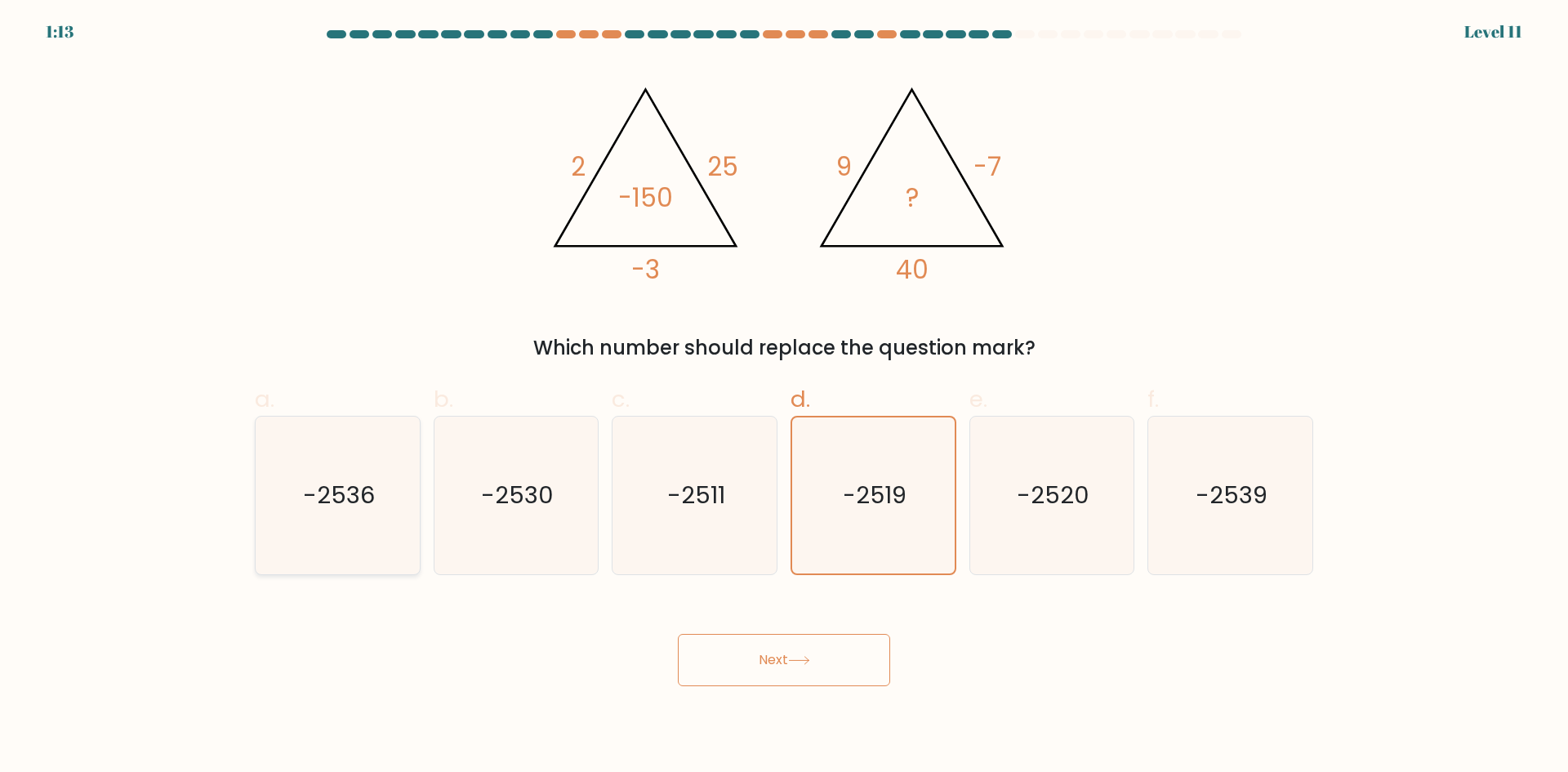
radio input "true"
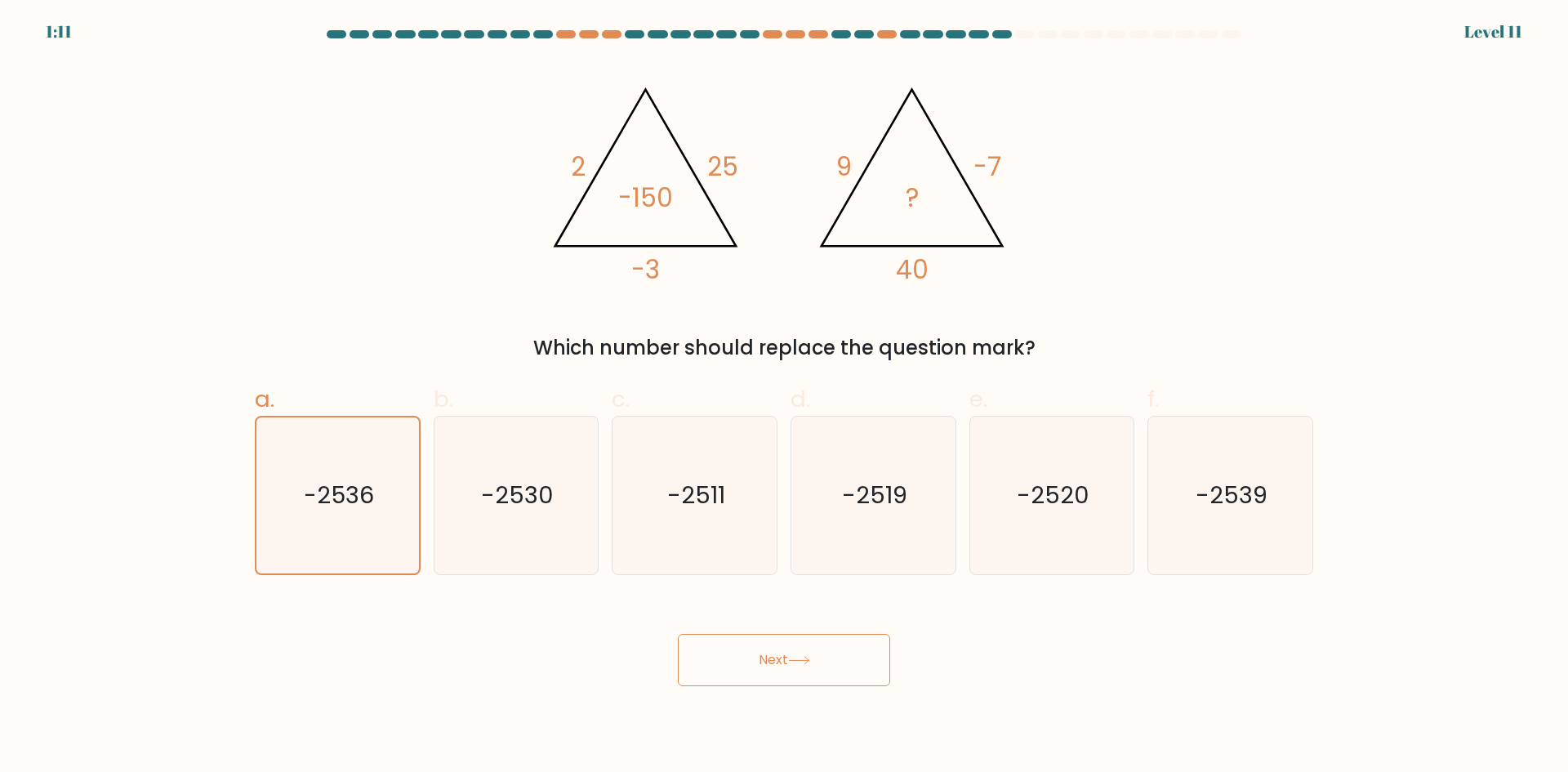
click at [748, 637] on button "Next" at bounding box center [784, 660] width 212 height 53
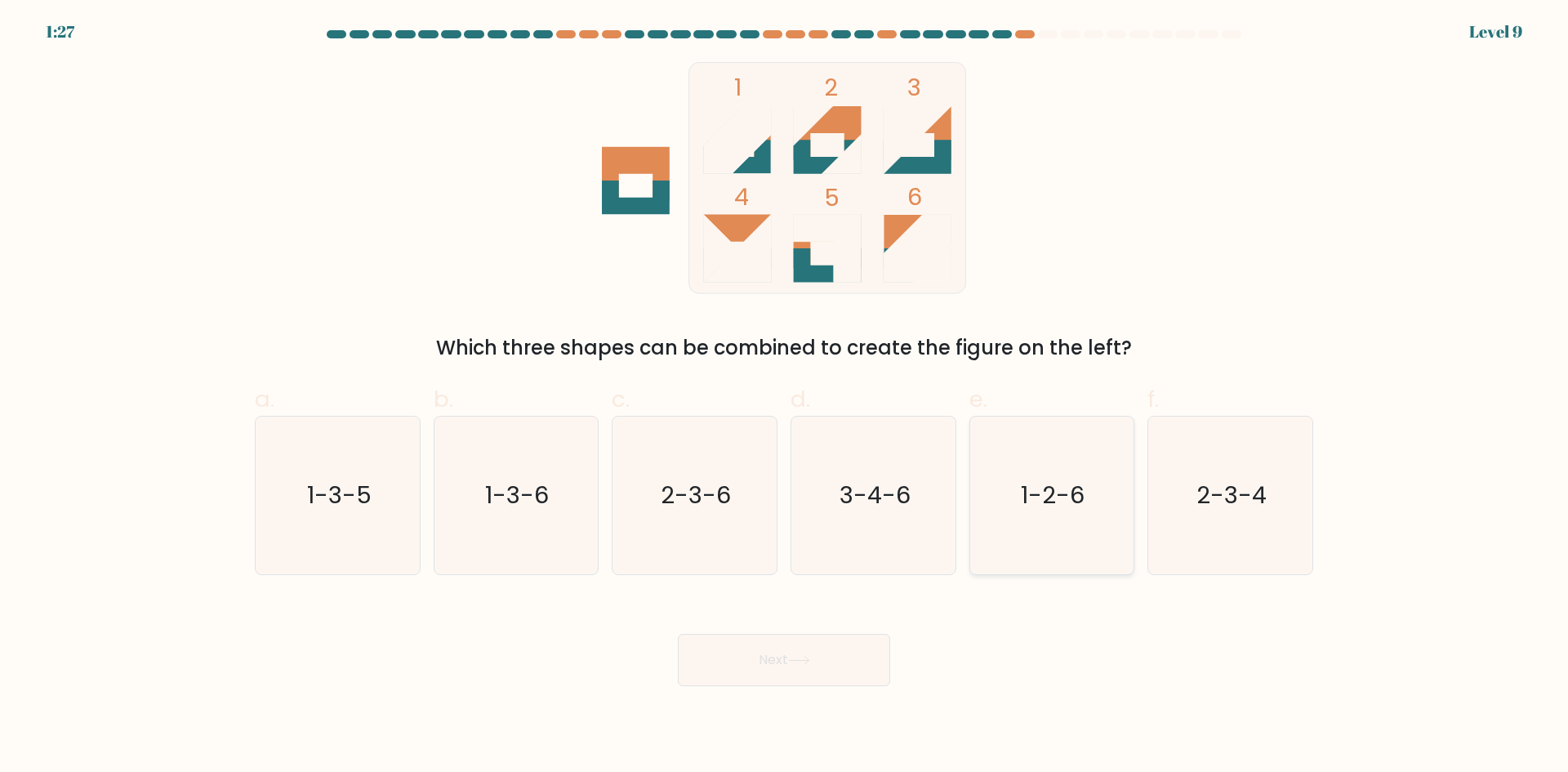
click at [1029, 502] on text "1-2-6" at bounding box center [1053, 495] width 64 height 32
click at [785, 397] on input "e. 1-2-6" at bounding box center [784, 392] width 1 height 11
radio input "true"
click at [778, 657] on button "Next" at bounding box center [784, 660] width 212 height 53
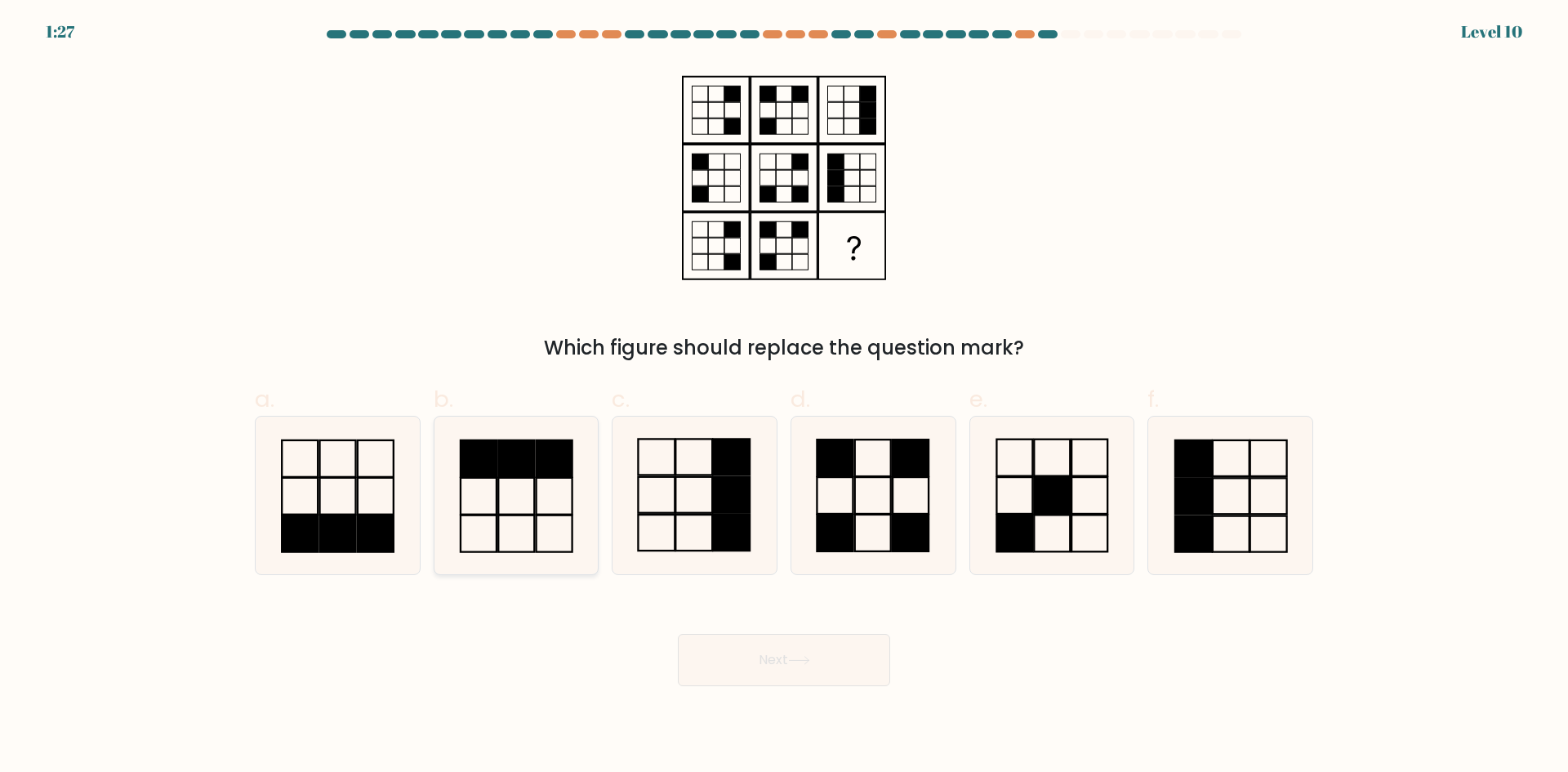
click at [494, 515] on rect at bounding box center [478, 534] width 36 height 37
click at [784, 397] on input "b." at bounding box center [784, 392] width 1 height 11
radio input "true"
click at [754, 668] on button "Next" at bounding box center [784, 660] width 212 height 53
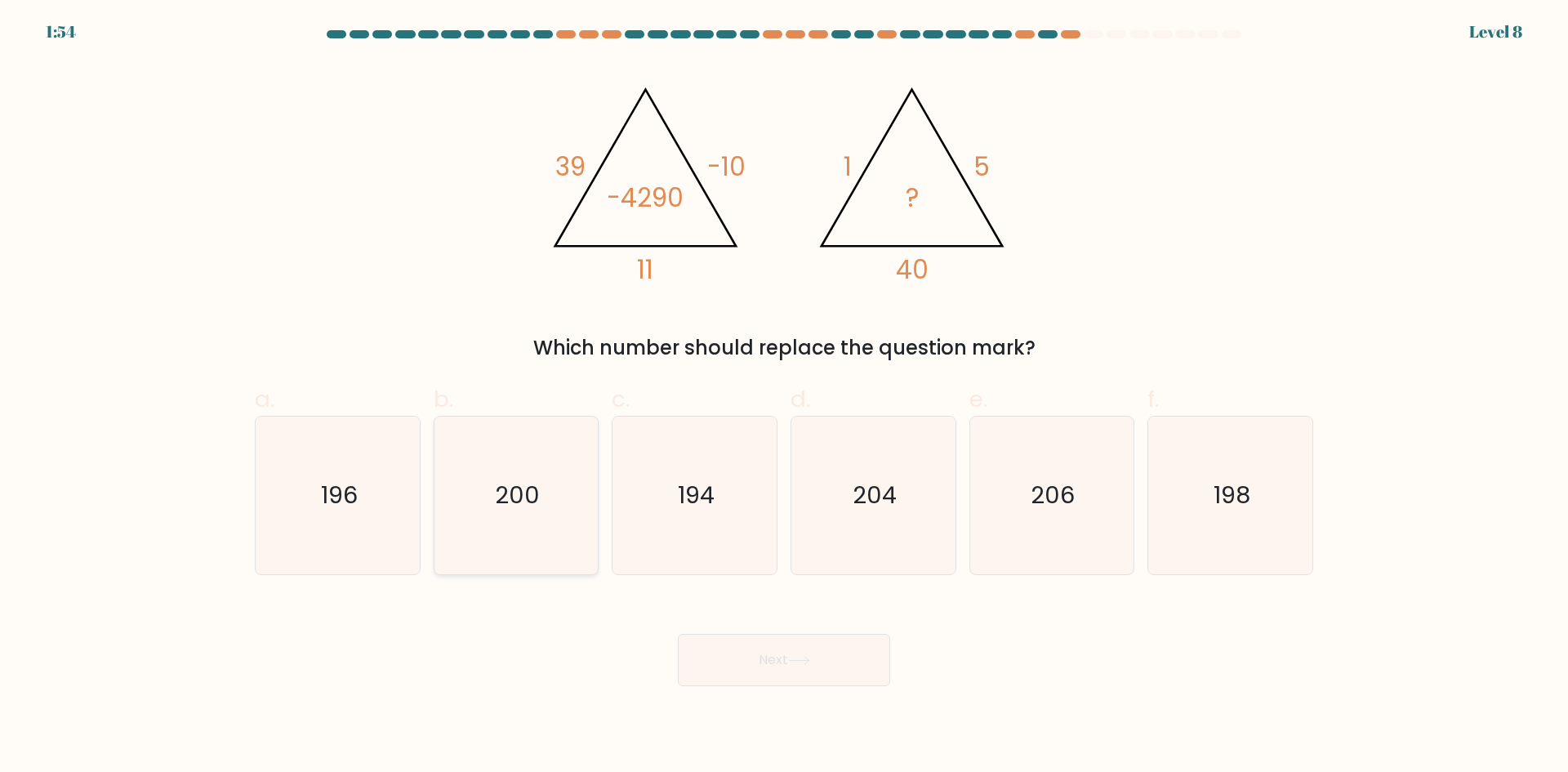
click at [499, 440] on icon "200" at bounding box center [515, 495] width 158 height 158
click at [784, 397] on input "b. 200" at bounding box center [784, 392] width 1 height 11
radio input "true"
click at [774, 663] on button "Next" at bounding box center [784, 660] width 212 height 53
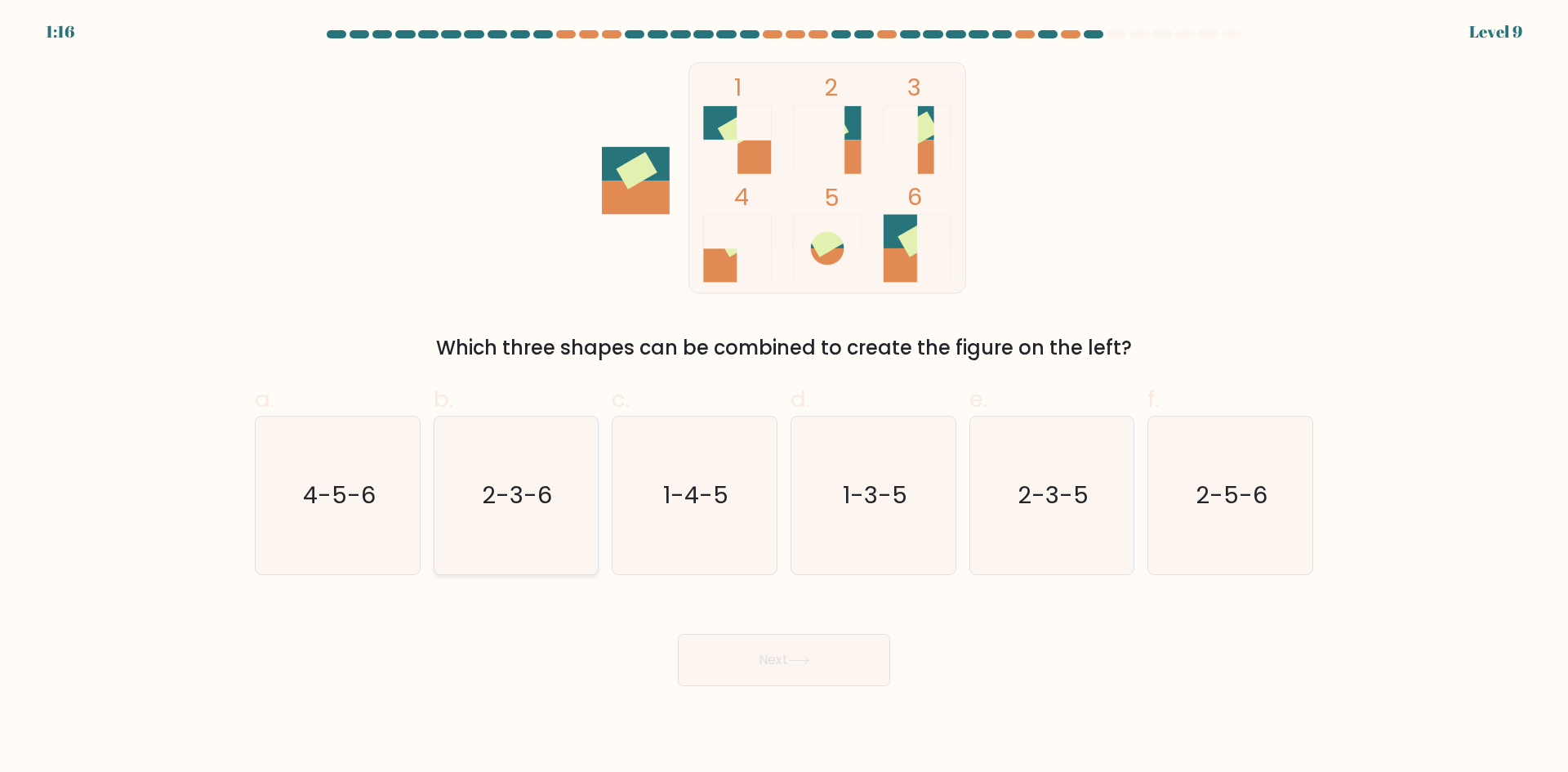
click at [518, 477] on icon "2-3-6" at bounding box center [515, 495] width 158 height 158
click at [784, 397] on input "b. 2-3-6" at bounding box center [784, 392] width 1 height 11
radio input "true"
click at [748, 676] on button "Next" at bounding box center [784, 660] width 212 height 53
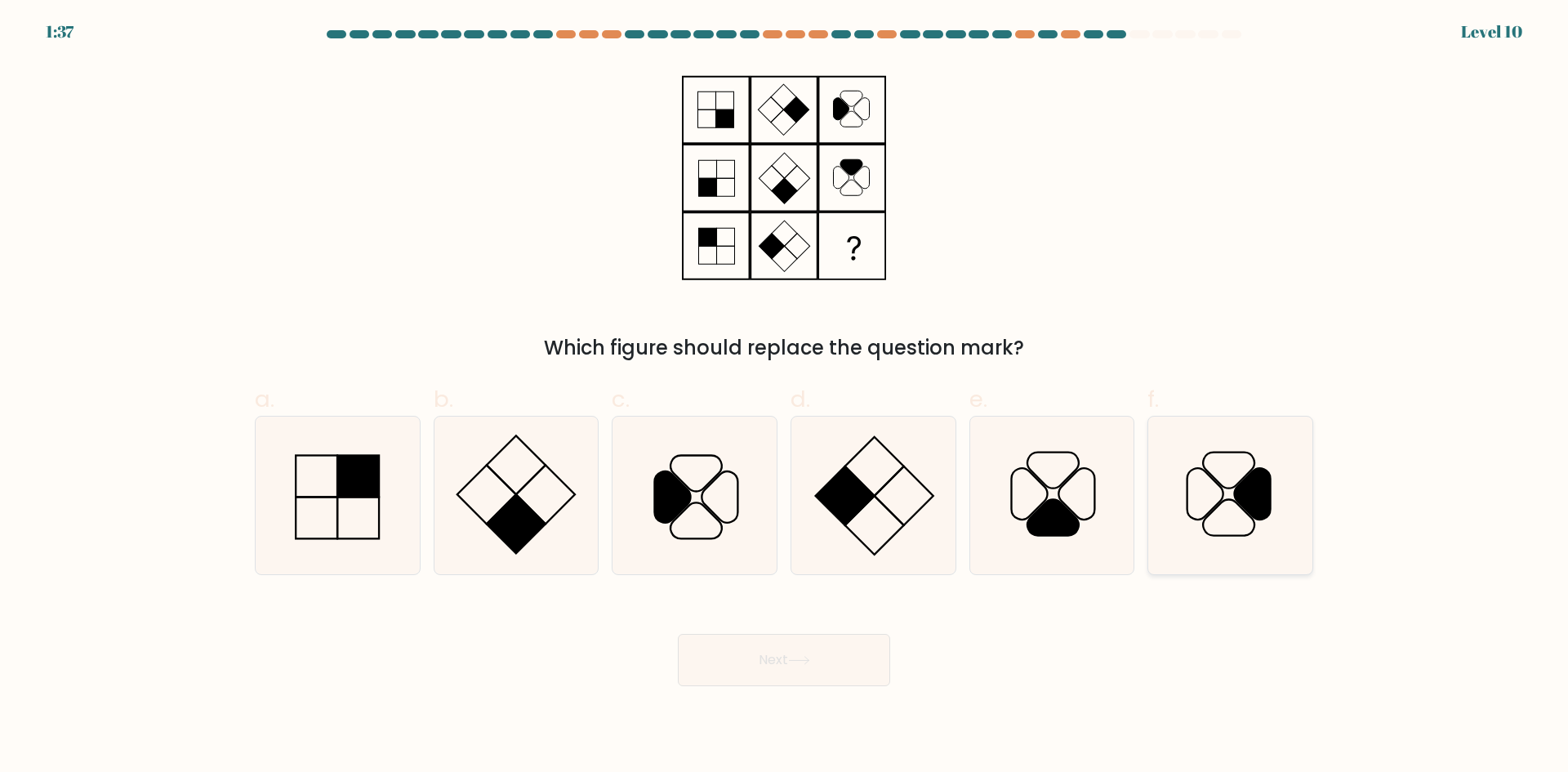
click at [1236, 501] on icon at bounding box center [1252, 494] width 36 height 52
click at [785, 397] on input "f." at bounding box center [784, 392] width 1 height 11
radio input "true"
click at [754, 685] on button "Next" at bounding box center [784, 660] width 212 height 53
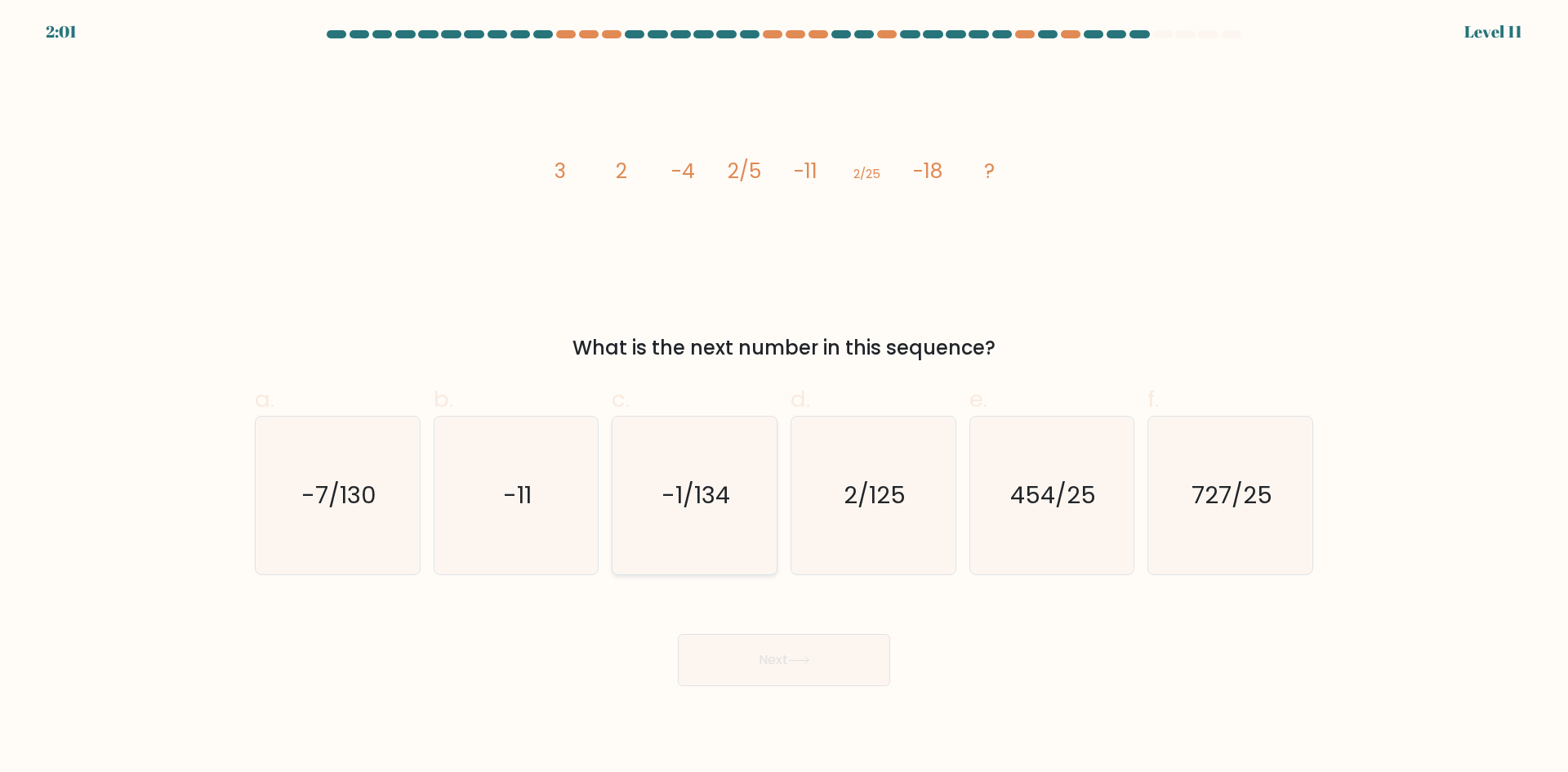
click at [700, 502] on text "-1/134" at bounding box center [697, 495] width 68 height 32
click at [784, 397] on input "c. -1/134" at bounding box center [784, 392] width 1 height 11
radio input "true"
click at [778, 648] on button "Next" at bounding box center [784, 660] width 212 height 53
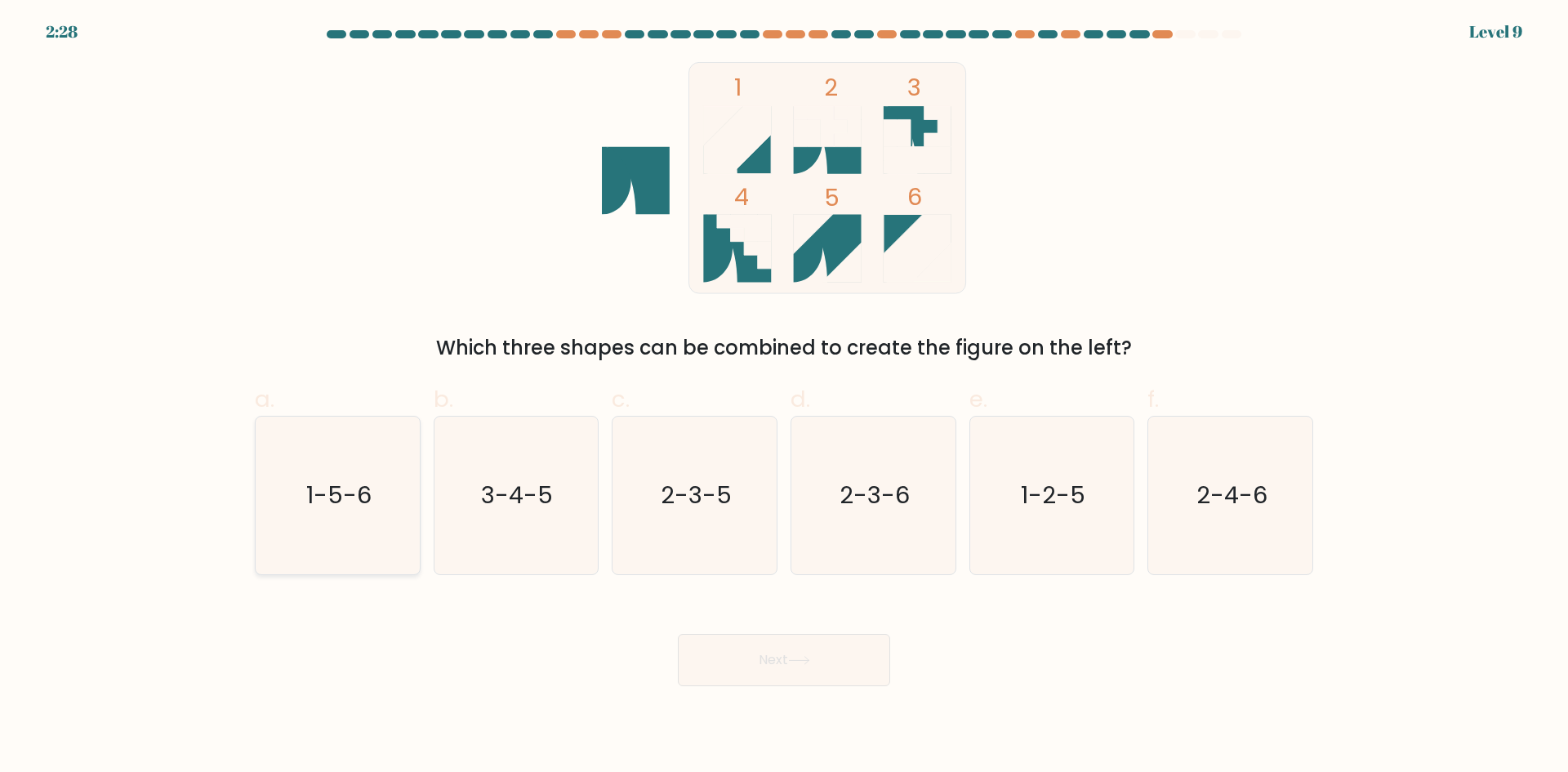
click at [314, 502] on text "1-5-6" at bounding box center [339, 495] width 66 height 32
click at [784, 397] on input "a. 1-5-6" at bounding box center [784, 392] width 1 height 11
radio input "true"
click at [711, 683] on button "Next" at bounding box center [784, 660] width 212 height 53
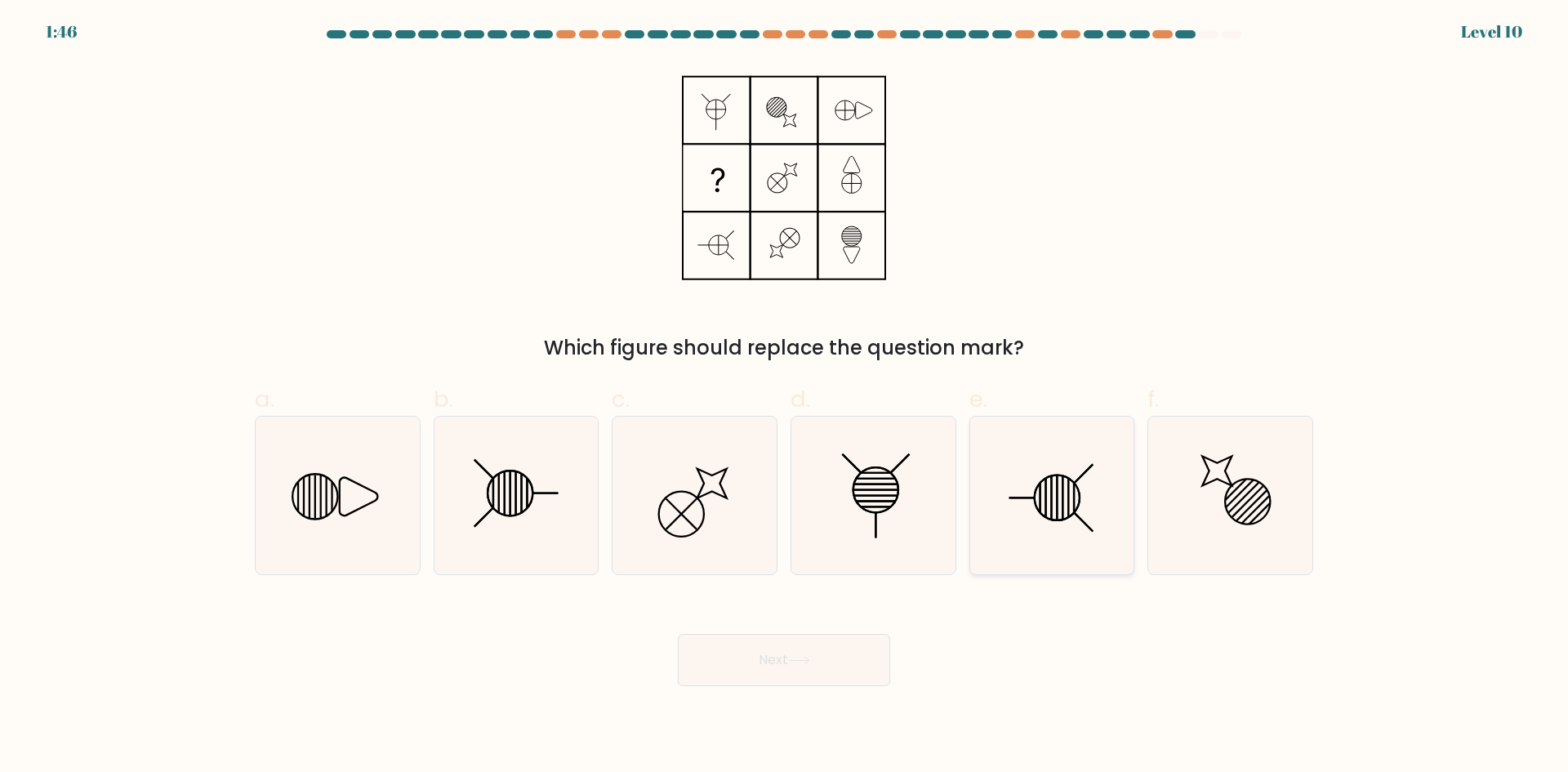
click at [1023, 514] on icon at bounding box center [1051, 495] width 158 height 158
click at [785, 397] on input "e." at bounding box center [784, 392] width 1 height 11
radio input "true"
click at [493, 494] on icon at bounding box center [515, 495] width 158 height 158
click at [784, 397] on input "b." at bounding box center [784, 392] width 1 height 11
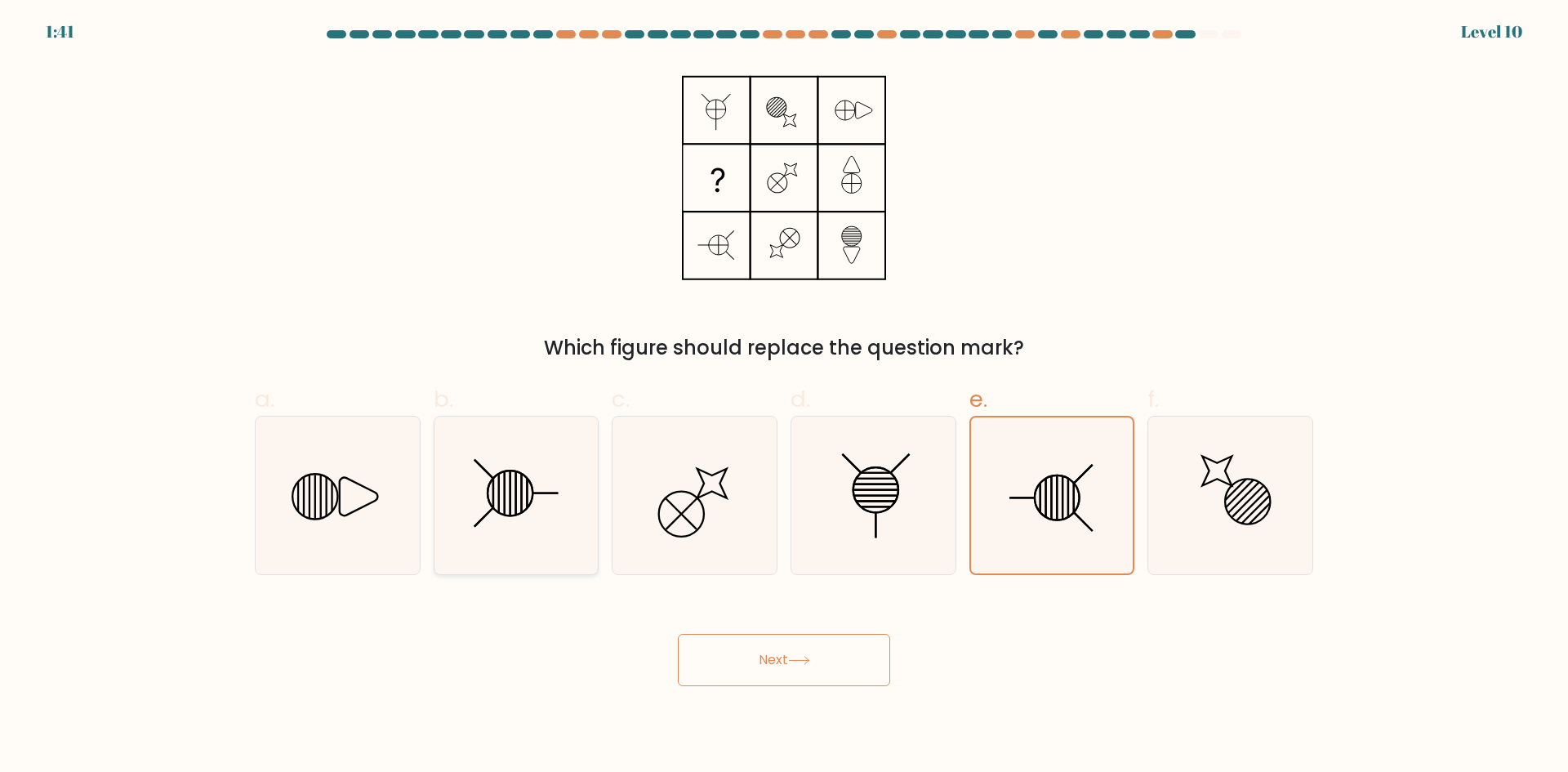
radio input "true"
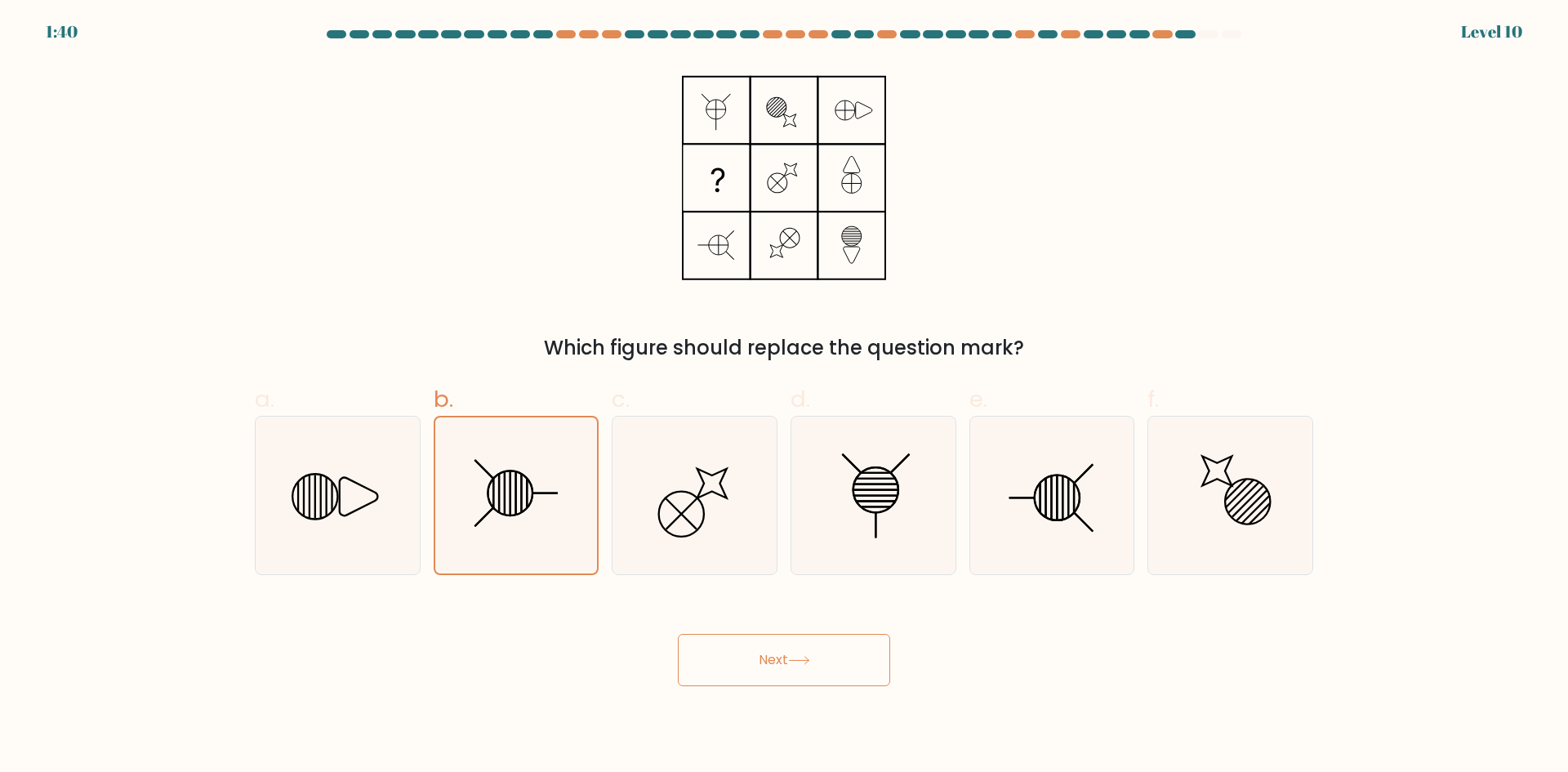
click at [785, 651] on button "Next" at bounding box center [784, 660] width 212 height 53
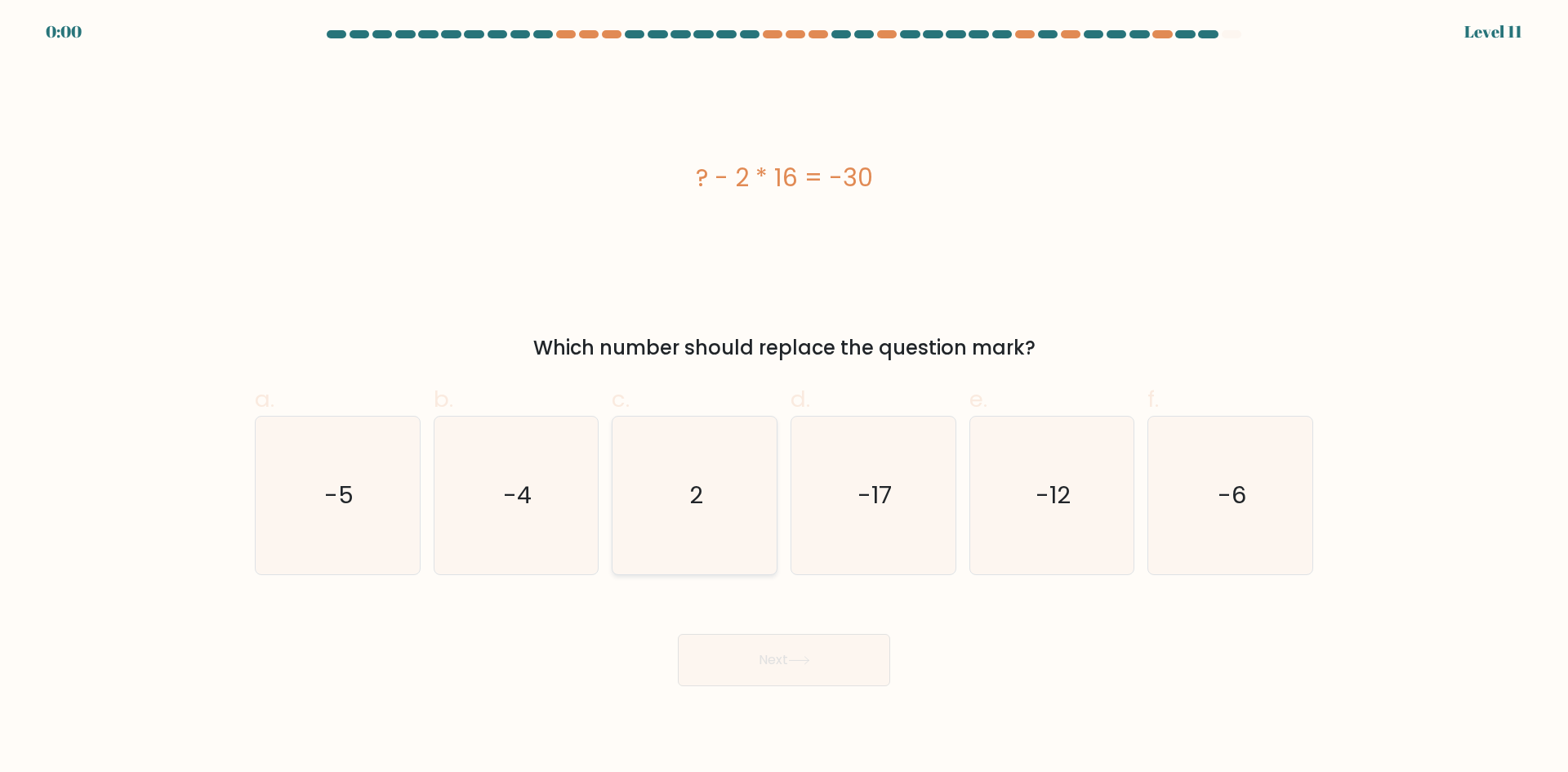
click at [697, 430] on icon "2" at bounding box center [694, 495] width 158 height 158
click at [784, 397] on input "c. 2" at bounding box center [784, 392] width 1 height 11
radio input "true"
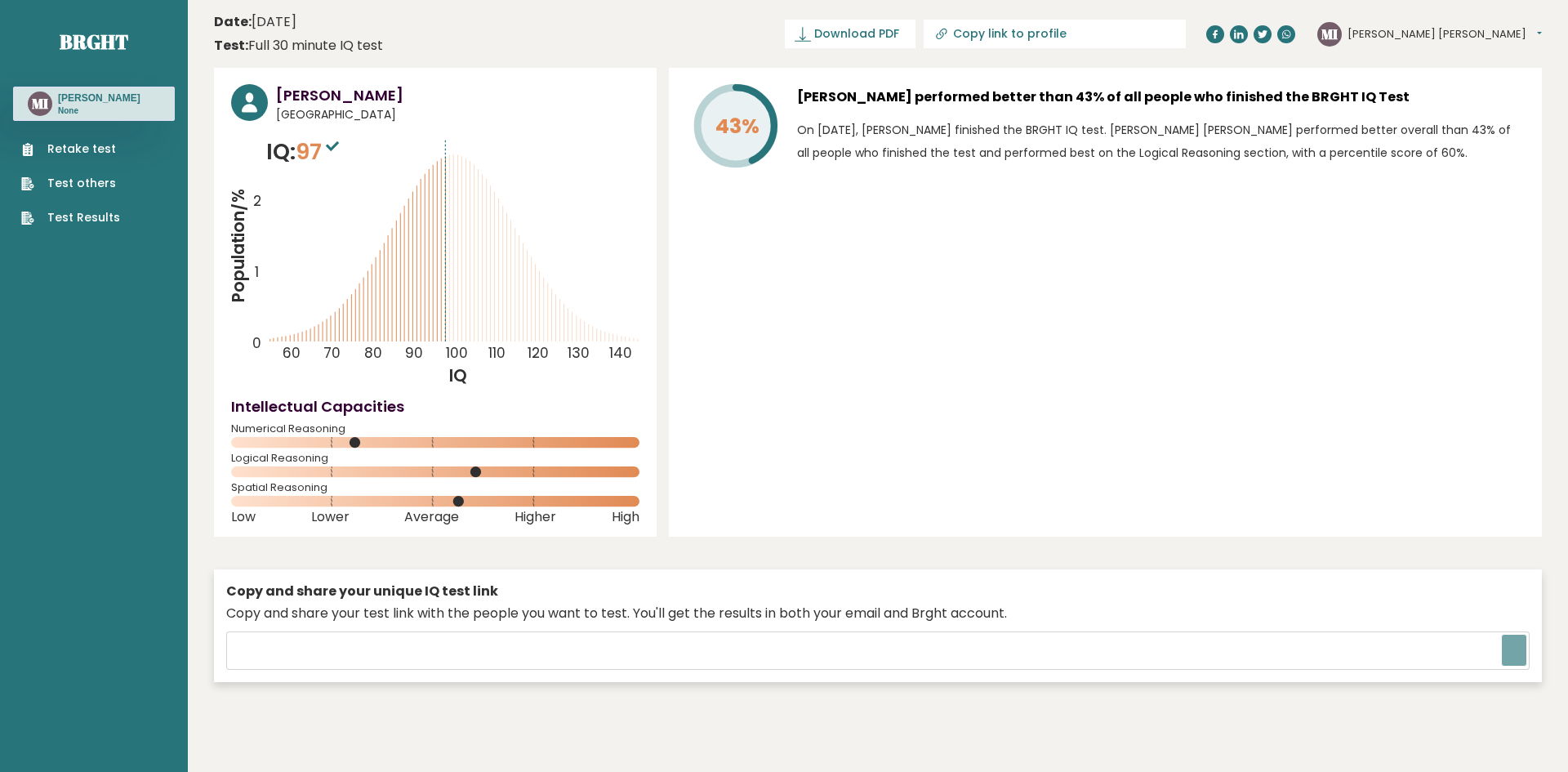
type input "[URL][DOMAIN_NAME]"
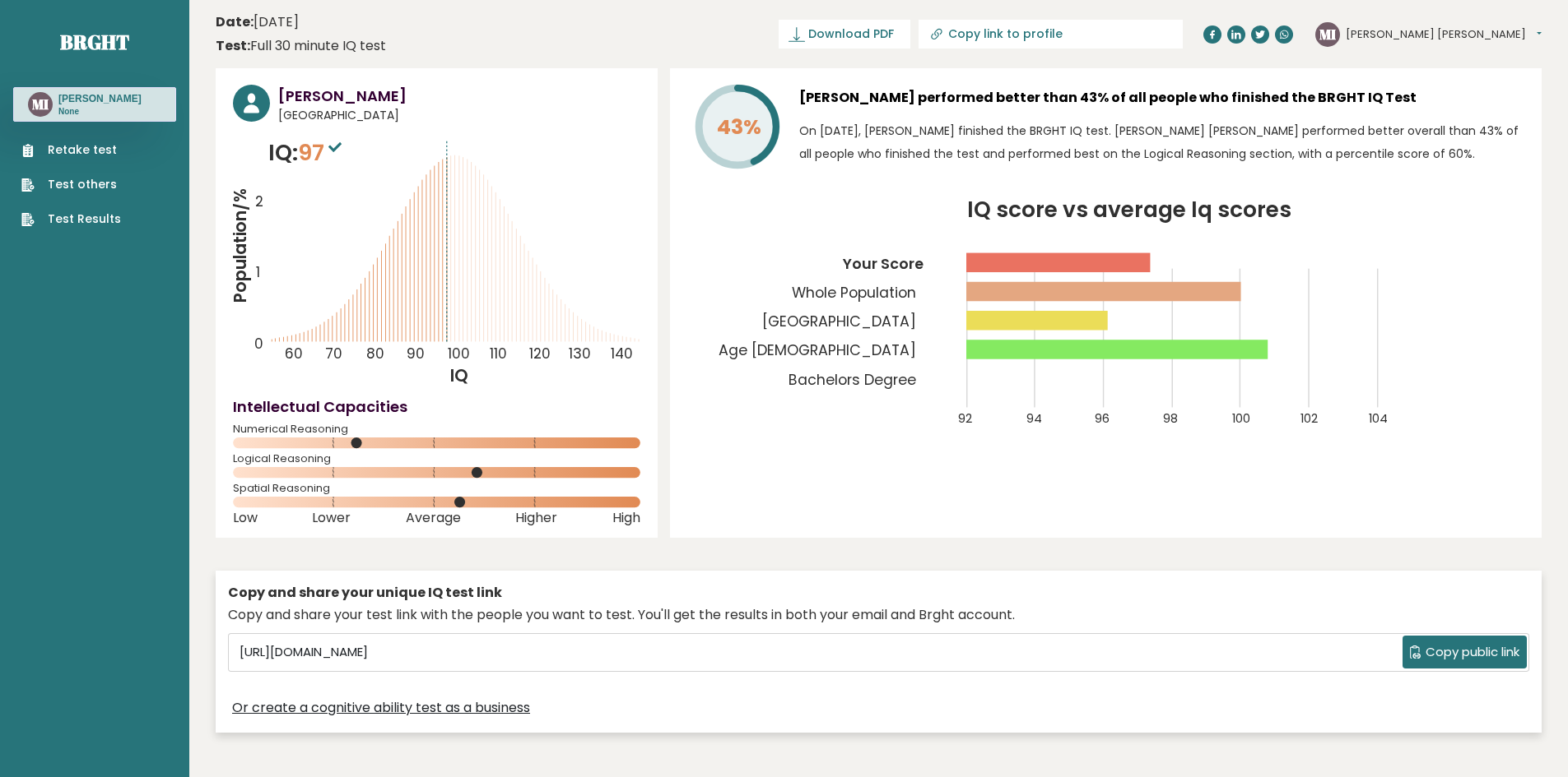
click at [1482, 653] on span "Copy public link" at bounding box center [1472, 652] width 94 height 19
click at [1501, 651] on span "Copy public link" at bounding box center [1472, 652] width 94 height 19
click at [1479, 651] on span "Copy public link" at bounding box center [1472, 652] width 94 height 19
click at [963, 579] on div "Copy and share your unique IQ test link Copy and share your test link with the …" at bounding box center [879, 652] width 1326 height 162
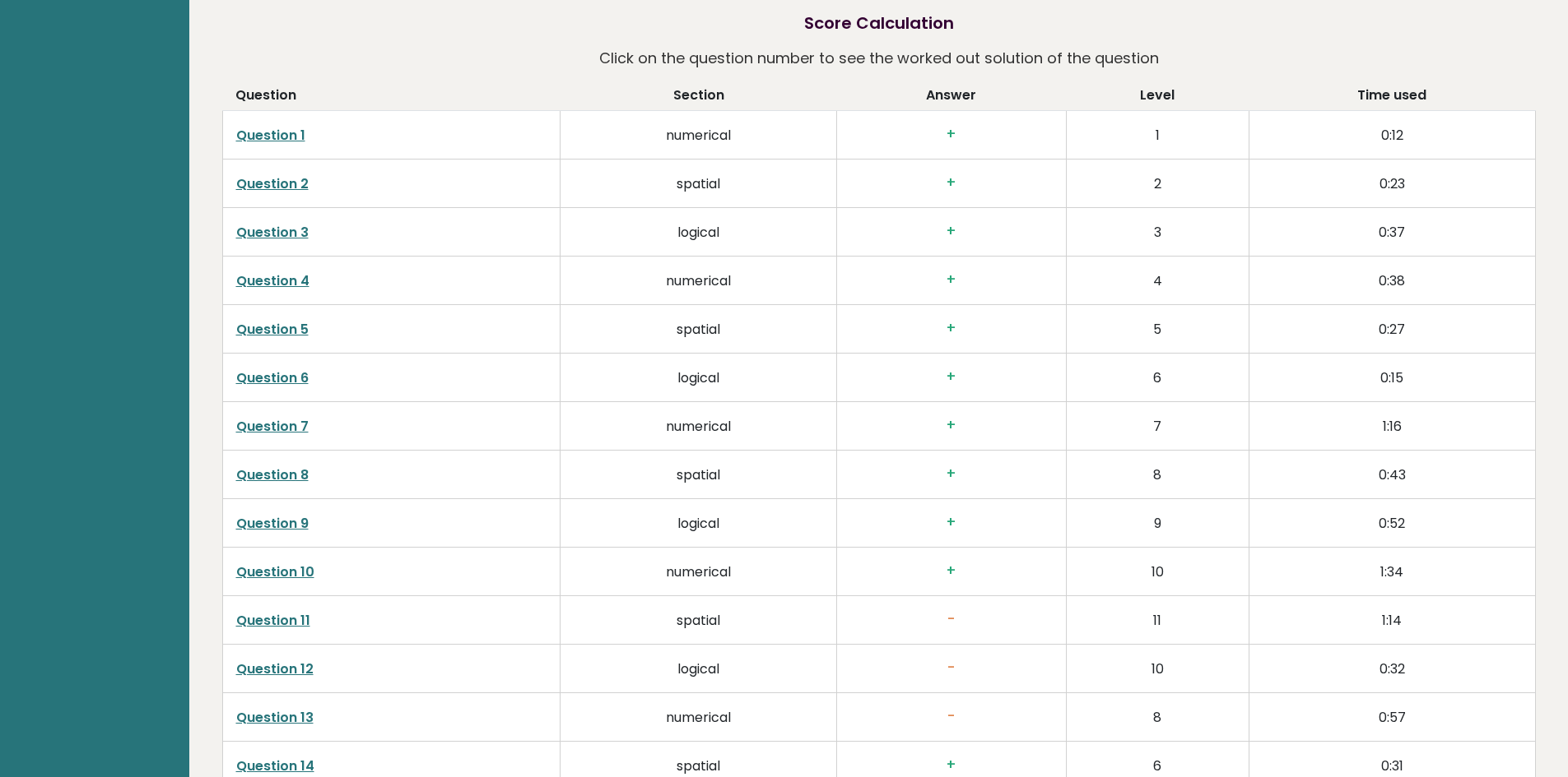
scroll to position [2715, 0]
drag, startPoint x: 1507, startPoint y: 479, endPoint x: 1456, endPoint y: 49, distance: 433.0
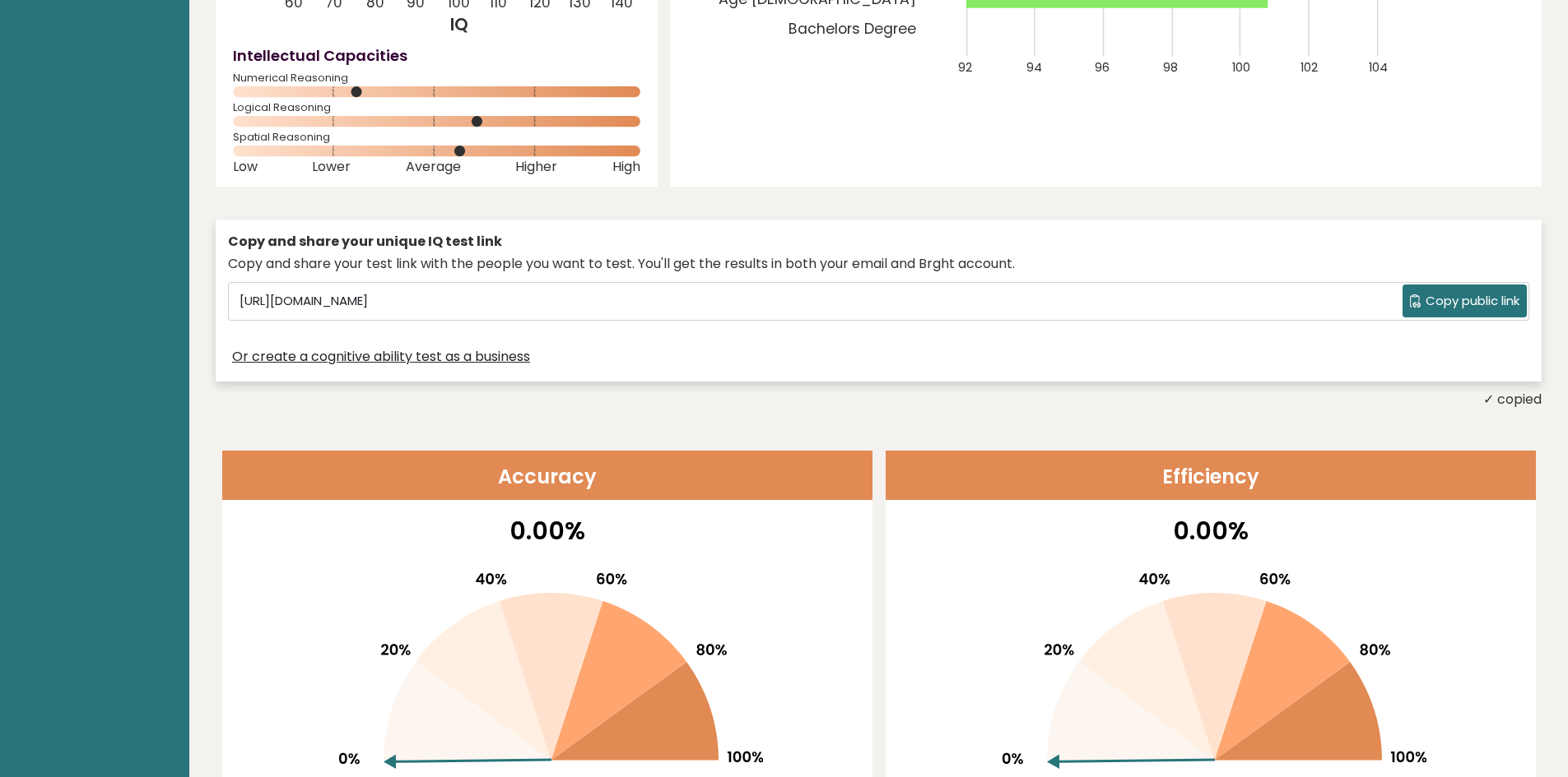
scroll to position [0, 0]
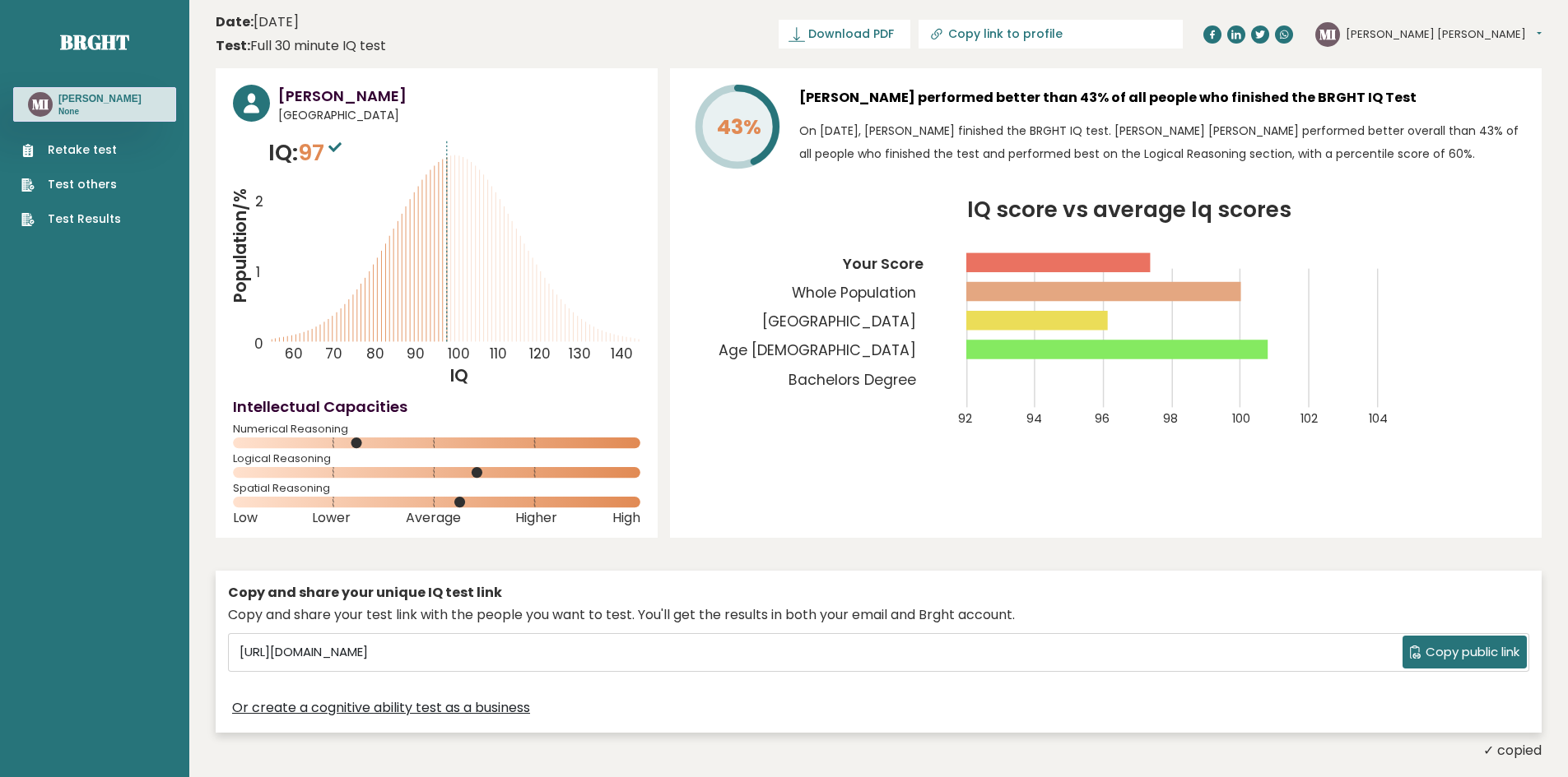
click at [1504, 33] on button "[PERSON_NAME] [PERSON_NAME]" at bounding box center [1443, 34] width 196 height 17
click at [1430, 74] on link "Profile" at bounding box center [1389, 83] width 84 height 23
drag, startPoint x: 1563, startPoint y: 332, endPoint x: 1149, endPoint y: 434, distance: 426.4
click at [1149, 434] on icon "IQ score vs average Iq scores 92 94 96 98 100 102 104 Your Score Whole Populati…" at bounding box center [1106, 323] width 837 height 247
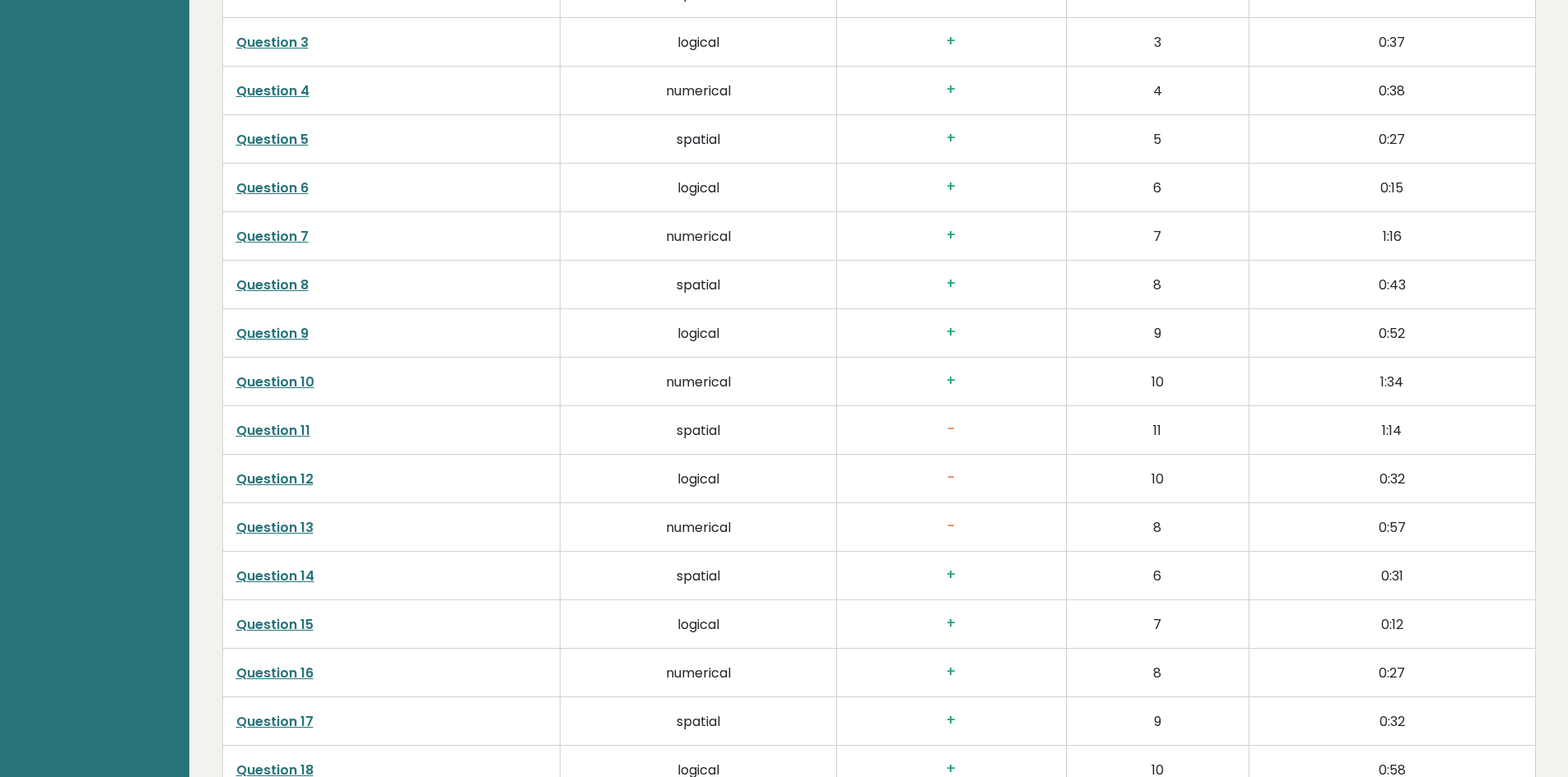
scroll to position [2715, 0]
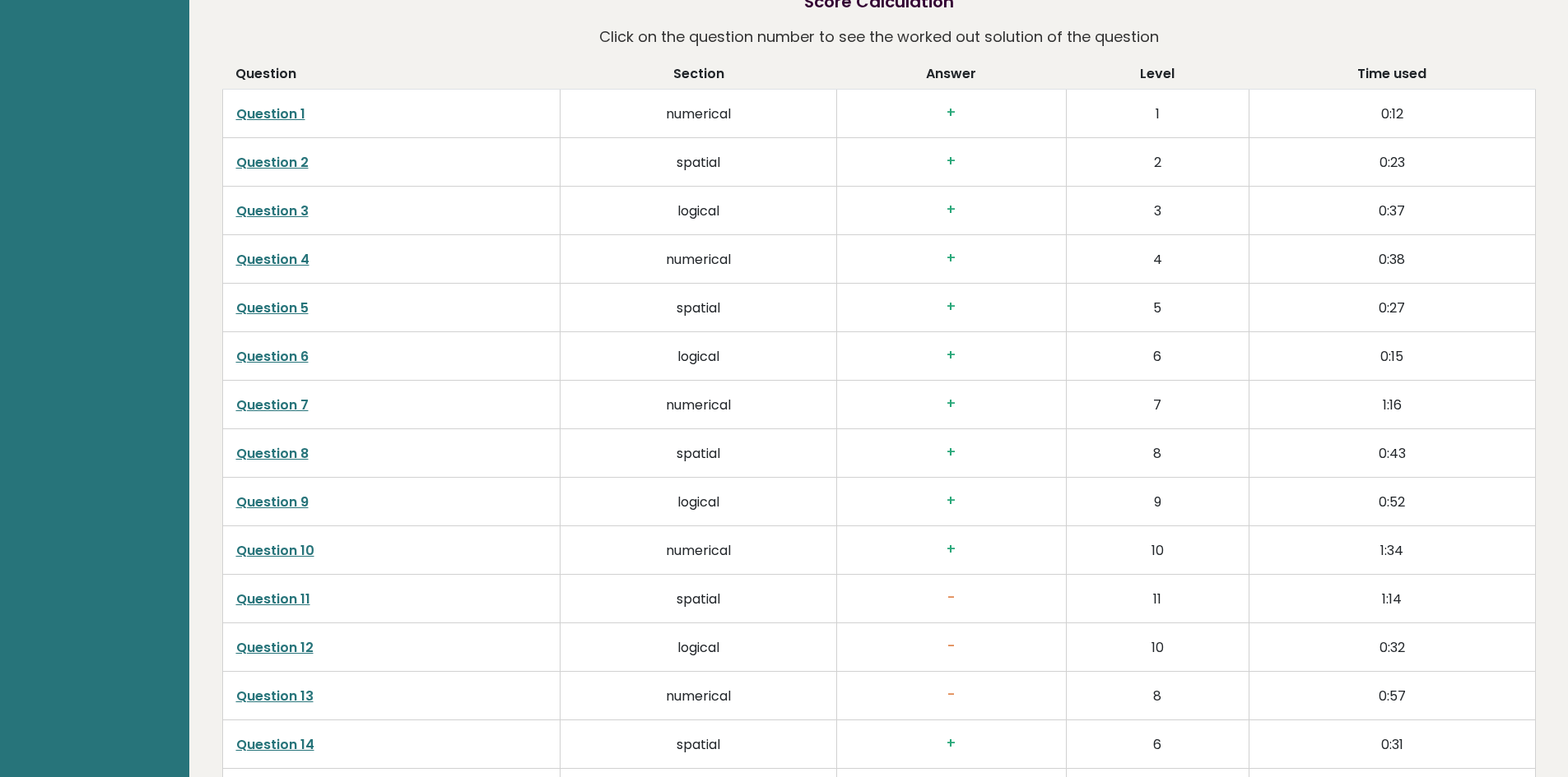
click at [281, 590] on link "Question 11" at bounding box center [273, 599] width 74 height 19
click at [272, 639] on link "Question 12" at bounding box center [274, 648] width 77 height 19
click at [269, 687] on link "Question 13" at bounding box center [274, 696] width 77 height 19
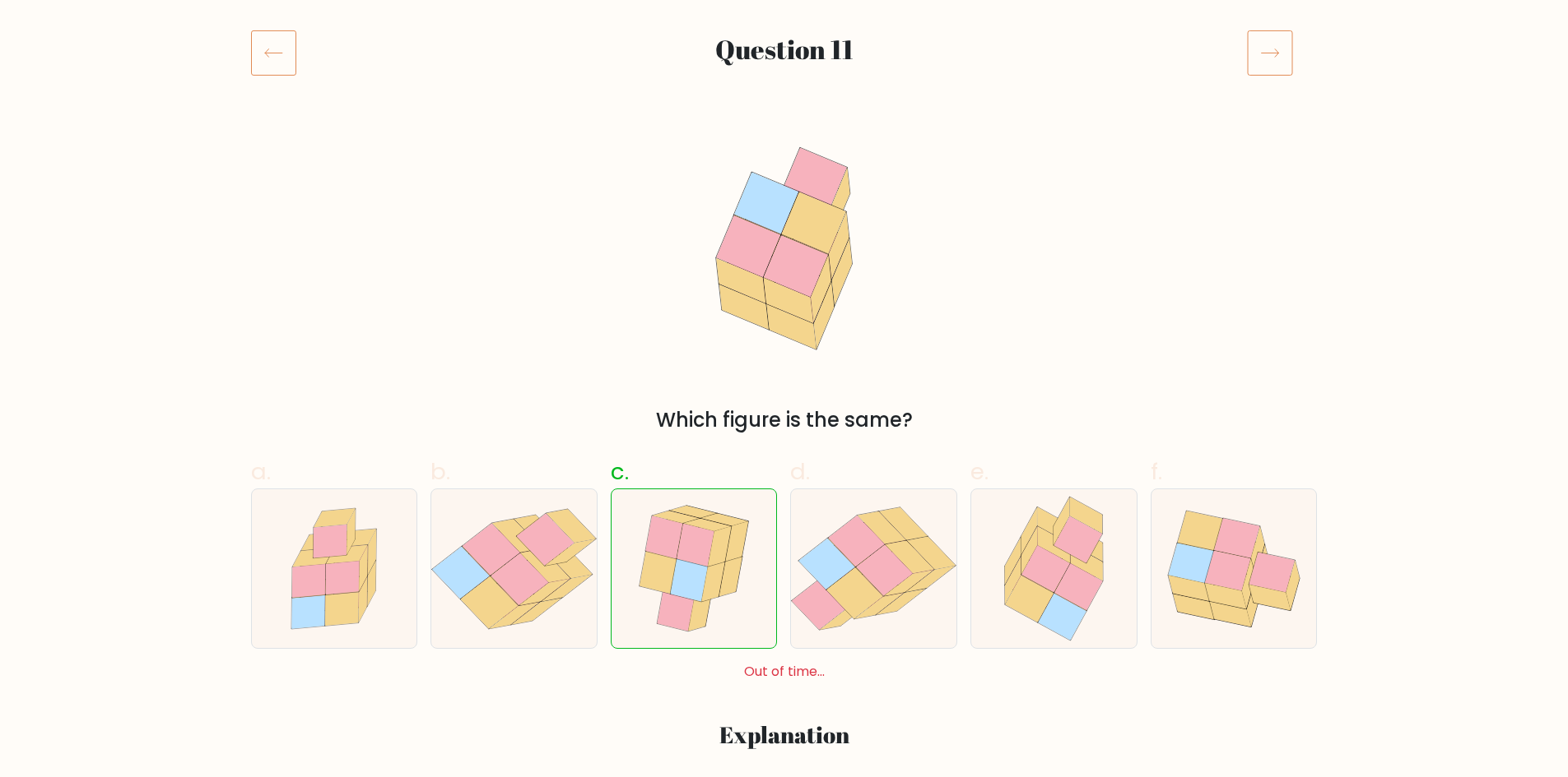
scroll to position [247, 0]
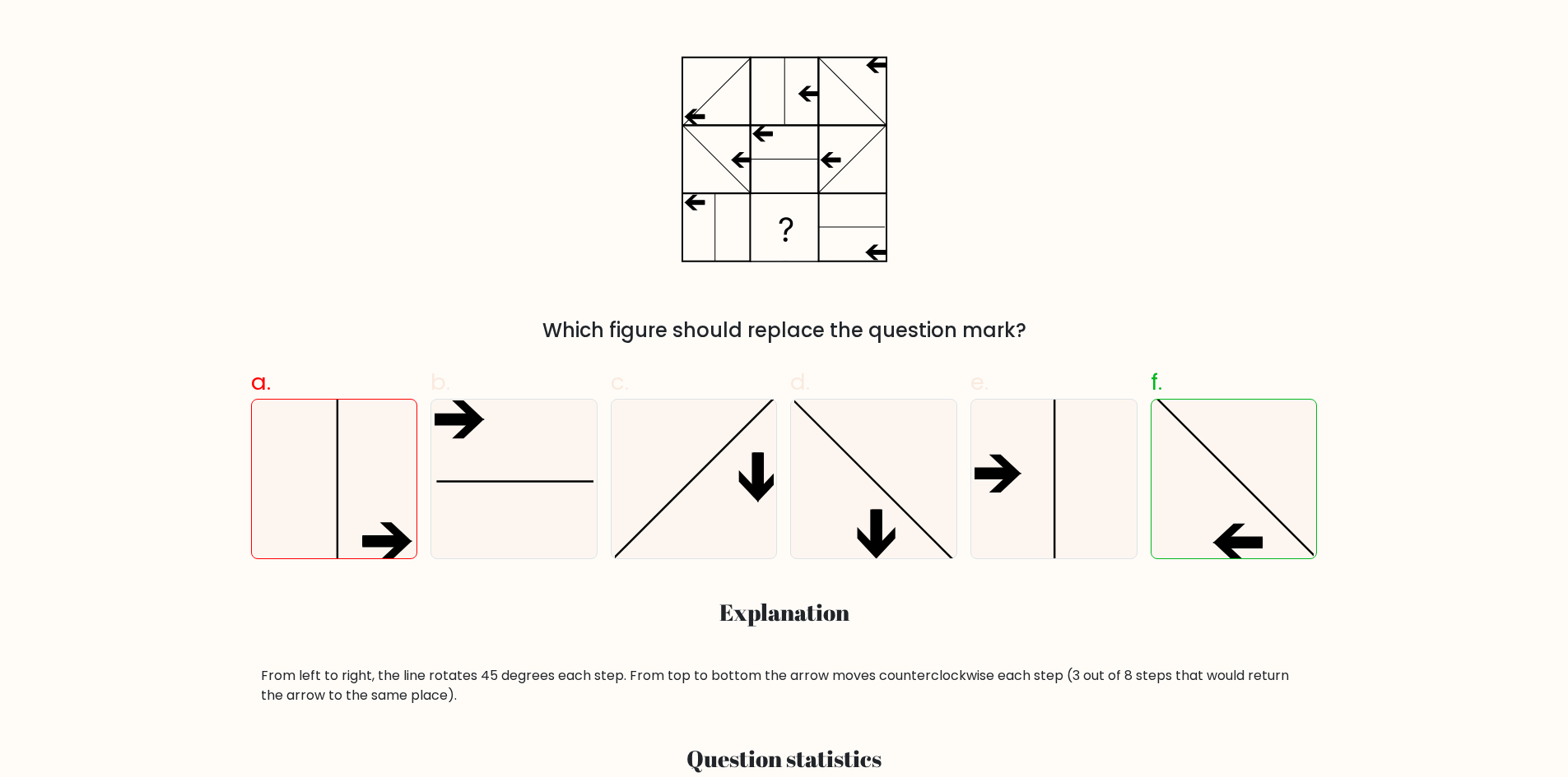
scroll to position [329, 0]
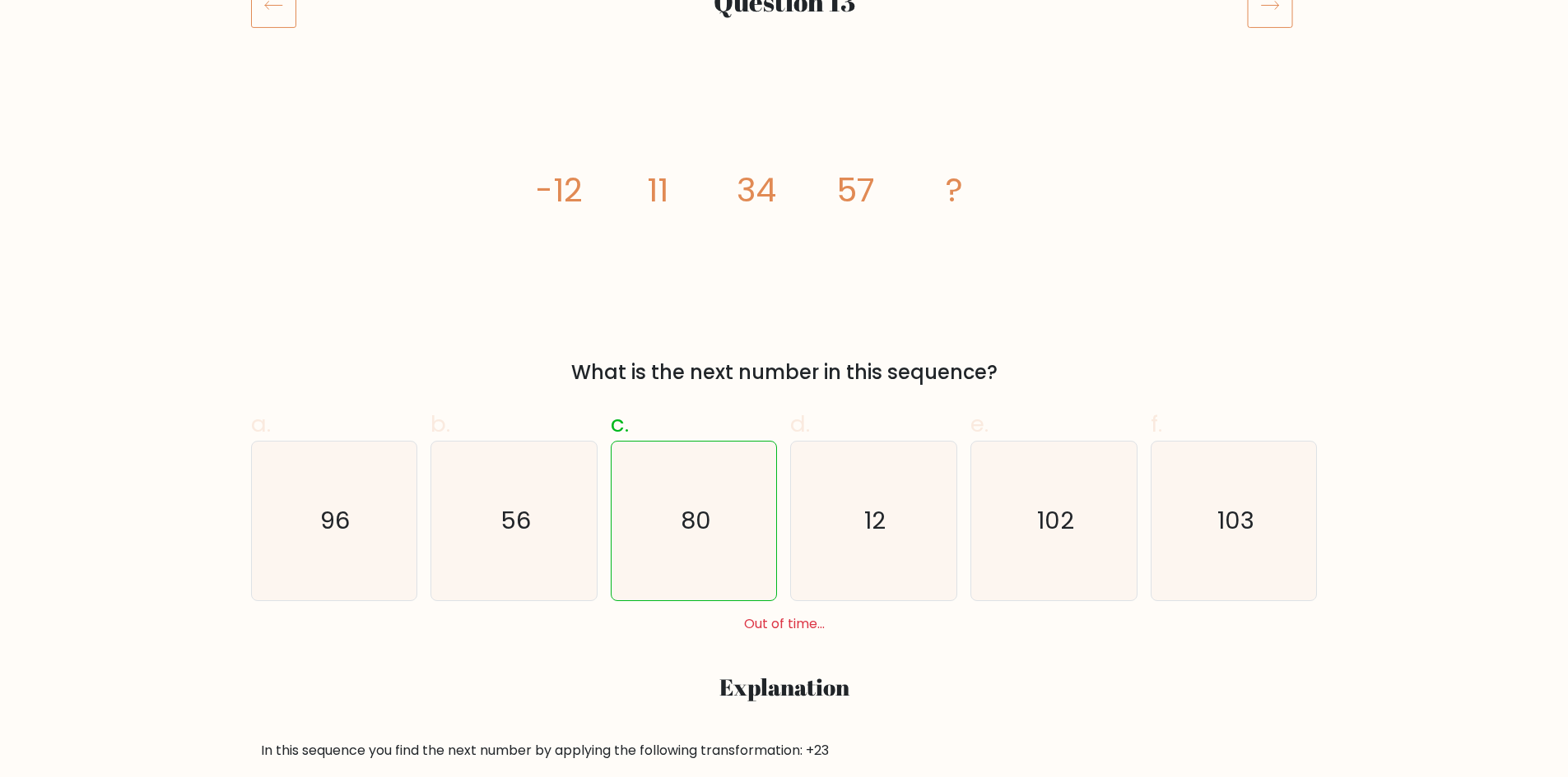
scroll to position [247, 0]
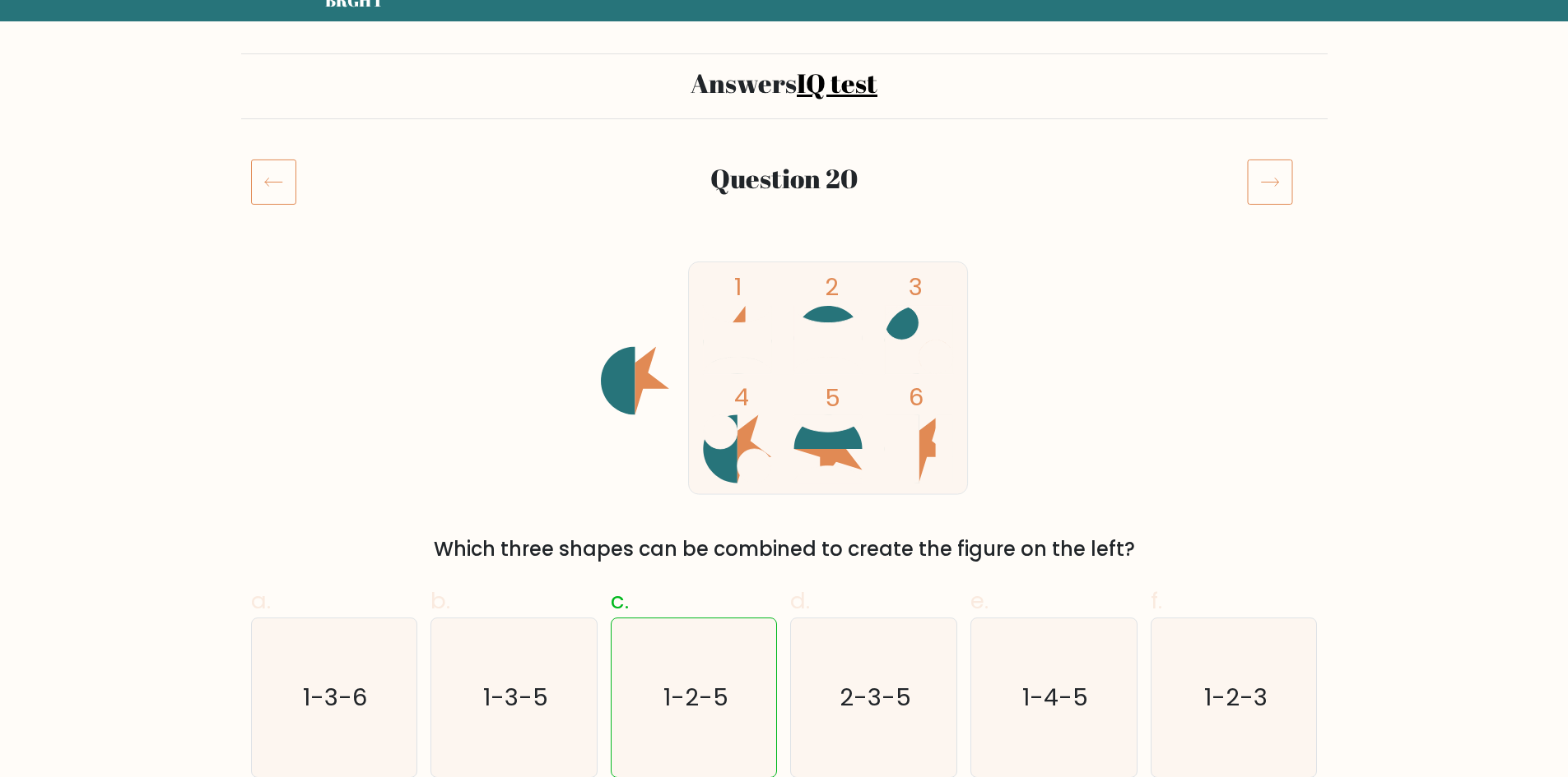
scroll to position [247, 0]
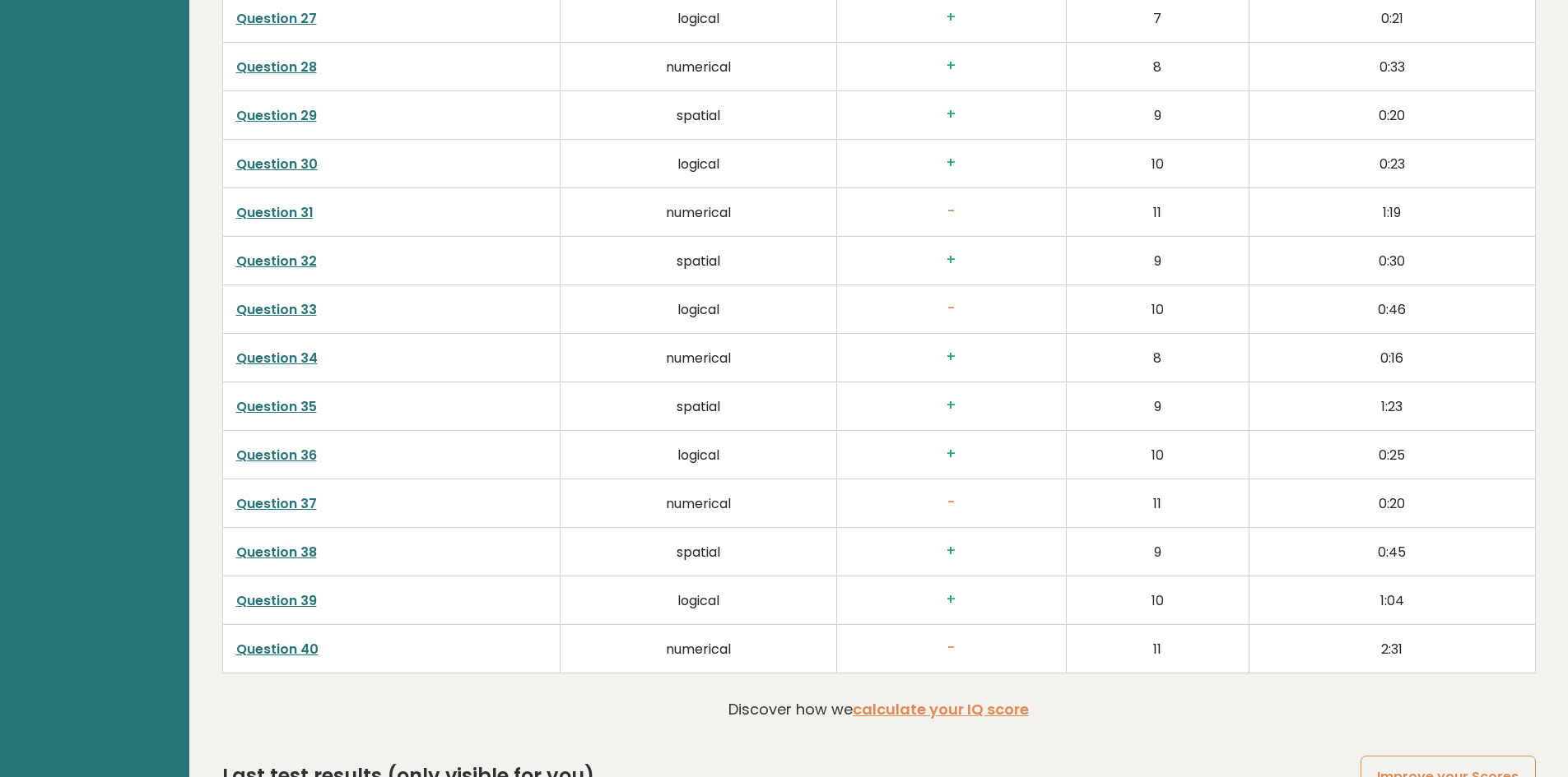
scroll to position [4340, 0]
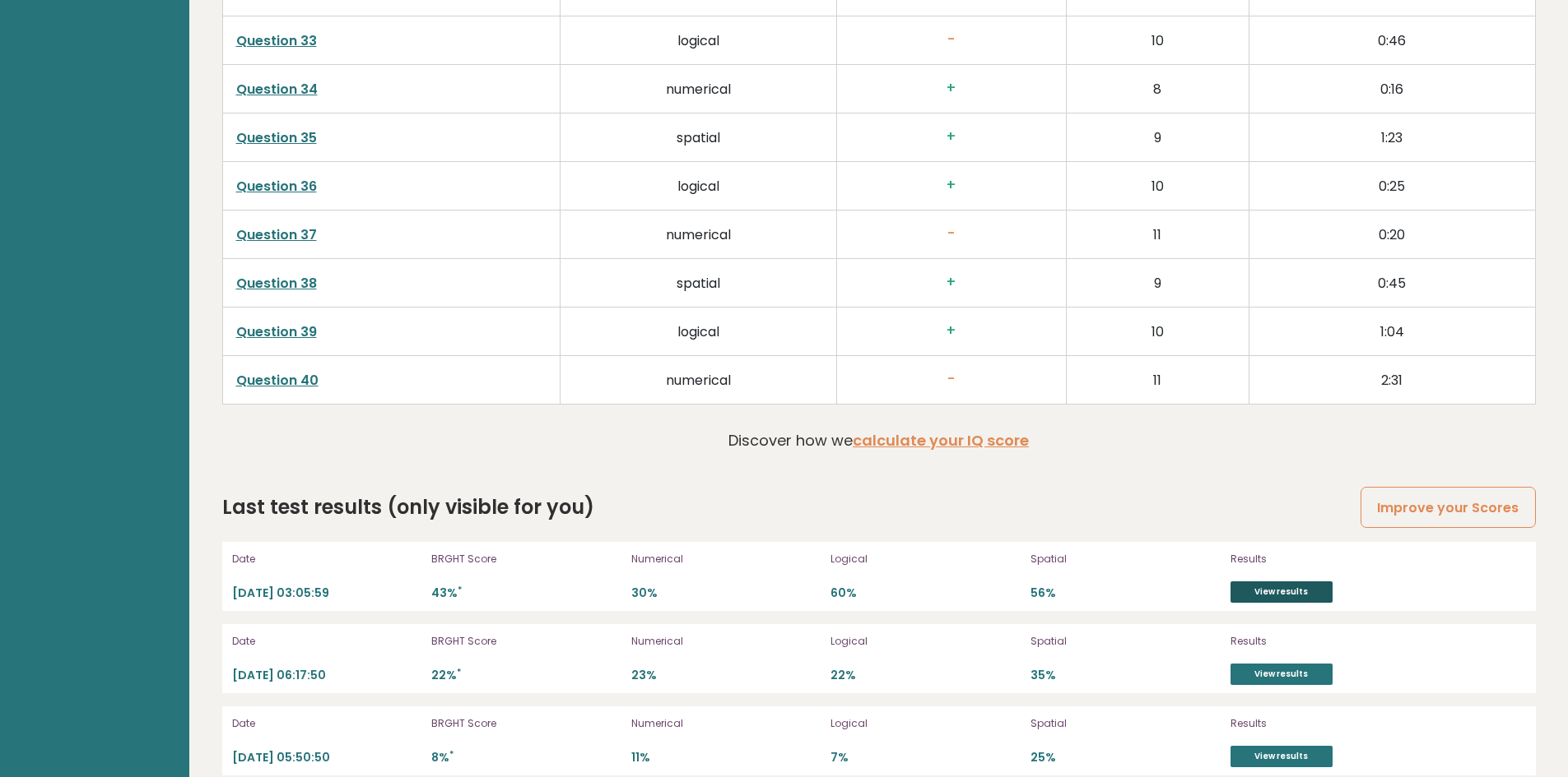
click at [1309, 582] on link "View results" at bounding box center [1282, 592] width 102 height 21
click at [1299, 664] on link "View results" at bounding box center [1282, 674] width 102 height 21
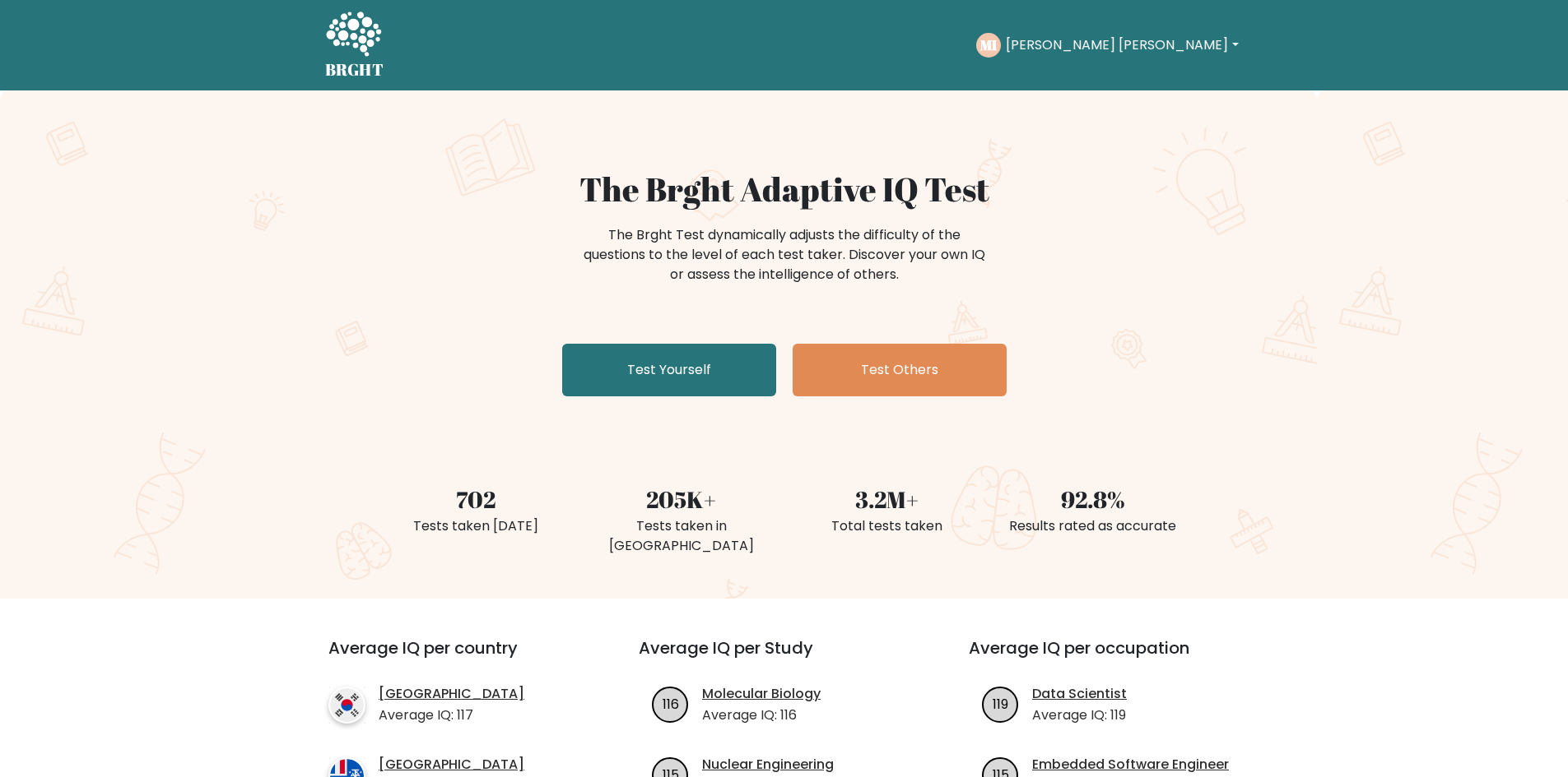
click at [1210, 48] on button "[PERSON_NAME] [PERSON_NAME]" at bounding box center [1122, 45] width 242 height 21
click at [1107, 80] on link "Dashboard" at bounding box center [1043, 80] width 130 height 26
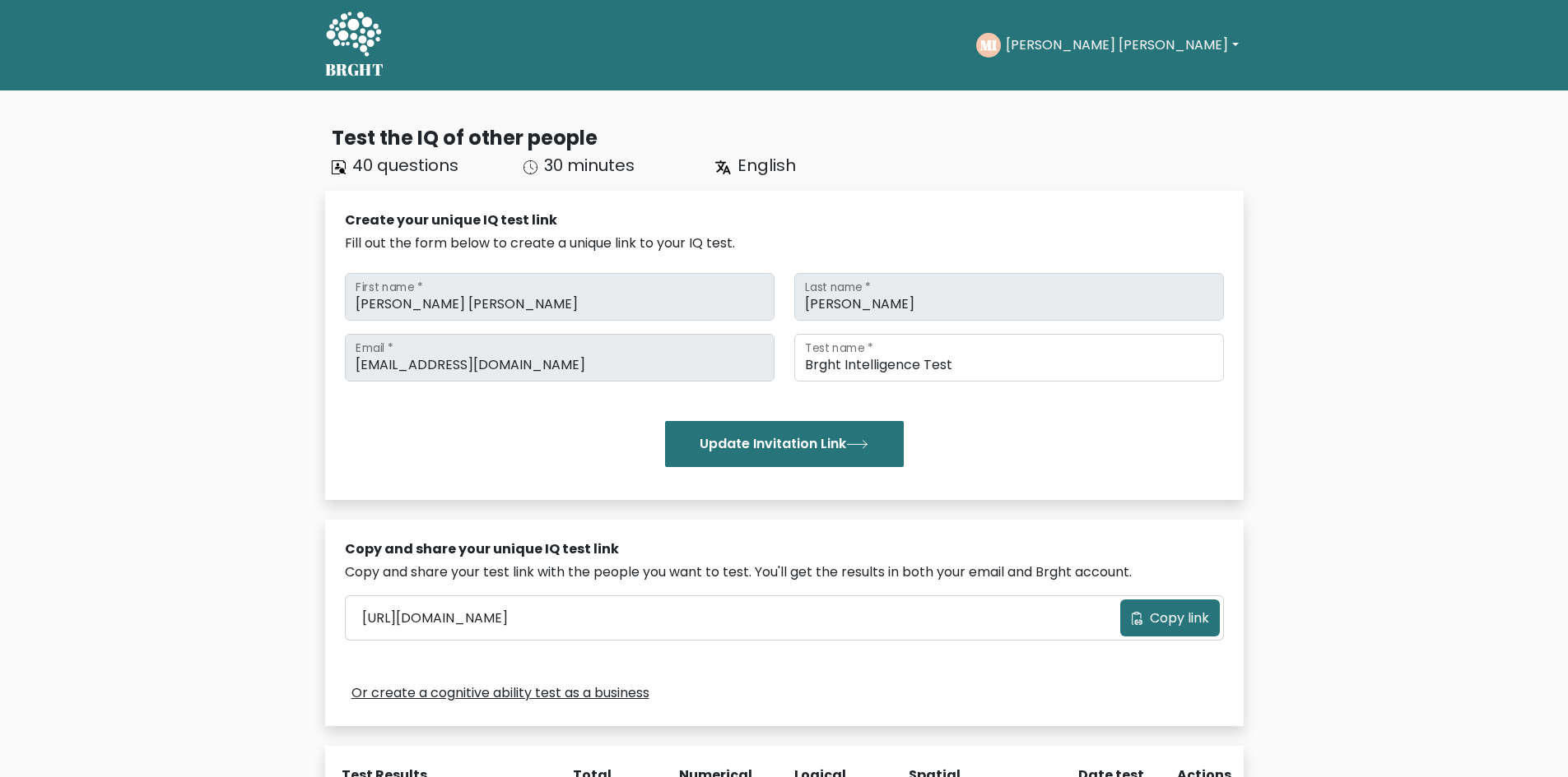
click at [1212, 43] on button "[PERSON_NAME] [PERSON_NAME]" at bounding box center [1122, 45] width 242 height 21
click at [1107, 112] on link "Profile" at bounding box center [1043, 106] width 130 height 26
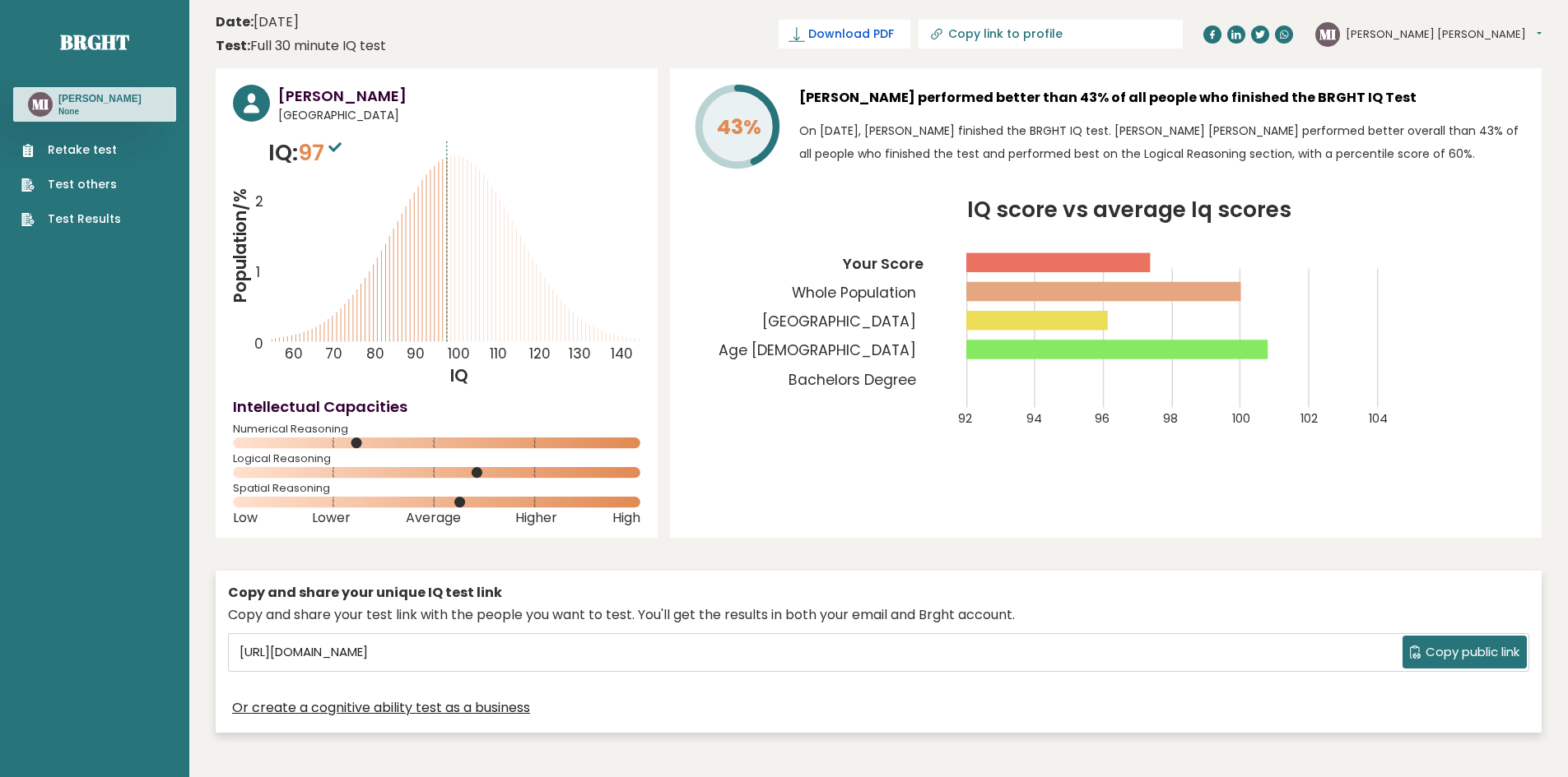
click at [805, 40] on icon at bounding box center [797, 34] width 17 height 17
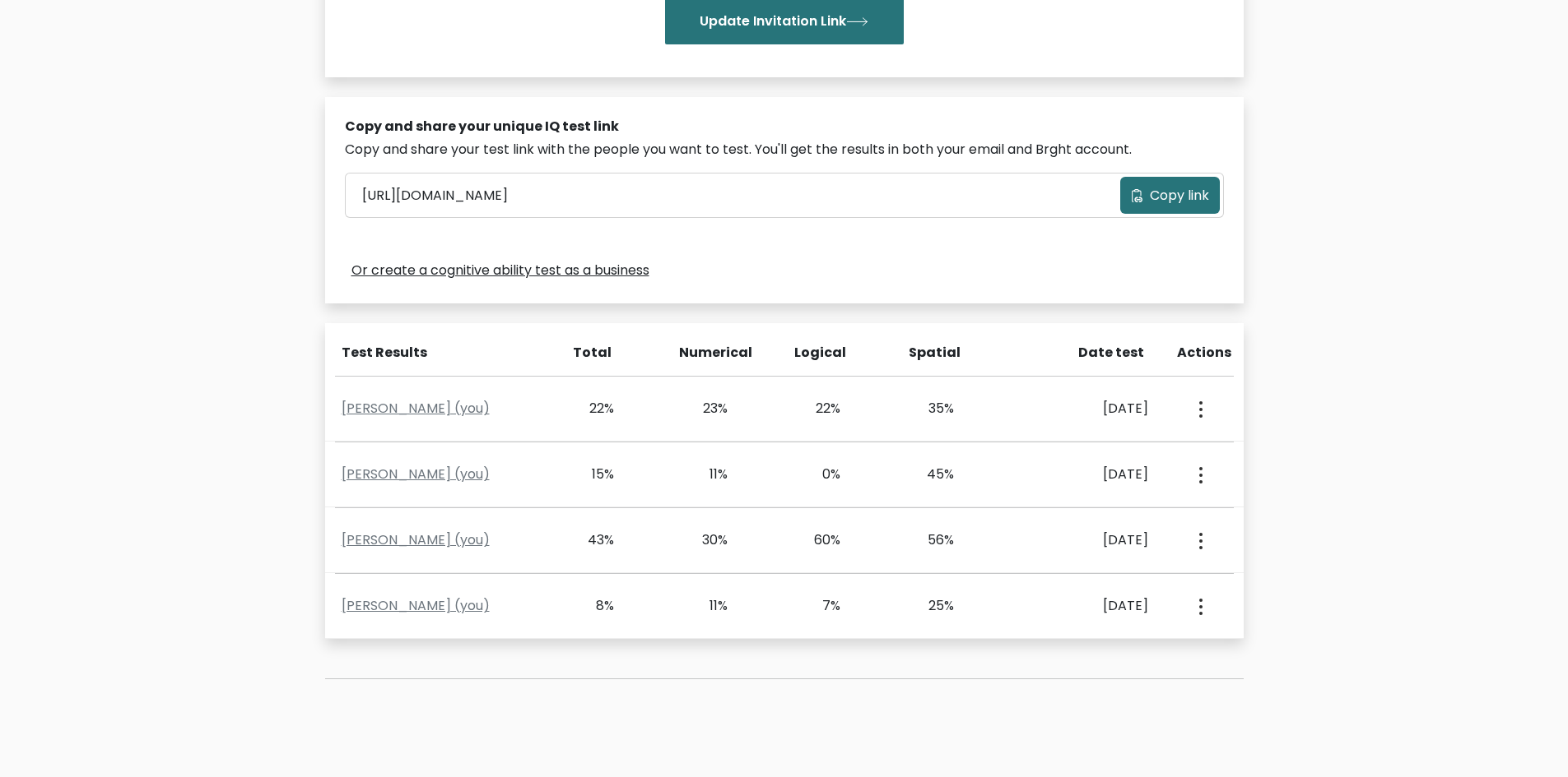
scroll to position [425, 0]
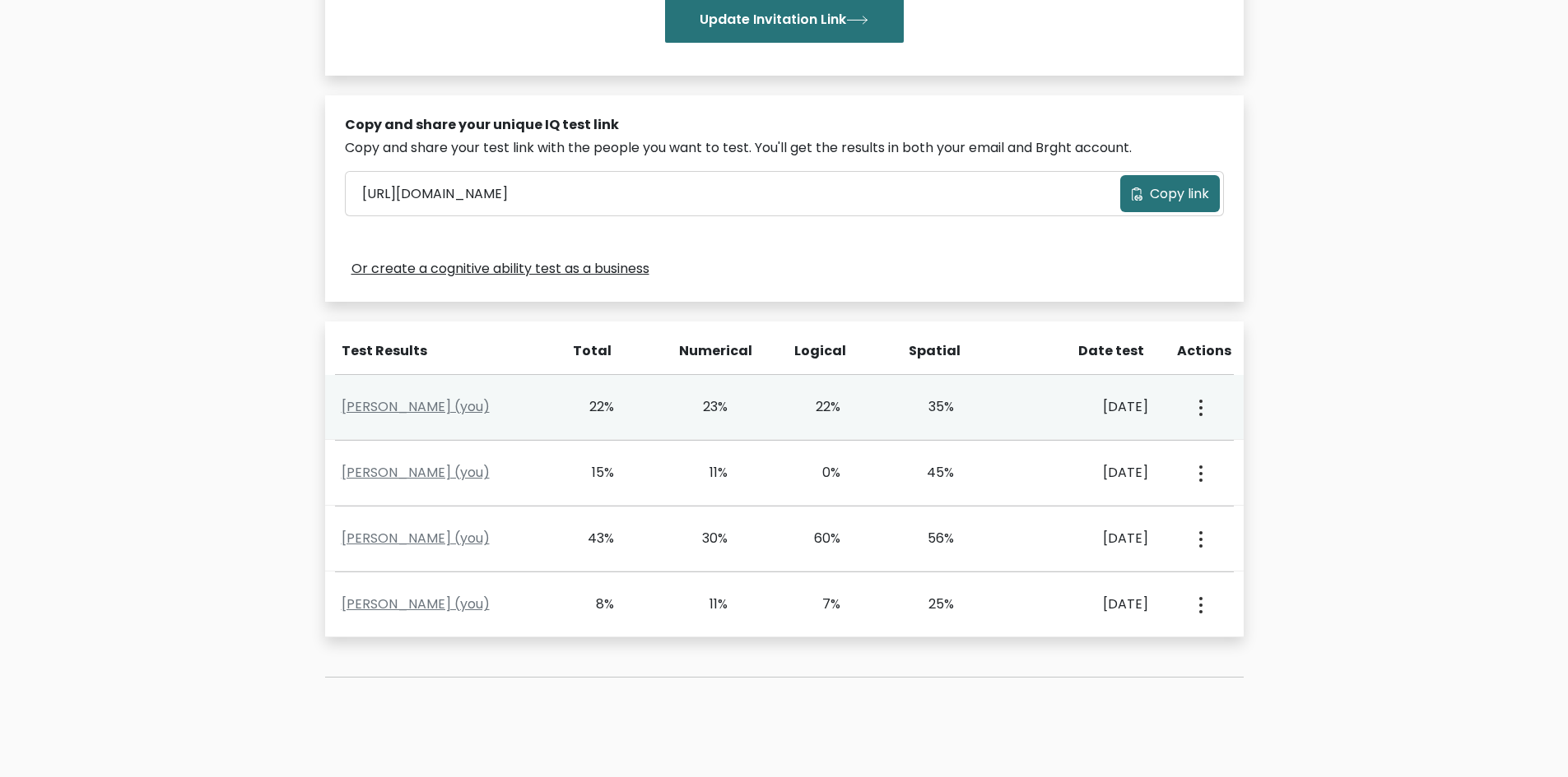
click at [1205, 411] on button "button" at bounding box center [1199, 407] width 13 height 51
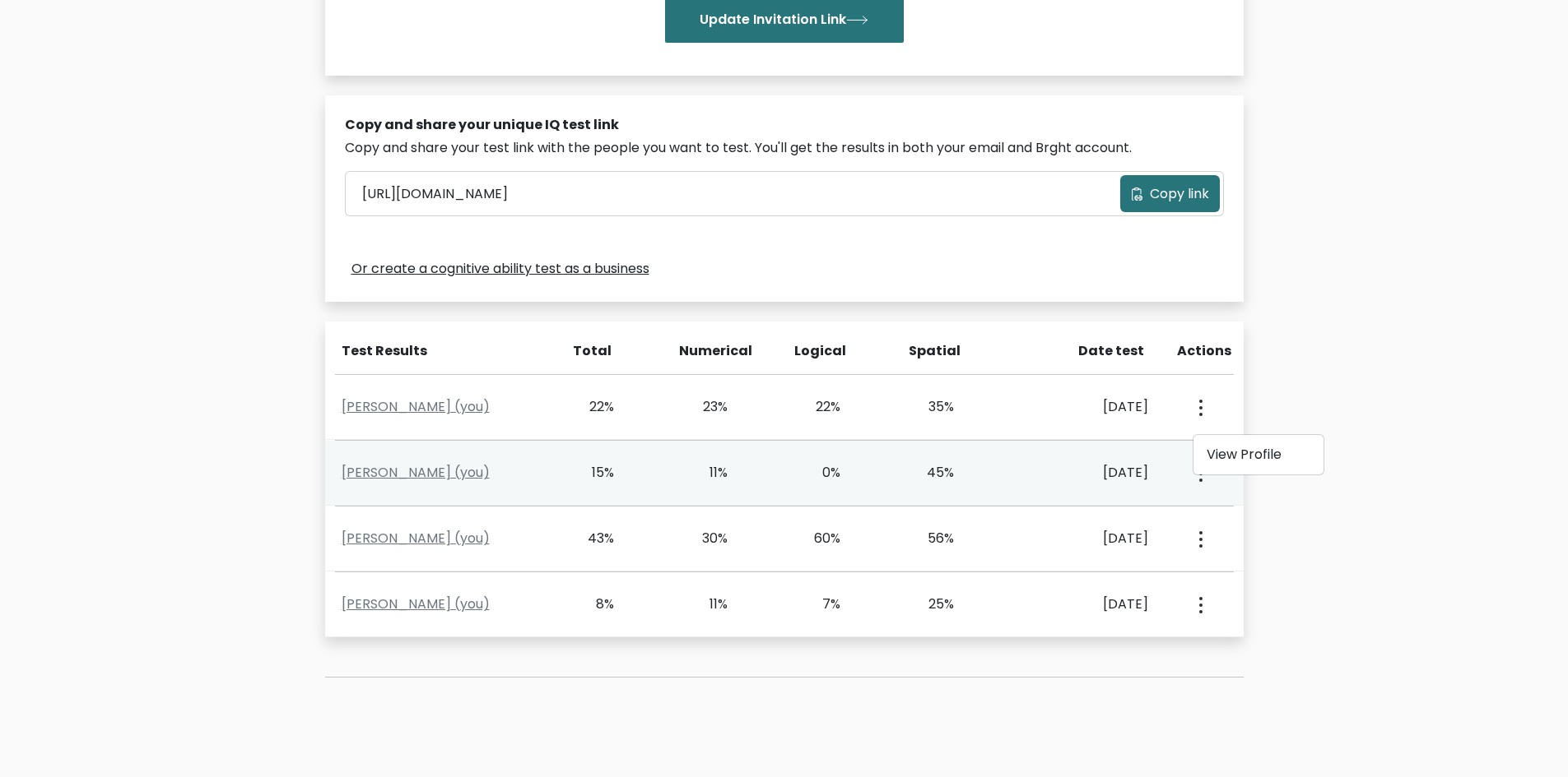
click at [1208, 487] on div "View Profile" at bounding box center [1199, 472] width 56 height 51
click at [1206, 483] on div "View Profile" at bounding box center [1199, 472] width 56 height 51
click at [1200, 476] on icon "button" at bounding box center [1201, 474] width 4 height 17
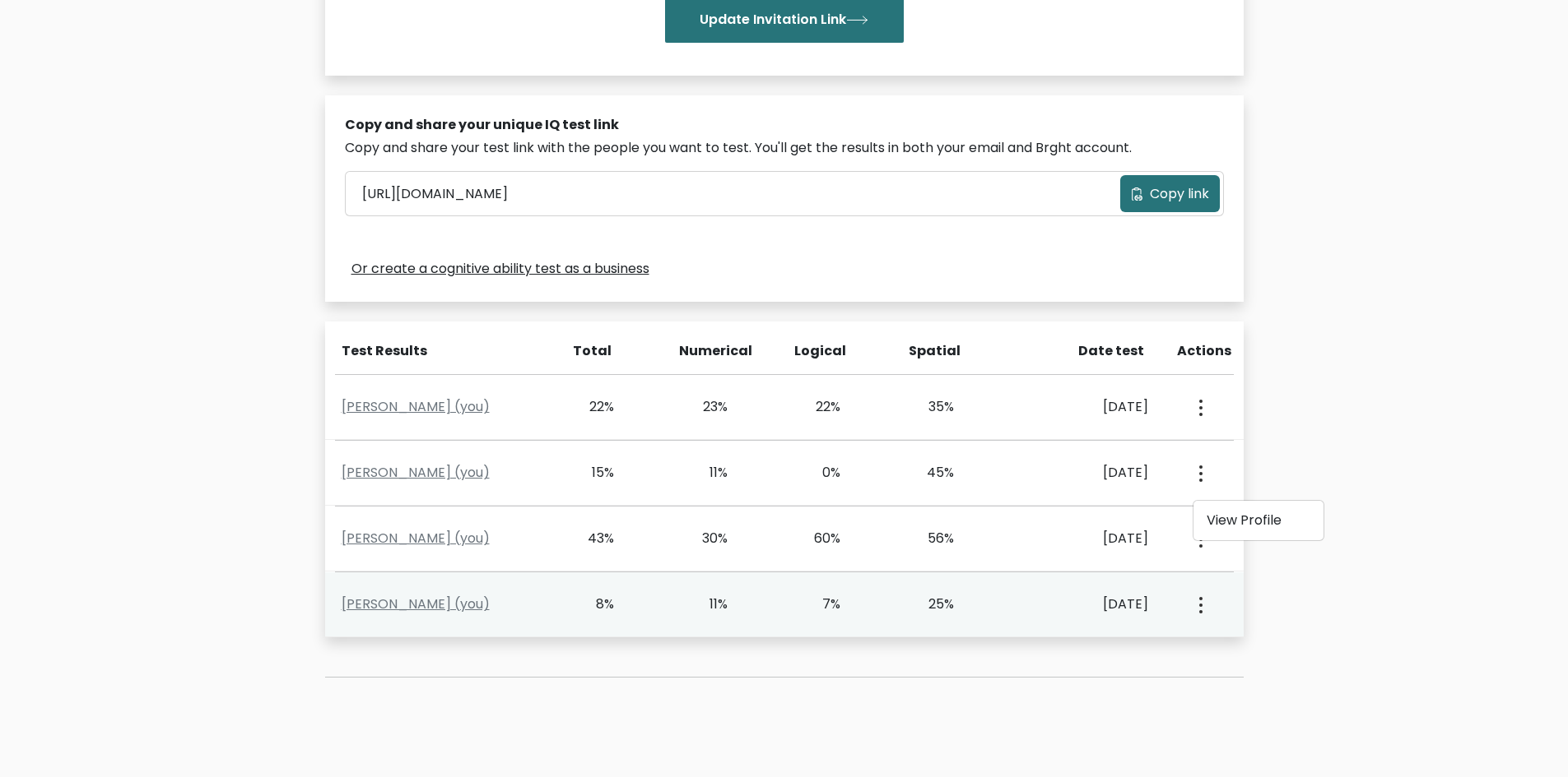
click at [1203, 603] on button "button" at bounding box center [1199, 604] width 13 height 51
click at [1227, 652] on link "View Profile" at bounding box center [1258, 652] width 130 height 26
click at [387, 606] on link "Mary Anne Isidro (you)" at bounding box center [415, 604] width 148 height 19
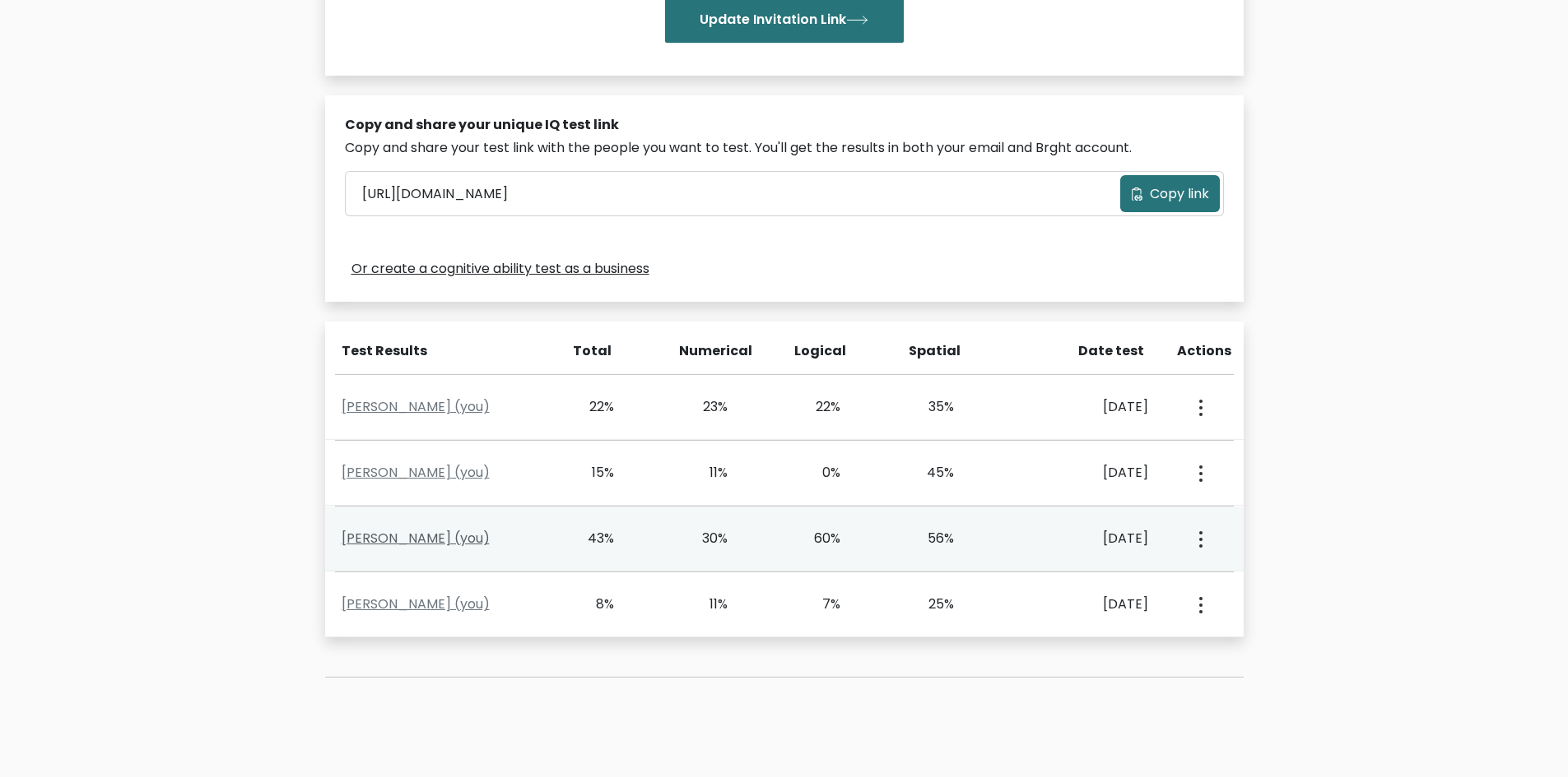
click at [402, 540] on link "Mary Anne Isidro (you)" at bounding box center [415, 538] width 148 height 19
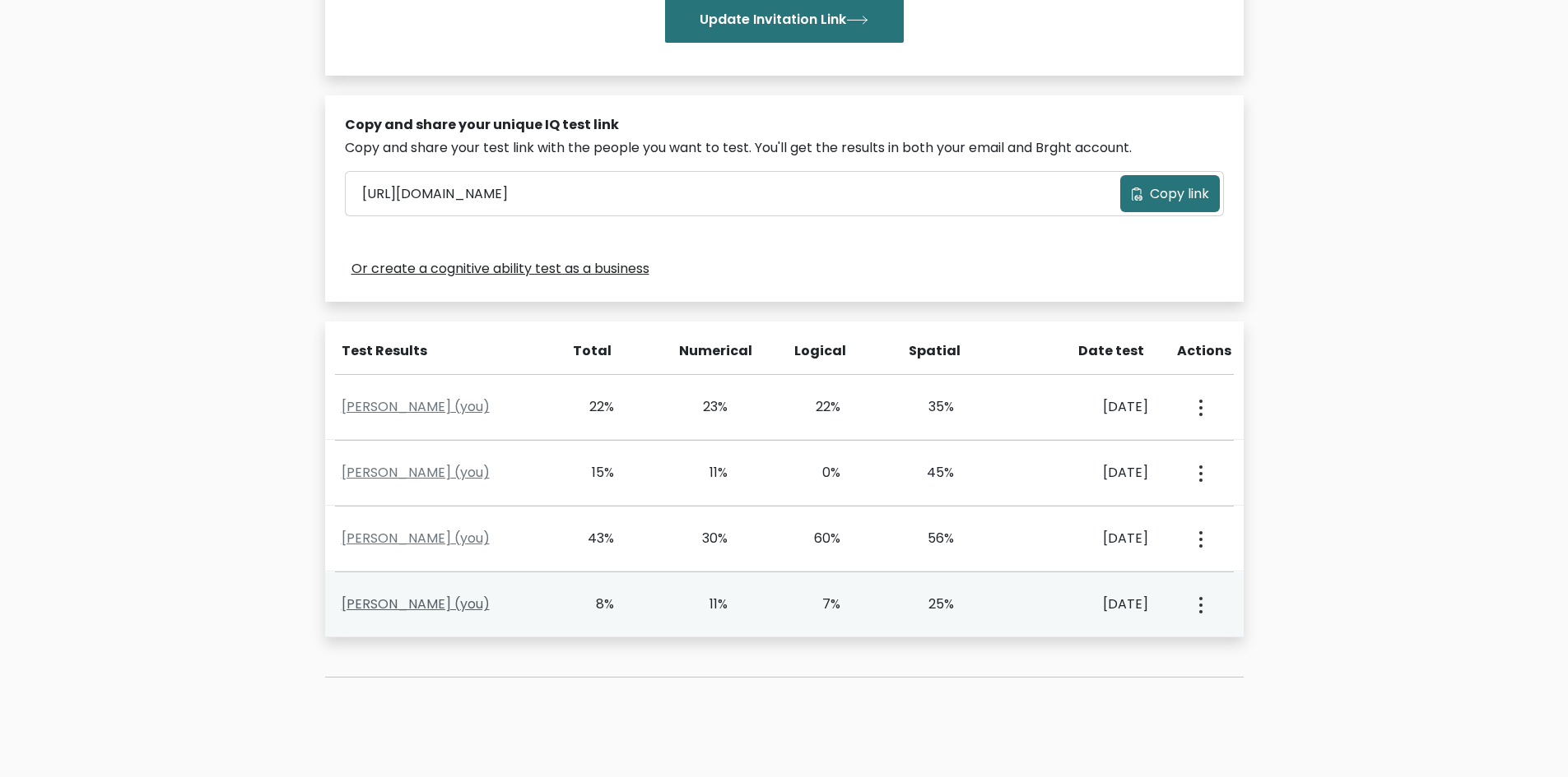
click at [376, 601] on link "Mary Anne Isidro (you)" at bounding box center [415, 604] width 148 height 19
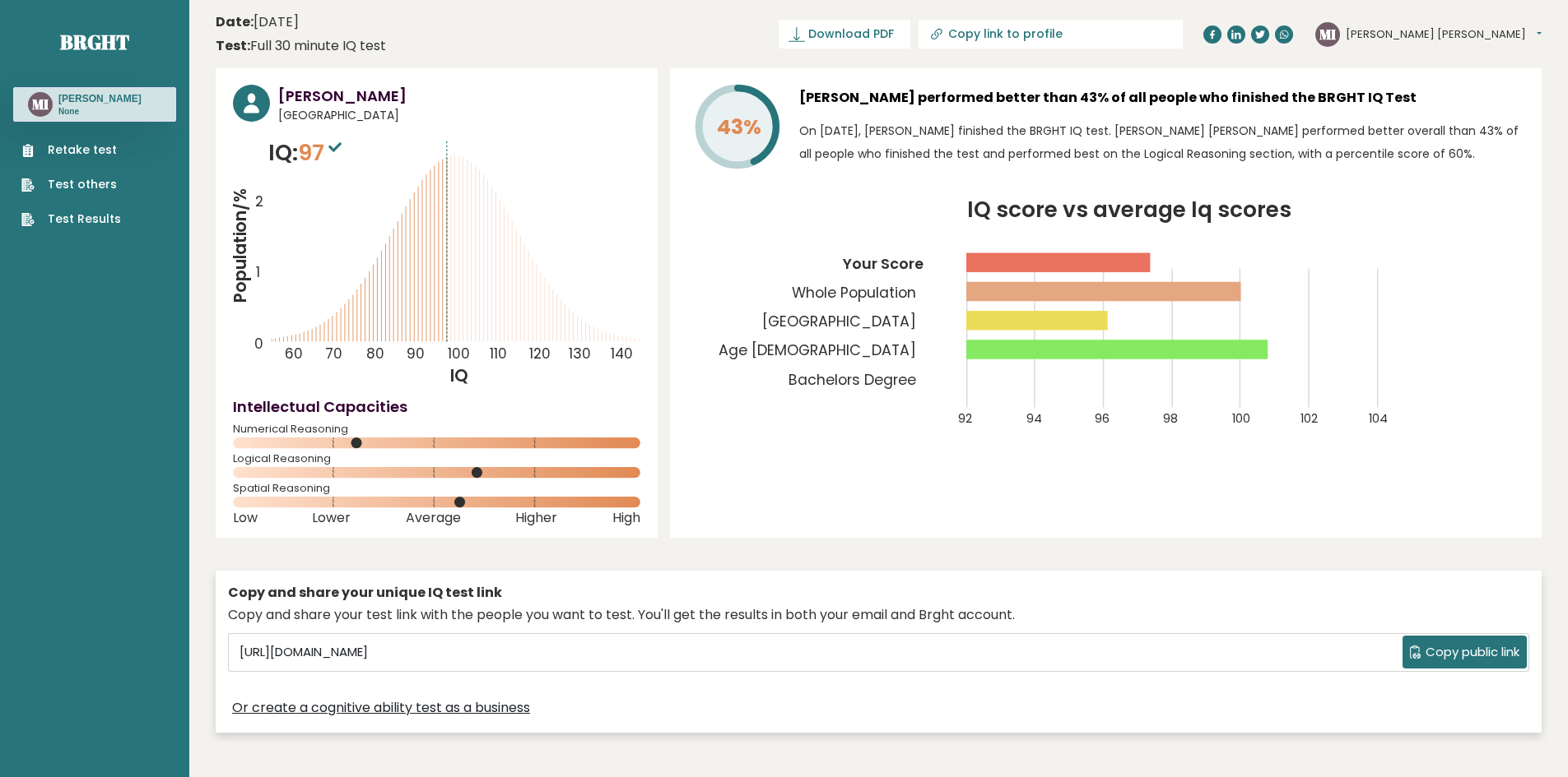
click at [1500, 36] on button "[PERSON_NAME] [PERSON_NAME]" at bounding box center [1443, 34] width 196 height 17
click at [1451, 279] on icon "IQ score vs average Iq scores 92 94 96 98 100 102 104 Your Score Whole Populati…" at bounding box center [1106, 323] width 837 height 247
